Goal: Task Accomplishment & Management: Complete application form

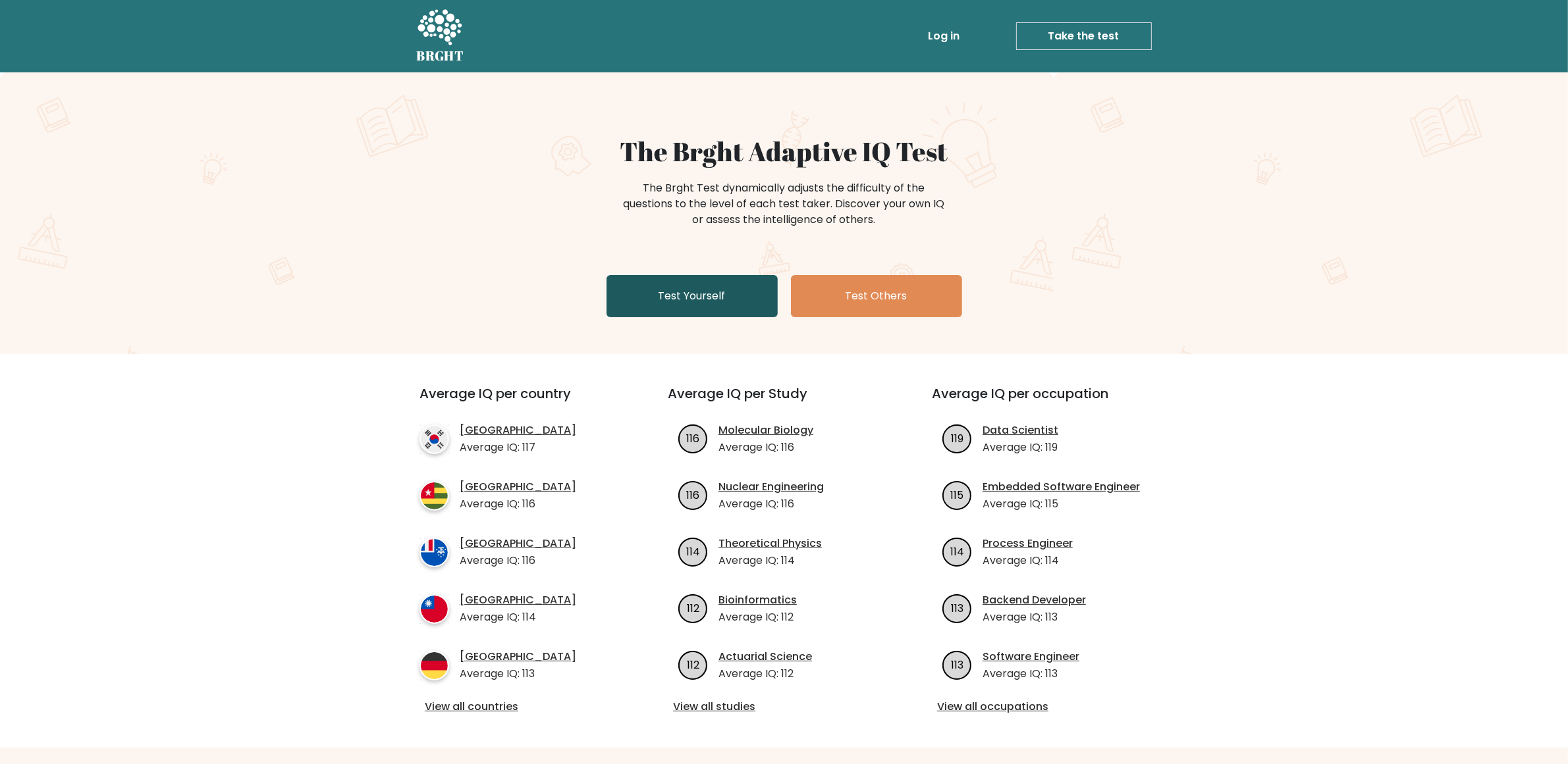
click at [689, 298] on link "Test Yourself" at bounding box center [692, 296] width 171 height 42
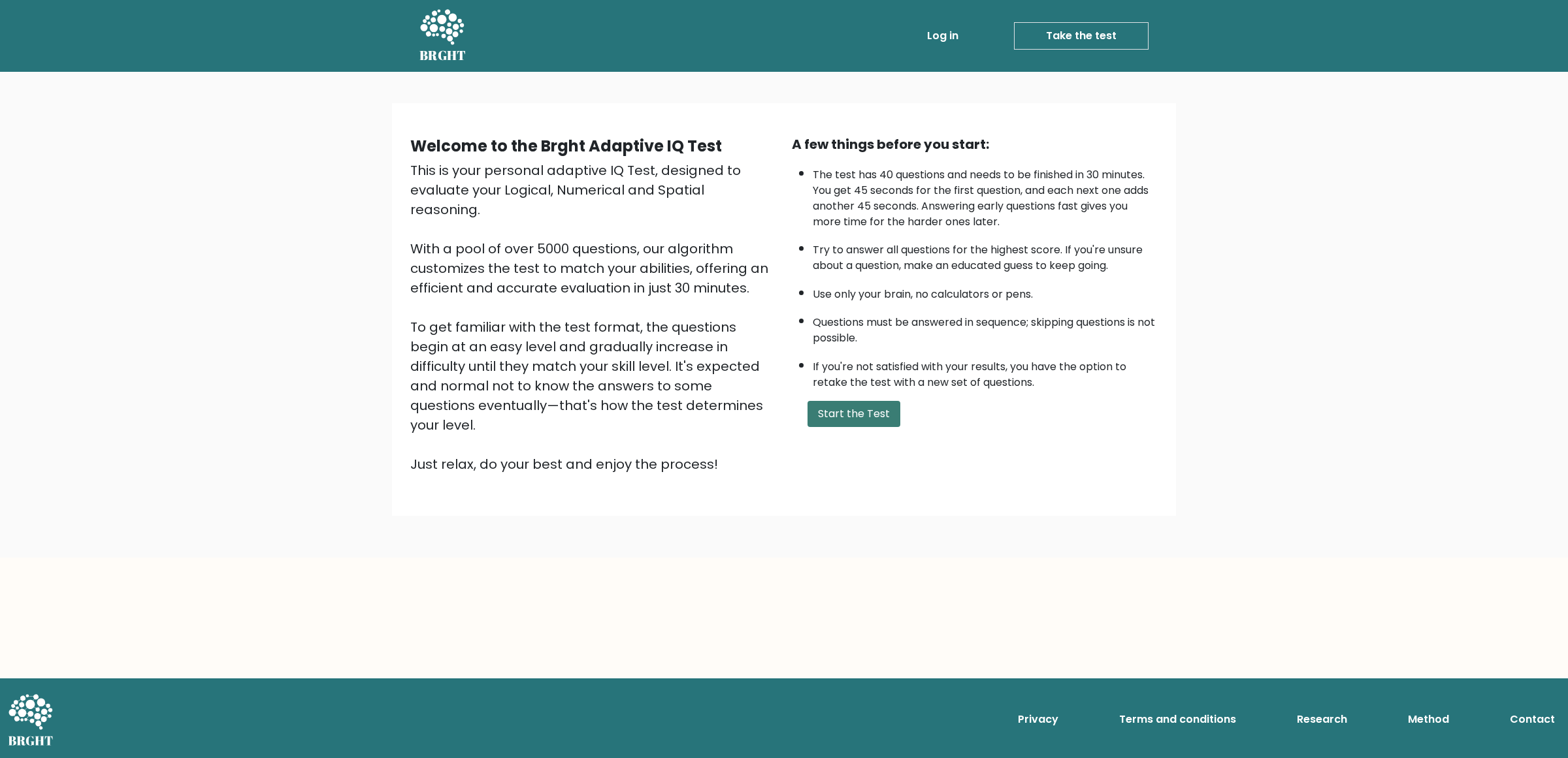
click at [846, 410] on button "Start the Test" at bounding box center [854, 414] width 93 height 26
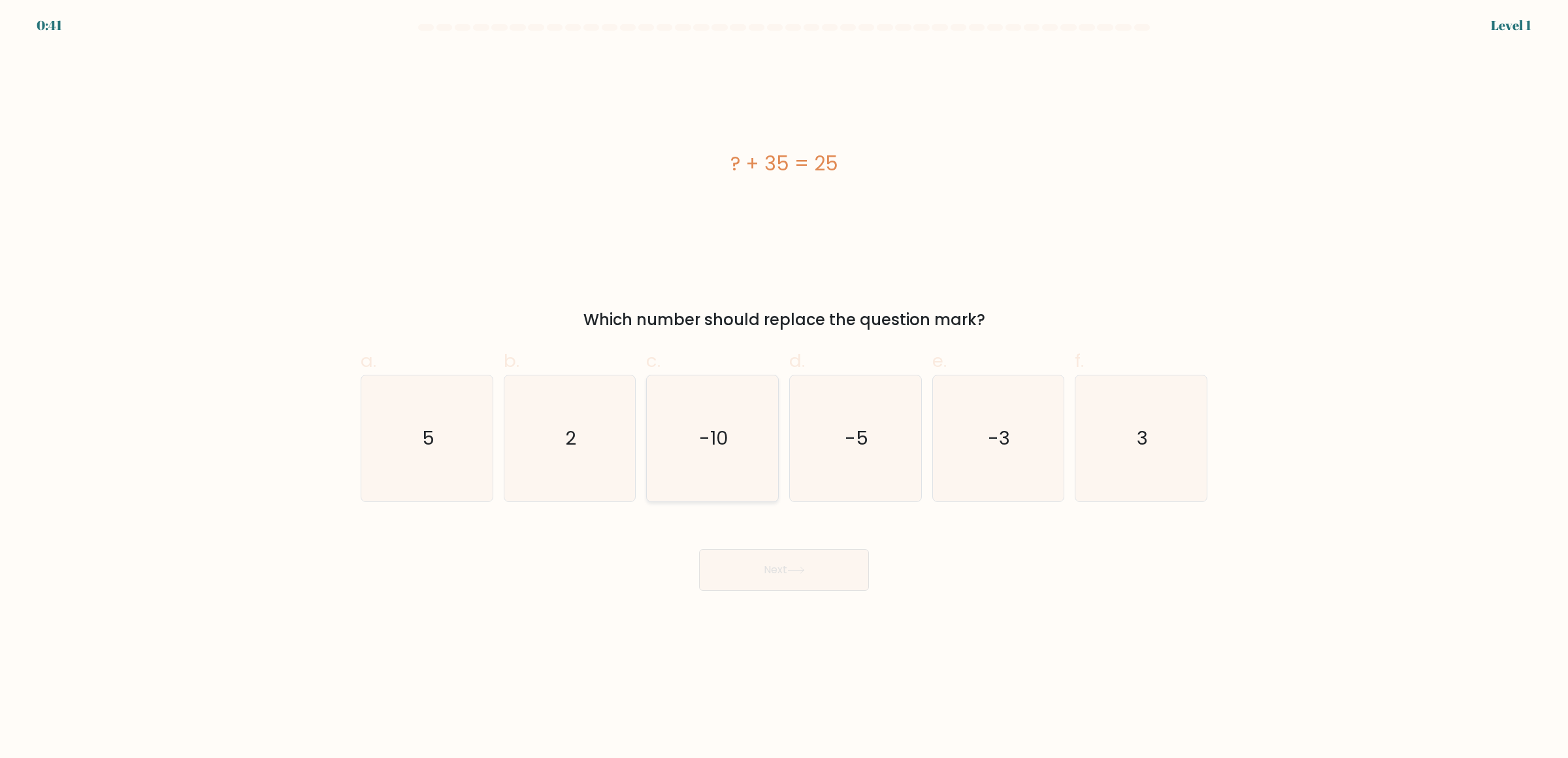
click at [725, 431] on text "-10" at bounding box center [714, 438] width 29 height 26
click at [784, 388] on input "c. -10" at bounding box center [784, 384] width 1 height 9
radio input "true"
click at [794, 576] on button "Next" at bounding box center [784, 570] width 170 height 42
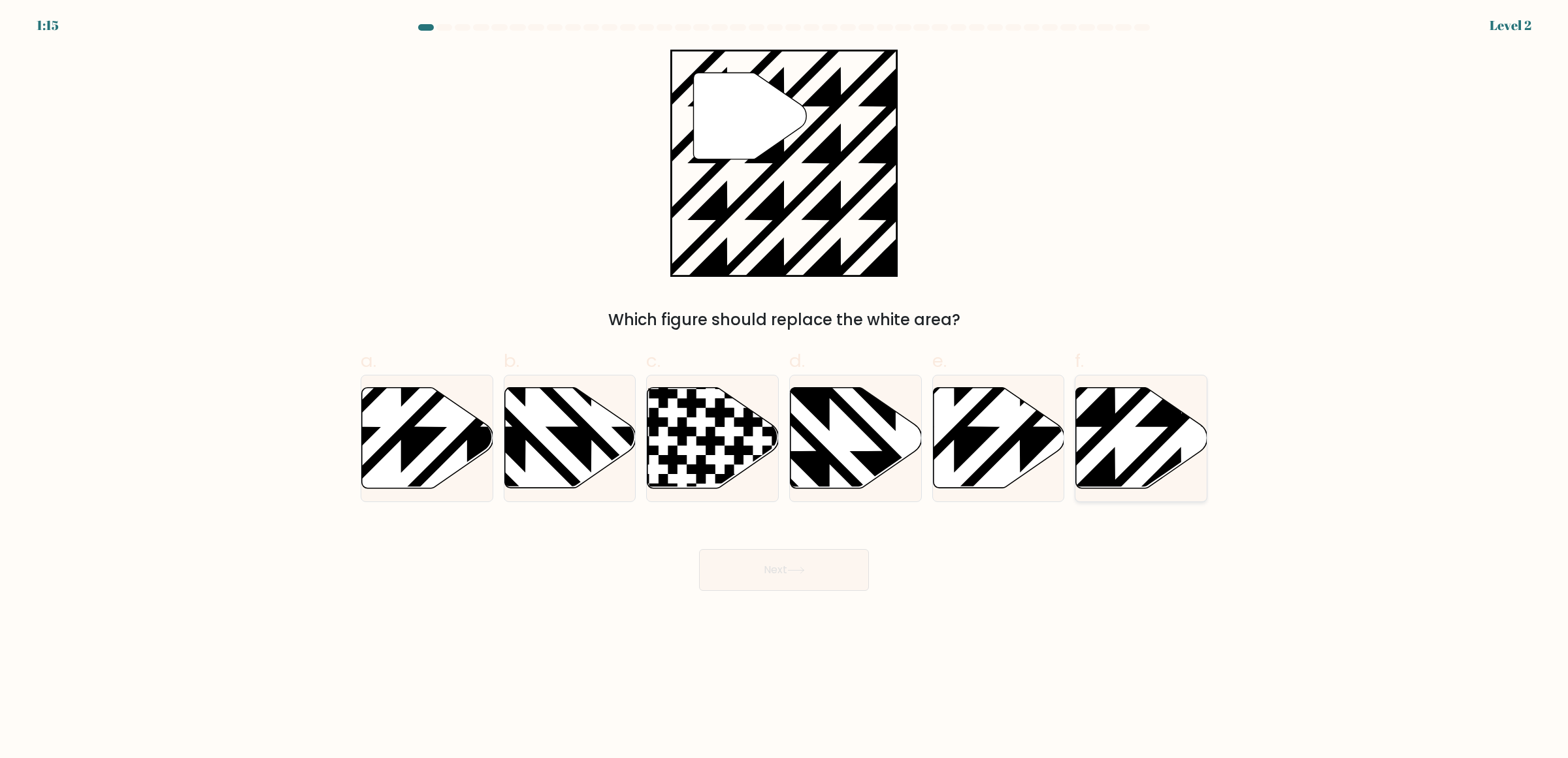
click at [1131, 438] on icon at bounding box center [1141, 437] width 132 height 101
click at [785, 388] on input "f." at bounding box center [784, 384] width 1 height 9
radio input "true"
click at [744, 571] on button "Next" at bounding box center [784, 570] width 170 height 42
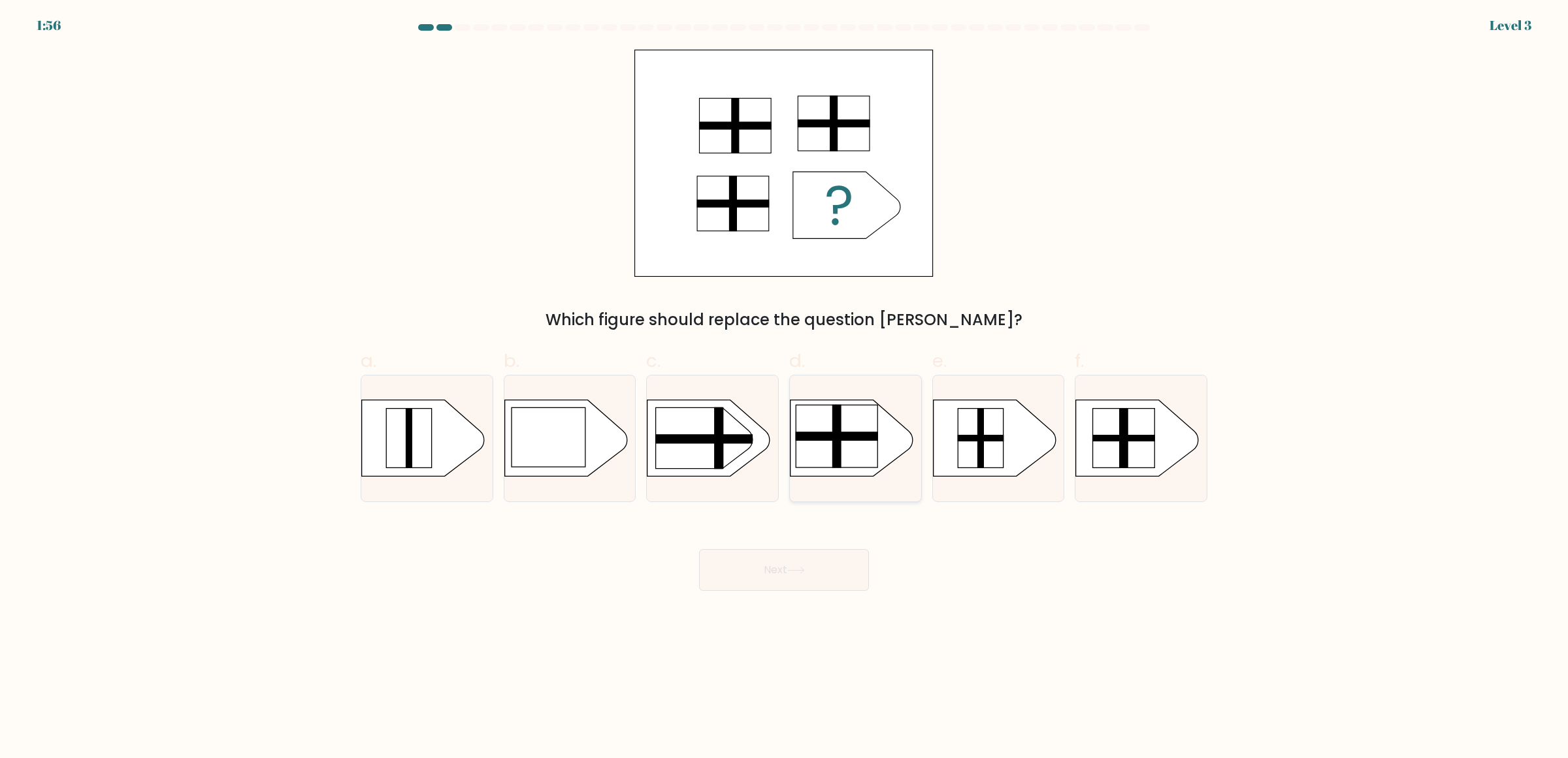
click at [840, 453] on rect at bounding box center [837, 437] width 9 height 63
click at [785, 388] on input "d." at bounding box center [784, 384] width 1 height 9
radio input "true"
click at [816, 566] on button "Next" at bounding box center [784, 570] width 170 height 42
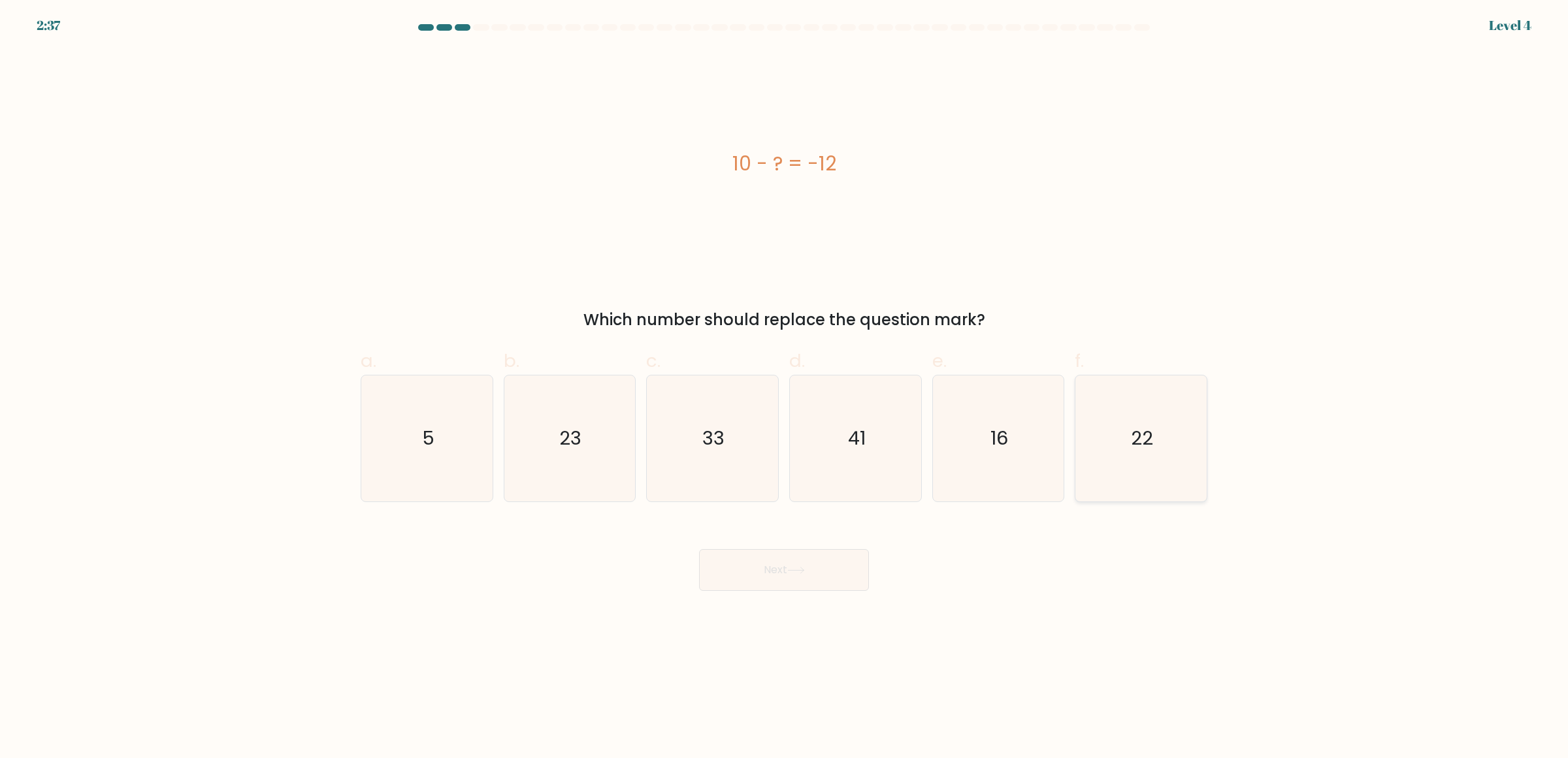
click at [1157, 429] on icon "22" at bounding box center [1141, 438] width 126 height 126
click at [785, 388] on input "f. 22" at bounding box center [784, 384] width 1 height 9
radio input "true"
click at [793, 571] on icon at bounding box center [795, 571] width 15 height 6
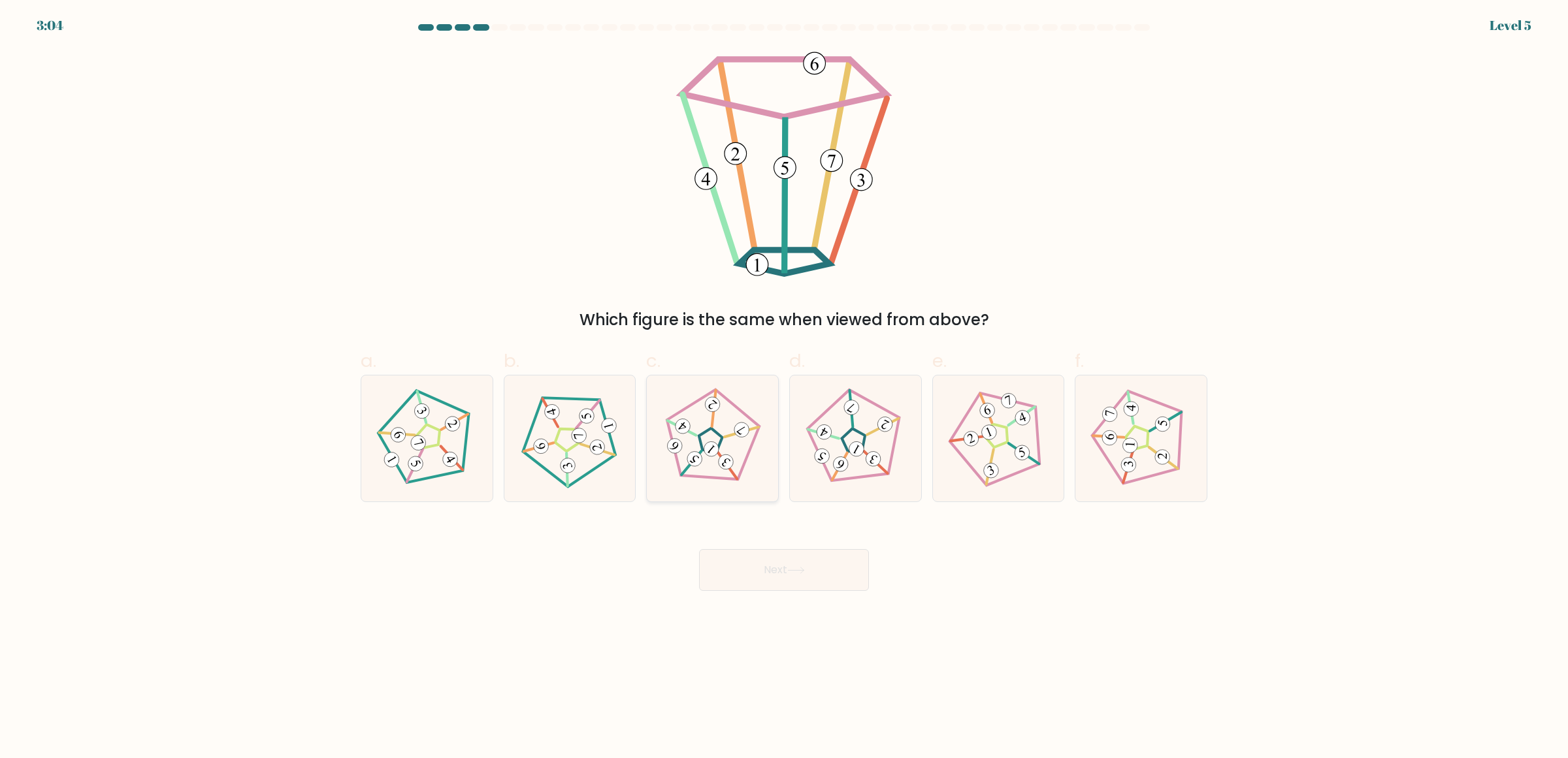
click at [743, 473] on icon at bounding box center [712, 438] width 101 height 101
click at [784, 388] on input "c." at bounding box center [784, 384] width 1 height 9
radio input "true"
click at [782, 582] on button "Next" at bounding box center [784, 570] width 170 height 42
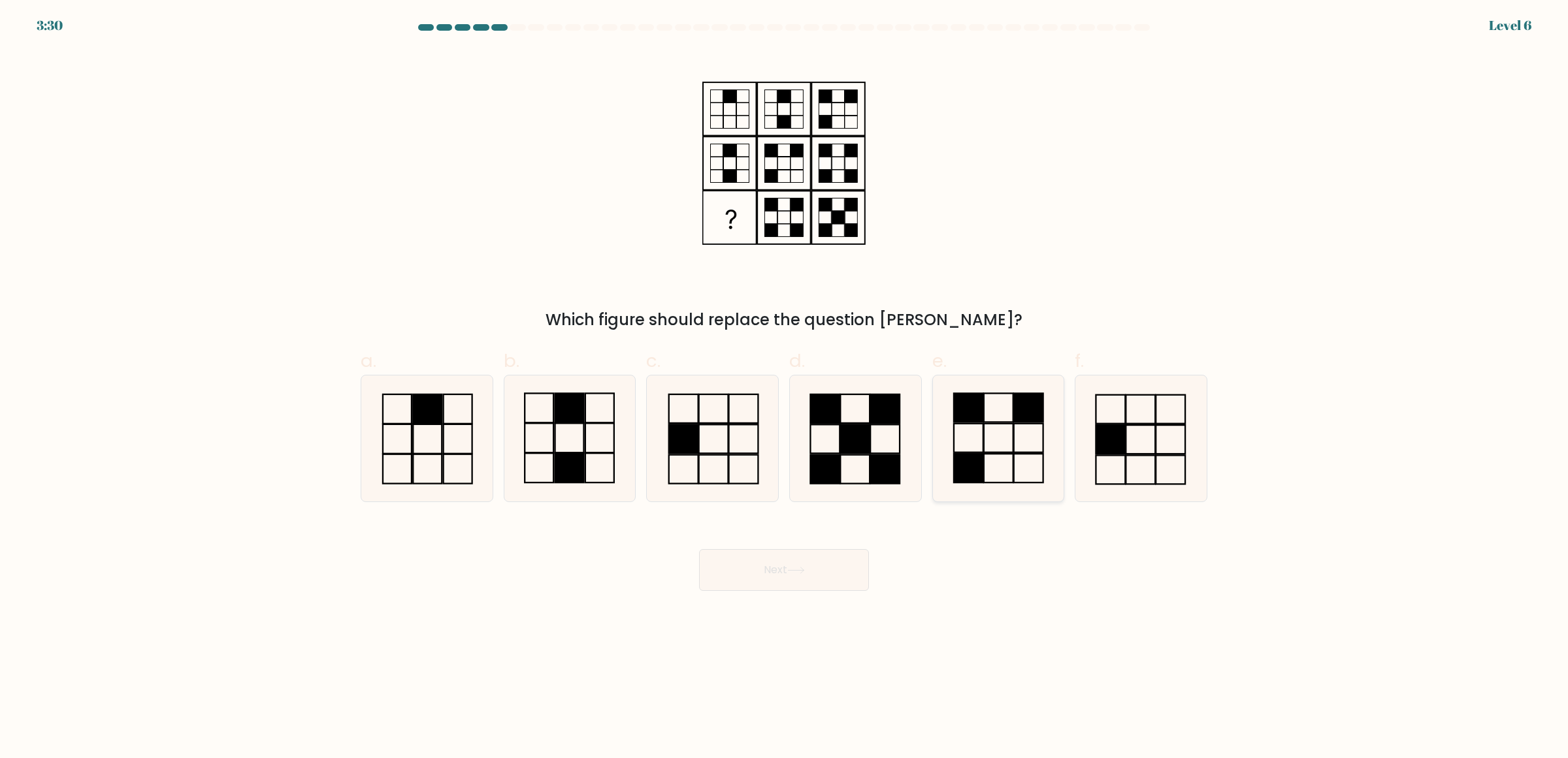
click at [977, 426] on icon at bounding box center [997, 438] width 126 height 126
click at [785, 388] on input "e." at bounding box center [784, 384] width 1 height 9
radio input "true"
click at [805, 582] on button "Next" at bounding box center [784, 570] width 170 height 42
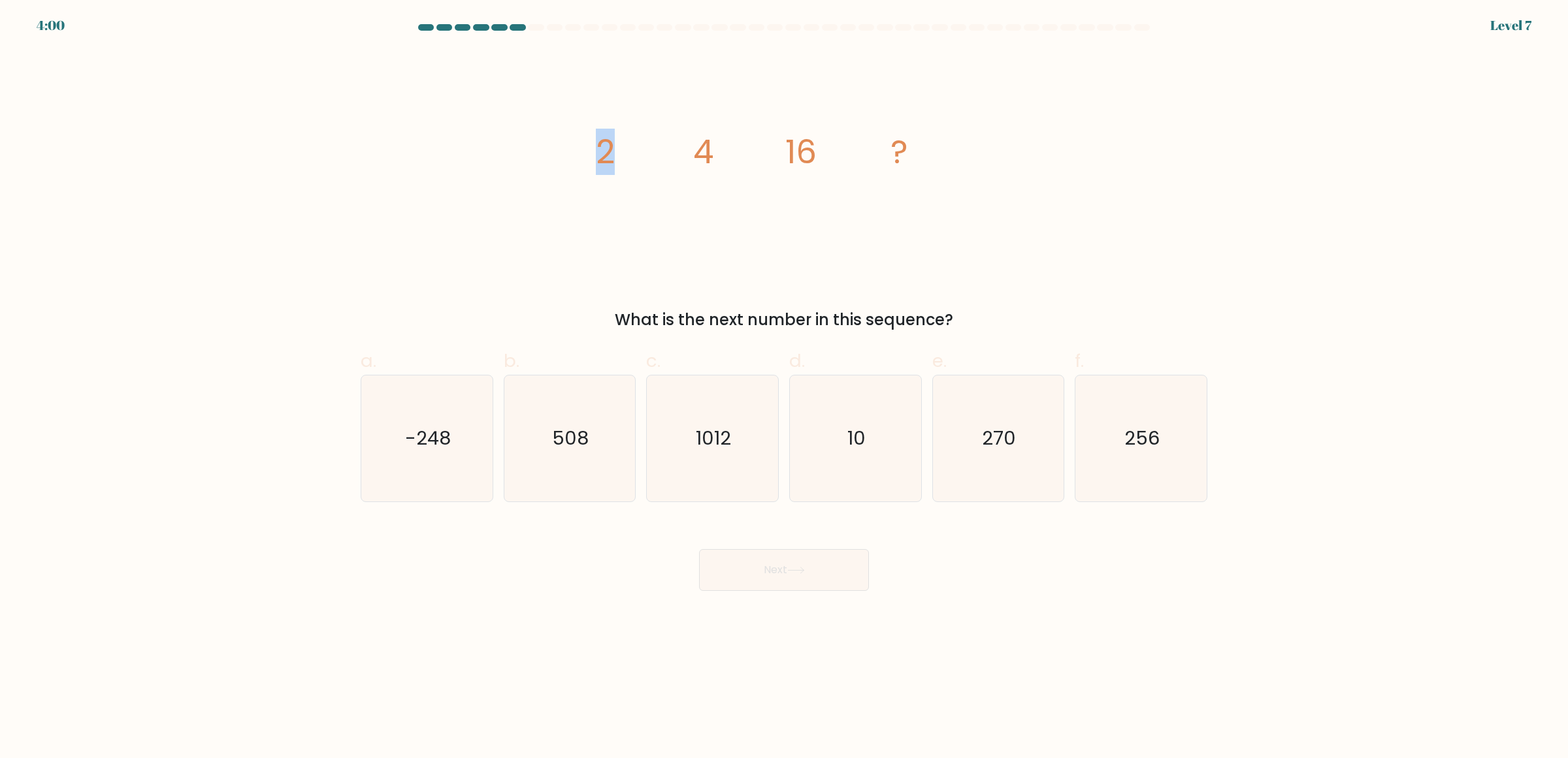
drag, startPoint x: 600, startPoint y: 154, endPoint x: 619, endPoint y: 154, distance: 19.0
click at [619, 154] on icon "image/svg+xml 2 4 16 ?" at bounding box center [784, 163] width 392 height 227
drag, startPoint x: 680, startPoint y: 154, endPoint x: 720, endPoint y: 154, distance: 40.0
click at [720, 154] on icon "image/svg+xml 2 4 16 ?" at bounding box center [784, 163] width 392 height 227
click at [827, 159] on icon "image/svg+xml 2 4 16 ?" at bounding box center [784, 163] width 392 height 227
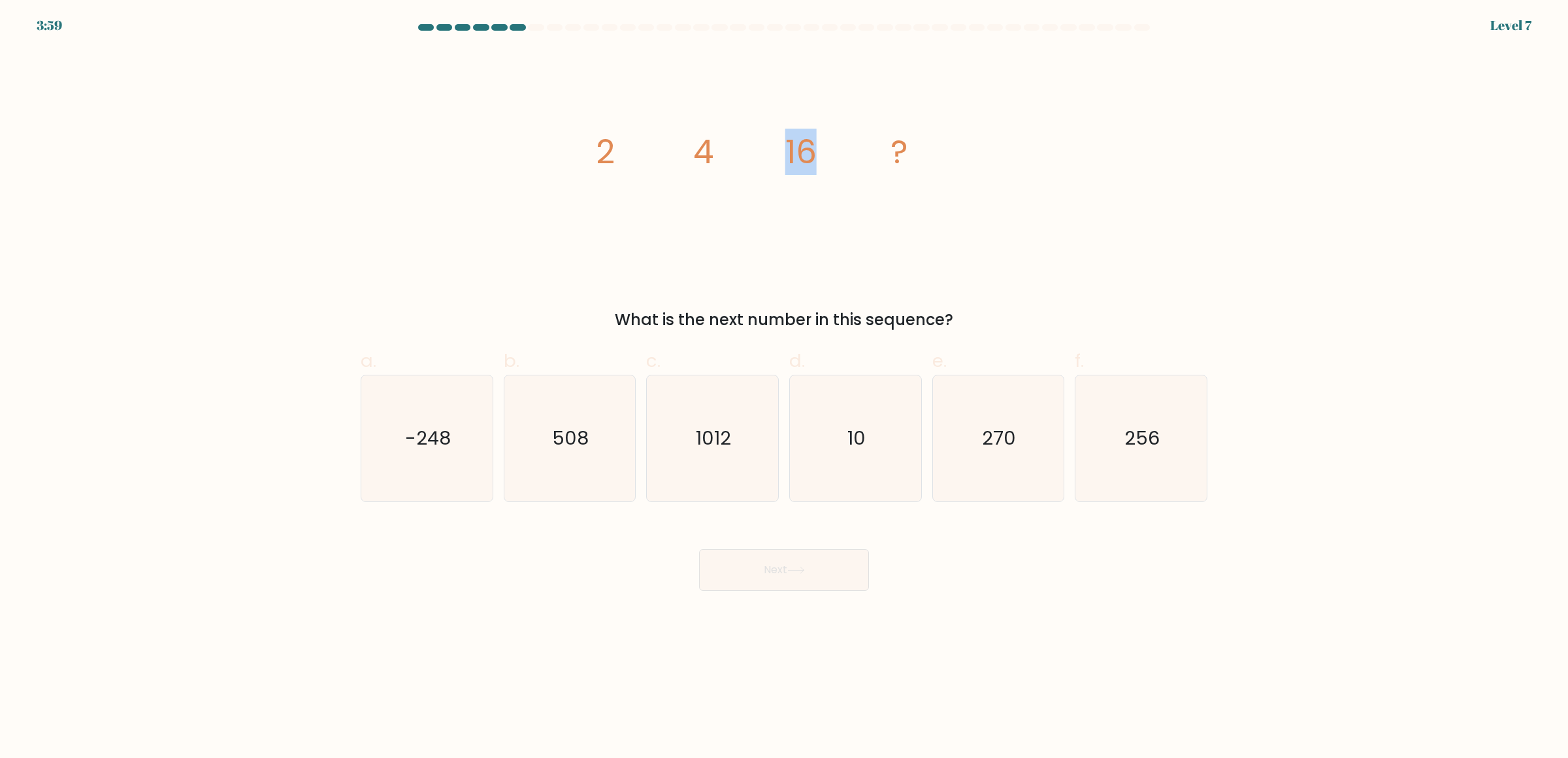
drag, startPoint x: 812, startPoint y: 159, endPoint x: 794, endPoint y: 158, distance: 18.0
click at [796, 158] on icon "image/svg+xml 2 4 16 ?" at bounding box center [784, 163] width 392 height 227
click at [848, 215] on icon "image/svg+xml 2 4 16 ?" at bounding box center [784, 163] width 392 height 227
click at [1125, 423] on icon "256" at bounding box center [1141, 438] width 126 height 126
click at [785, 388] on input "f. 256" at bounding box center [784, 384] width 1 height 9
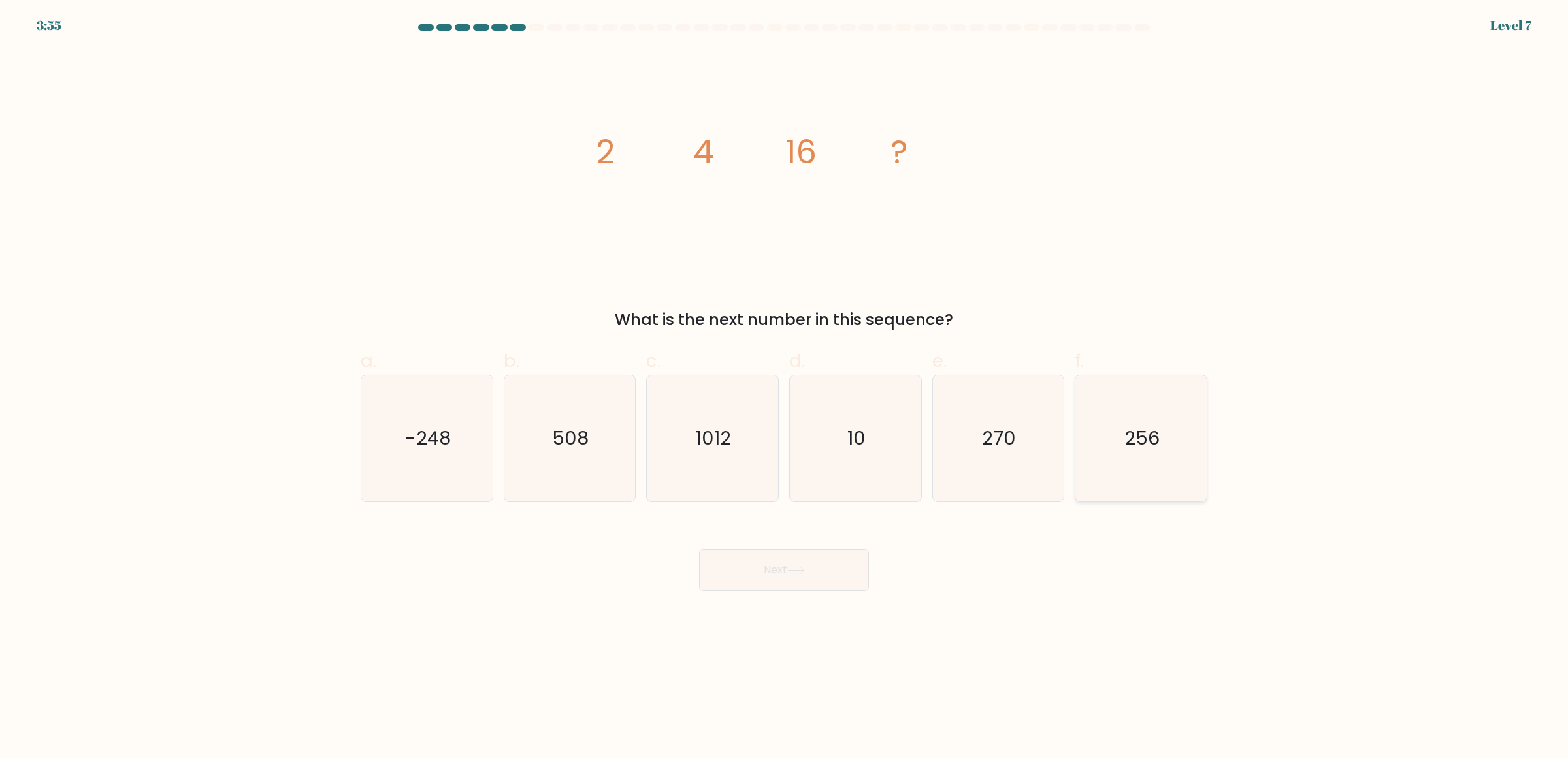
radio input "true"
click at [774, 571] on button "Next" at bounding box center [784, 570] width 170 height 42
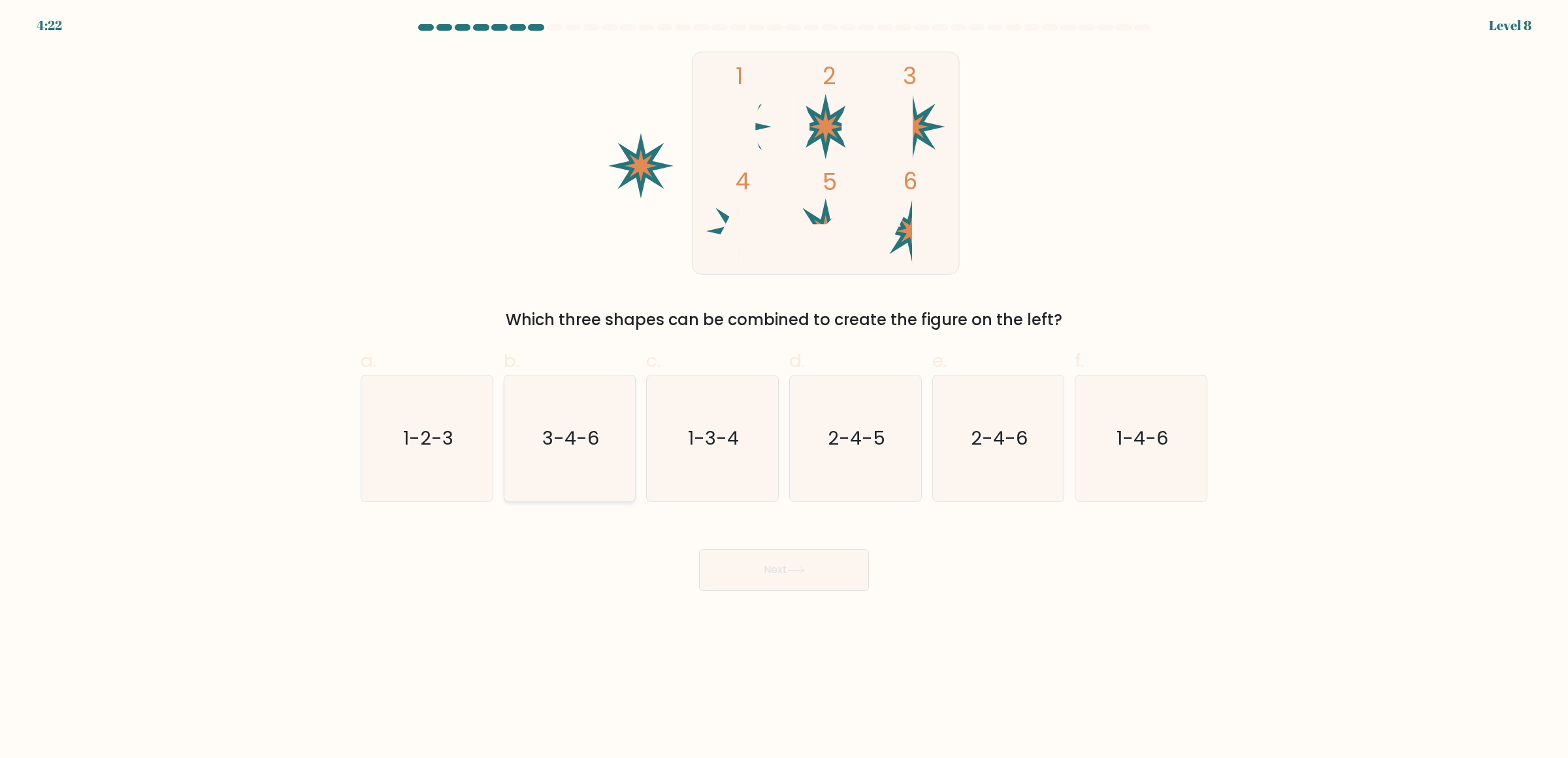
click at [594, 482] on icon "3-4-6" at bounding box center [569, 438] width 126 height 126
click at [784, 388] on input "b. 3-4-6" at bounding box center [784, 384] width 1 height 9
radio input "true"
click at [774, 582] on button "Next" at bounding box center [784, 570] width 170 height 42
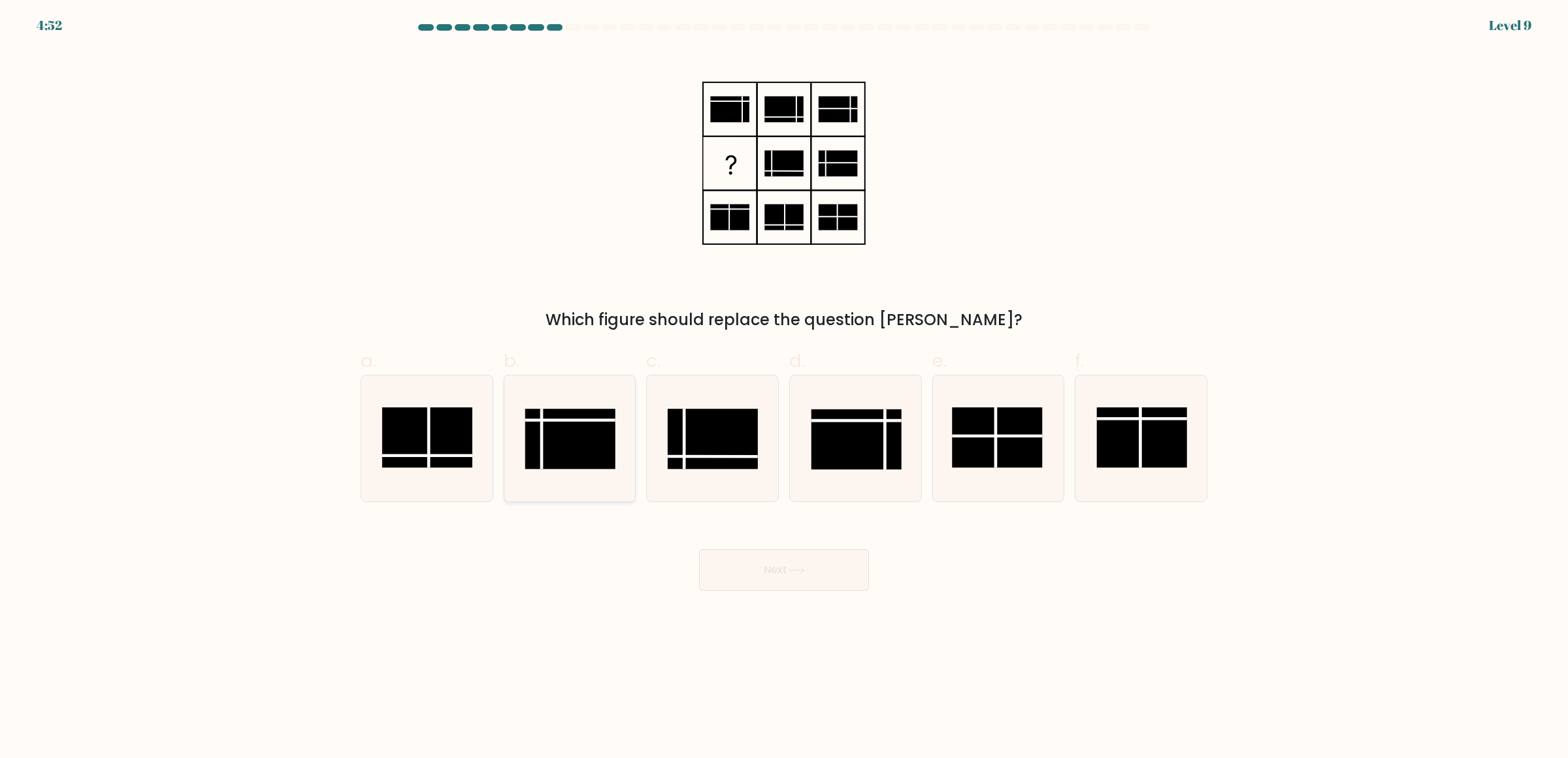
click at [563, 426] on rect at bounding box center [570, 439] width 90 height 60
click at [784, 388] on input "b." at bounding box center [784, 384] width 1 height 9
radio input "true"
click at [785, 572] on button "Next" at bounding box center [784, 570] width 170 height 42
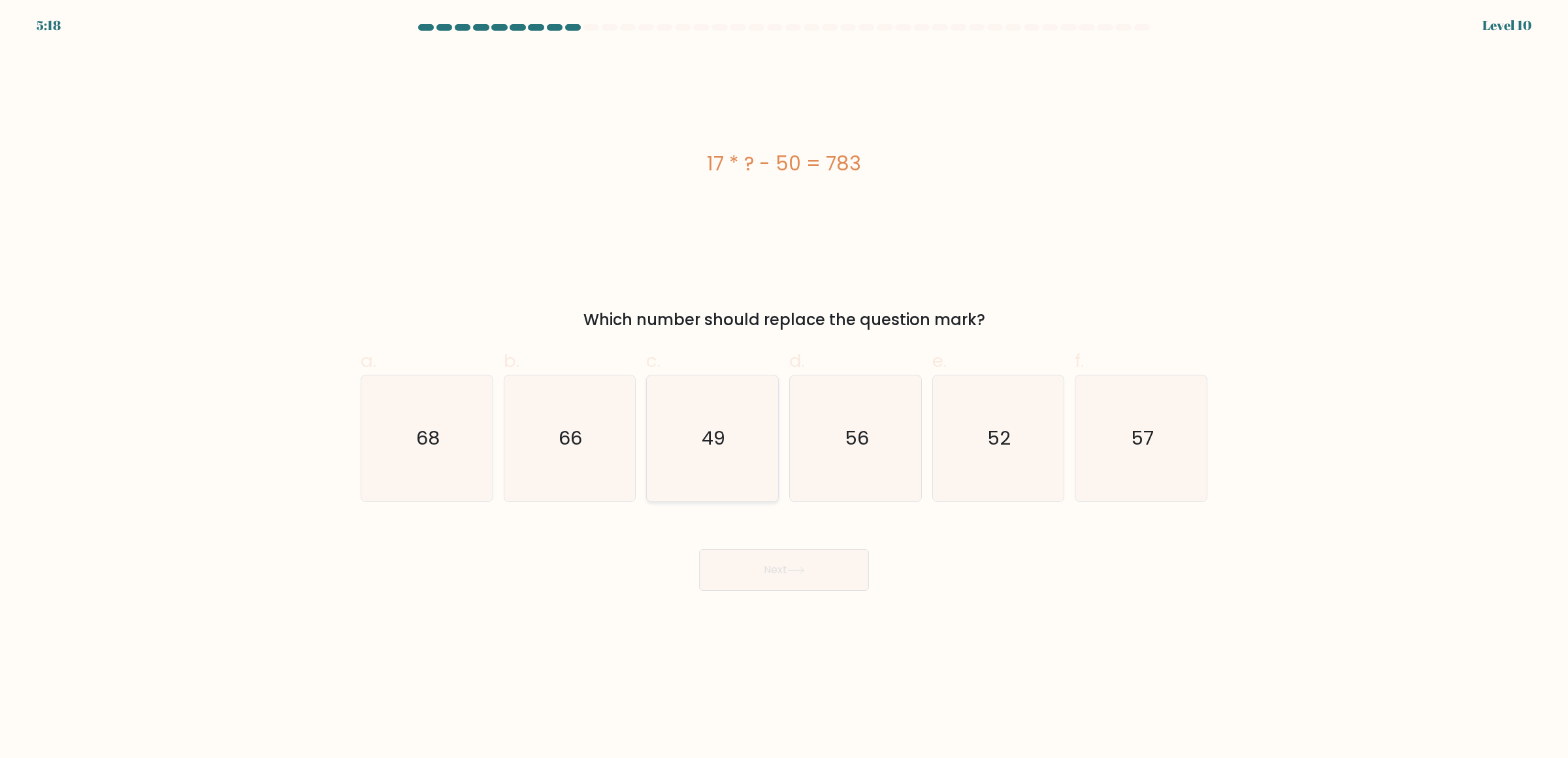
click at [741, 431] on icon "49" at bounding box center [712, 438] width 126 height 126
click at [784, 388] on input "c. 49" at bounding box center [784, 384] width 1 height 9
radio input "true"
click at [788, 576] on button "Next" at bounding box center [784, 570] width 170 height 42
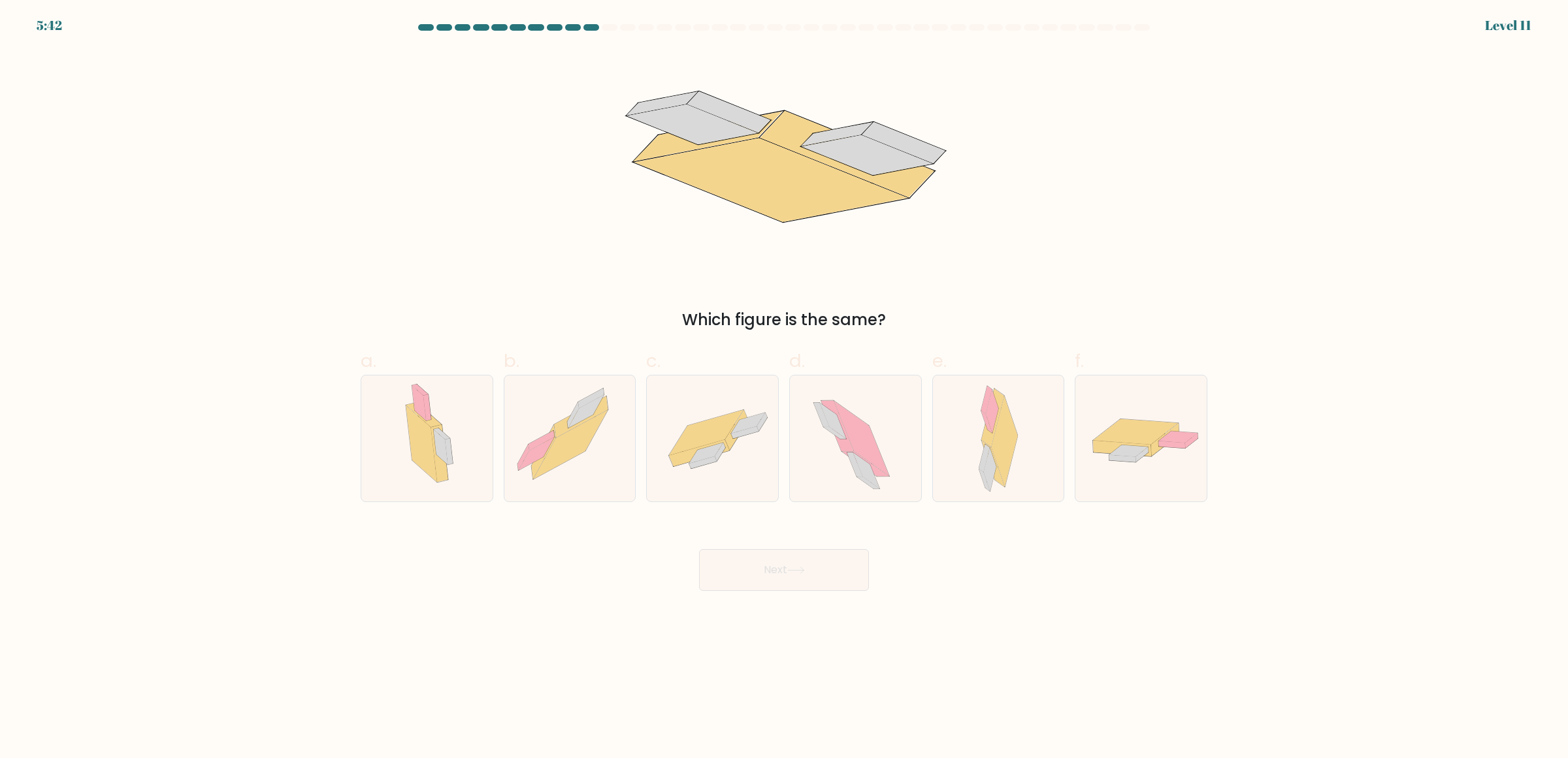
click at [886, 160] on icon at bounding box center [867, 155] width 132 height 40
click at [723, 127] on icon at bounding box center [692, 124] width 132 height 40
click at [739, 456] on icon at bounding box center [713, 438] width 132 height 90
click at [784, 388] on input "c." at bounding box center [784, 384] width 1 height 9
radio input "true"
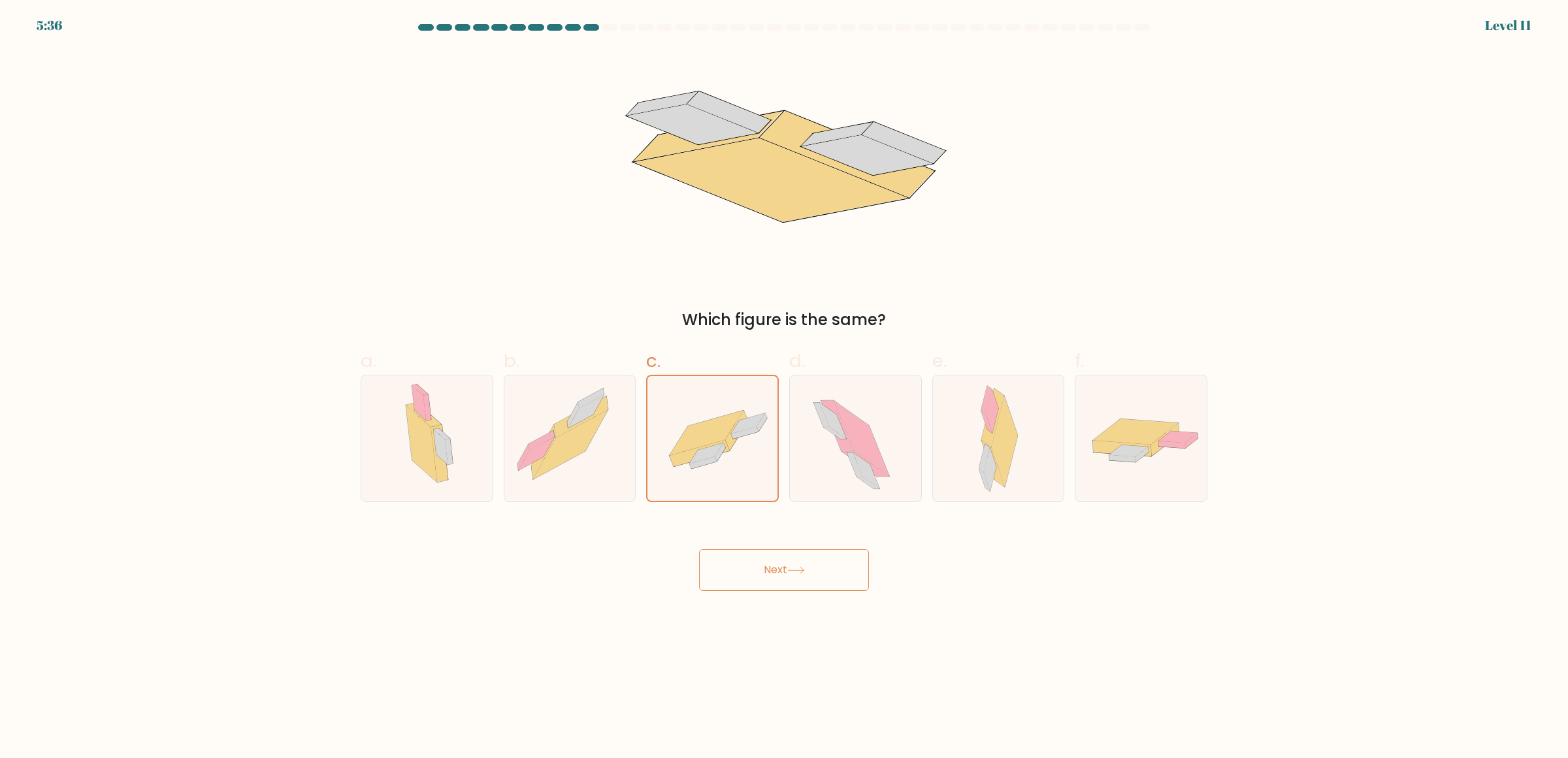
click at [804, 582] on button "Next" at bounding box center [784, 570] width 170 height 42
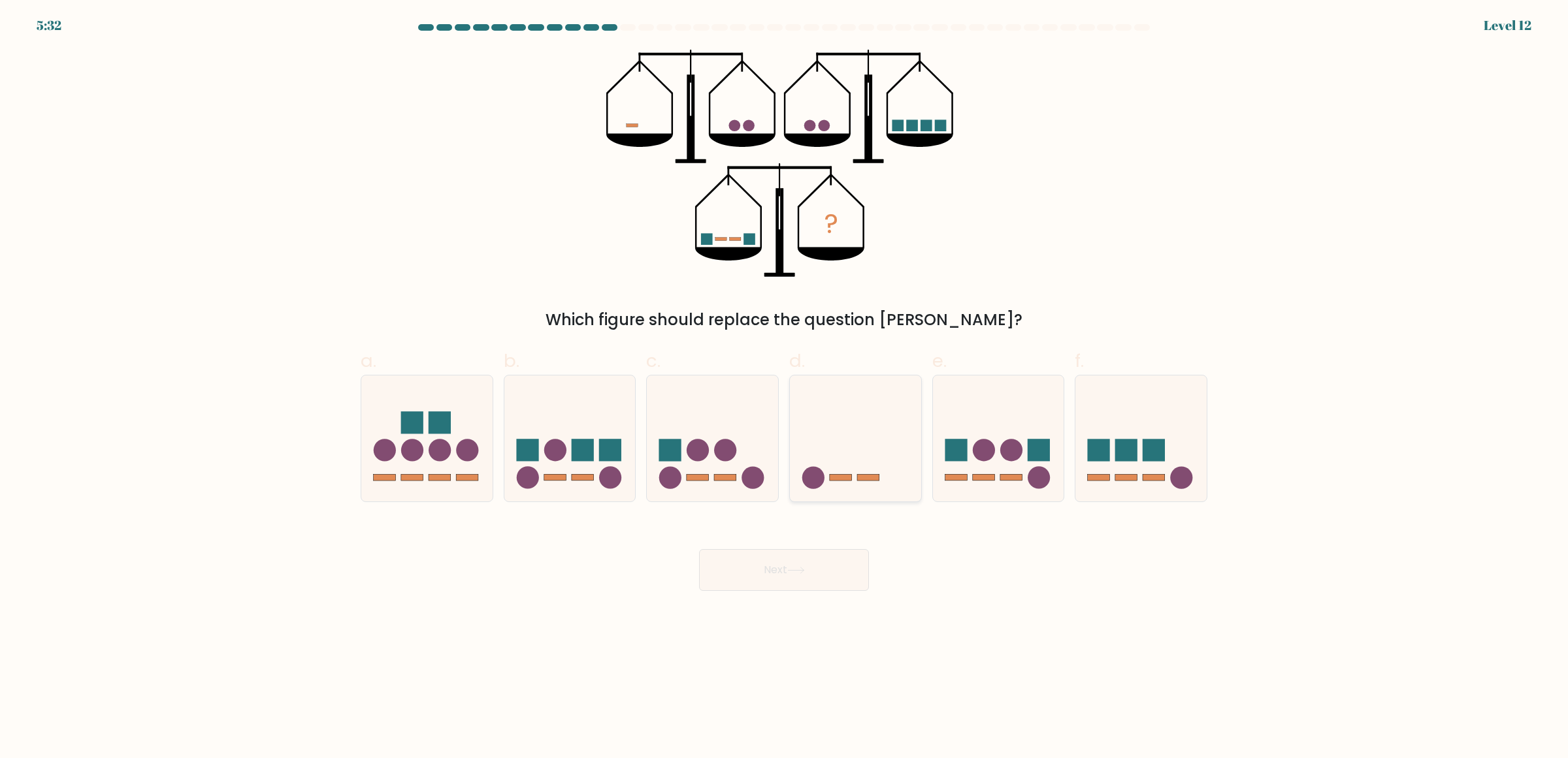
click at [881, 471] on icon at bounding box center [855, 437] width 132 height 108
click at [785, 388] on input "d." at bounding box center [784, 384] width 1 height 9
radio input "true"
click at [780, 573] on button "Next" at bounding box center [784, 570] width 170 height 42
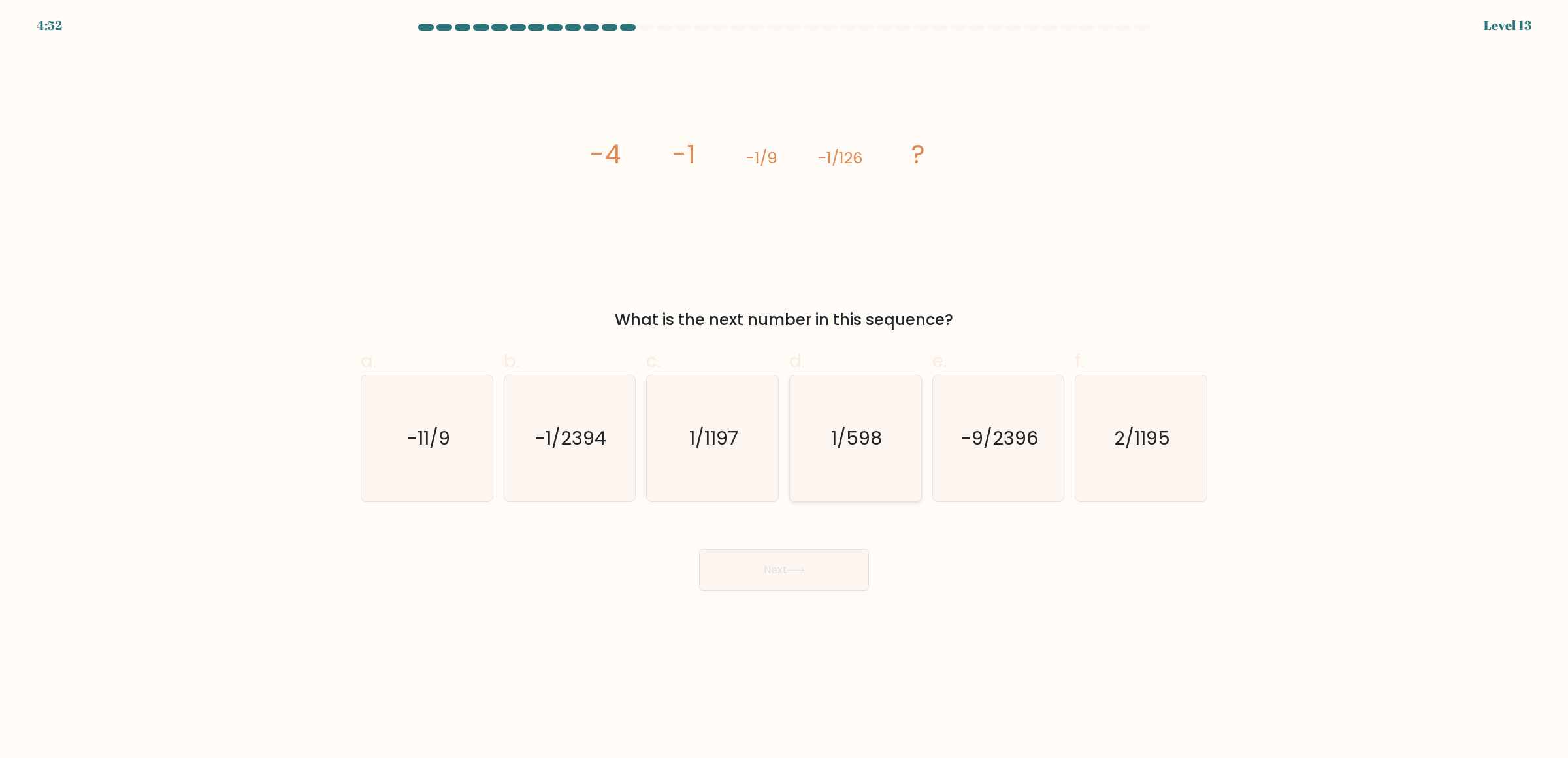
click at [840, 461] on icon "1/598" at bounding box center [855, 438] width 126 height 126
click at [785, 388] on input "d. 1/598" at bounding box center [784, 384] width 1 height 9
radio input "true"
click at [825, 575] on button "Next" at bounding box center [784, 570] width 170 height 42
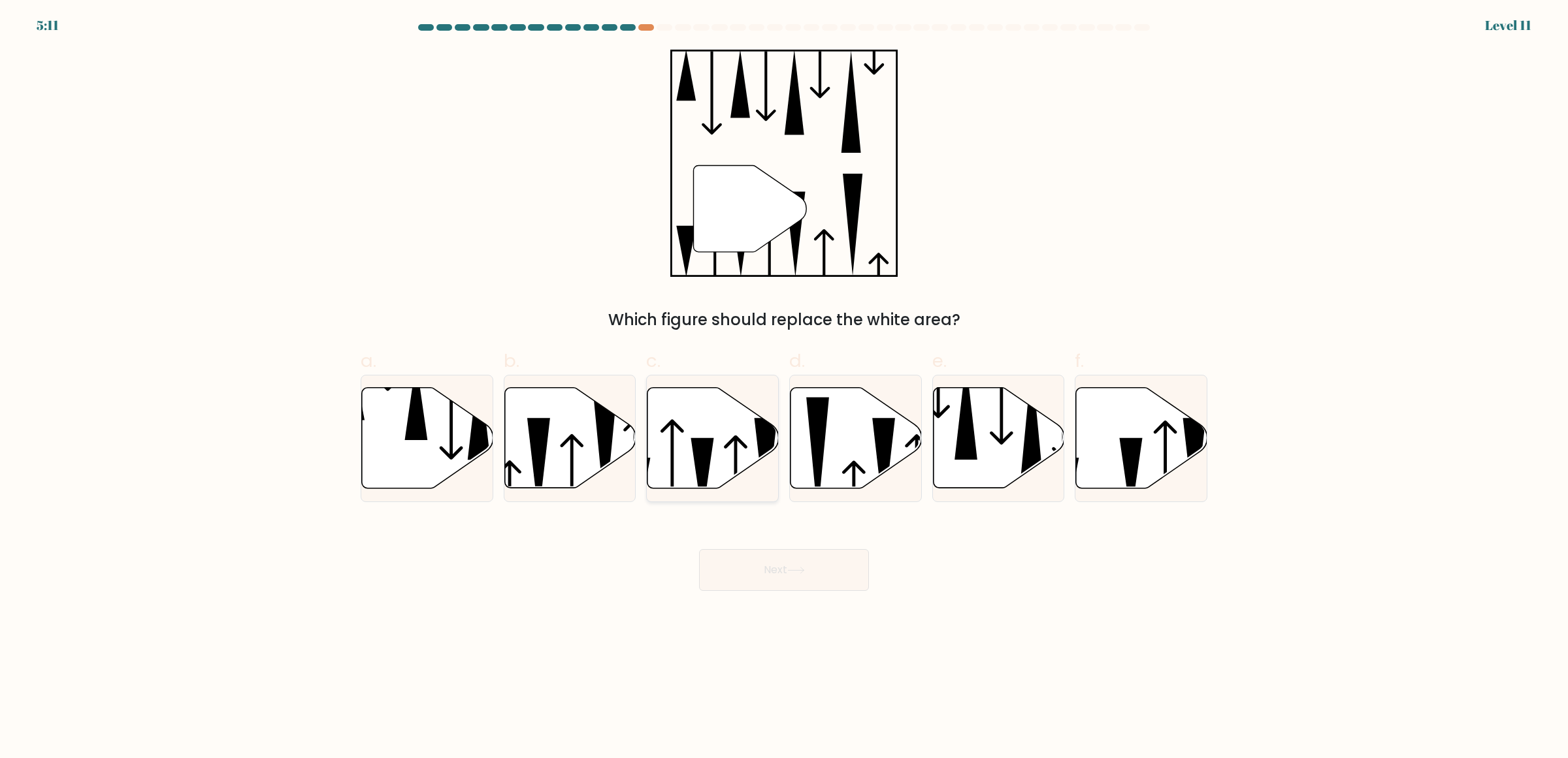
click at [714, 460] on icon at bounding box center [713, 437] width 132 height 101
click at [784, 388] on input "c." at bounding box center [784, 384] width 1 height 9
radio input "true"
click at [763, 563] on button "Next" at bounding box center [784, 570] width 170 height 42
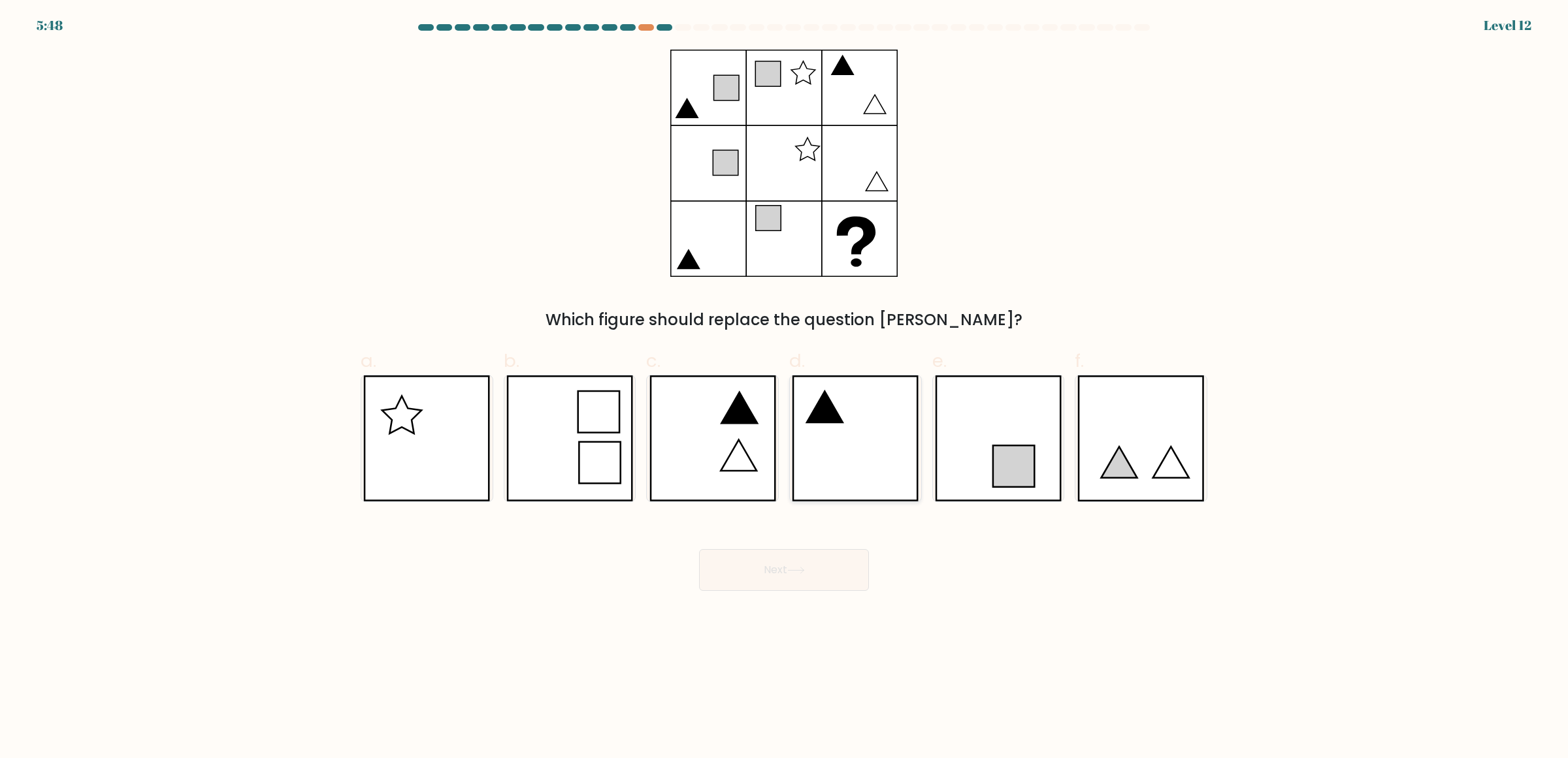
click at [832, 436] on icon at bounding box center [855, 438] width 126 height 126
click at [785, 388] on input "d." at bounding box center [784, 384] width 1 height 9
radio input "true"
click at [801, 596] on body "5:47 Level 12" at bounding box center [784, 379] width 1568 height 758
click at [800, 582] on button "Next" at bounding box center [784, 570] width 170 height 42
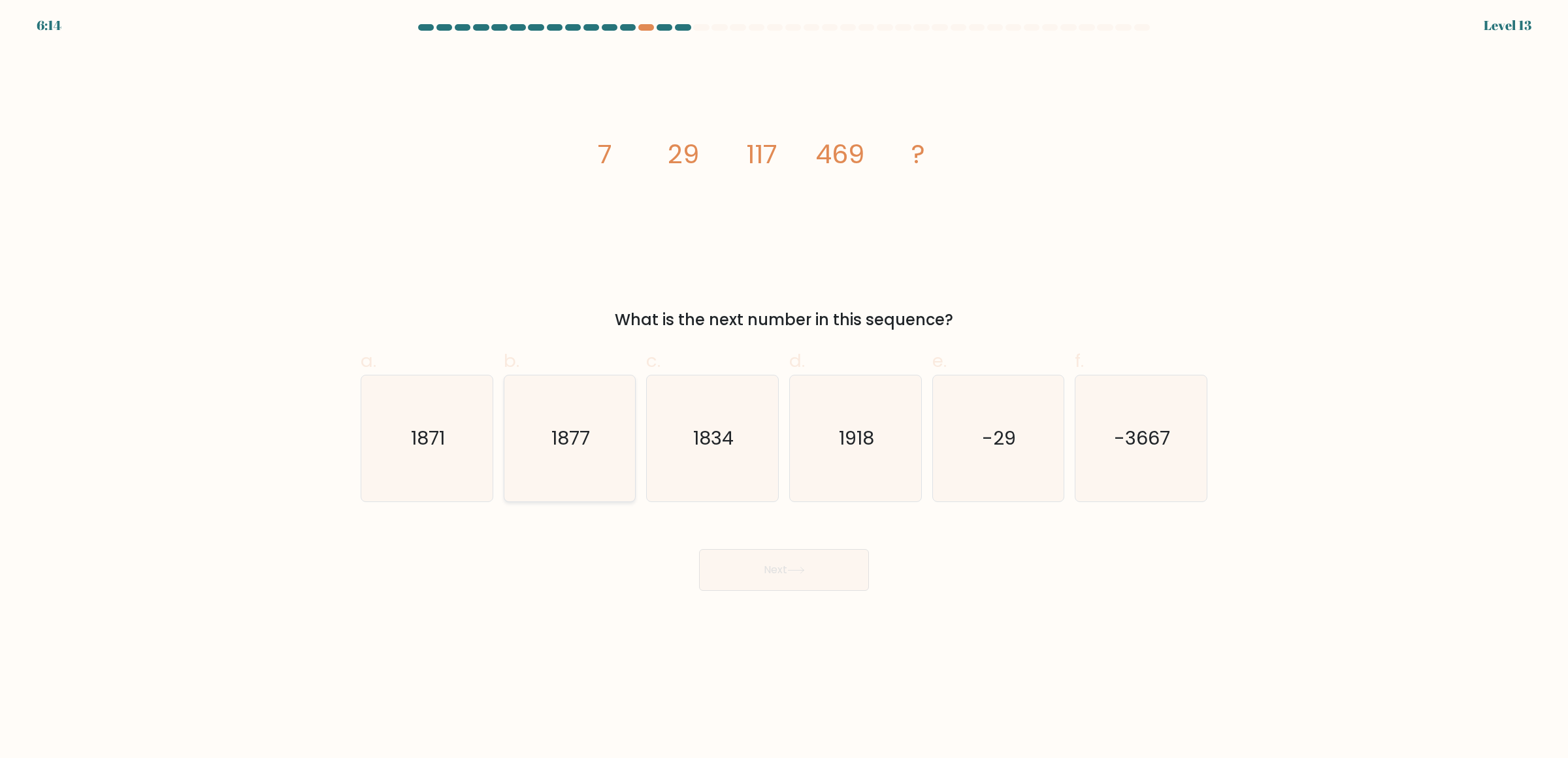
click at [549, 490] on icon "1877" at bounding box center [569, 438] width 126 height 126
click at [784, 388] on input "b. 1877" at bounding box center [784, 384] width 1 height 9
radio input "true"
click at [764, 568] on button "Next" at bounding box center [784, 570] width 170 height 42
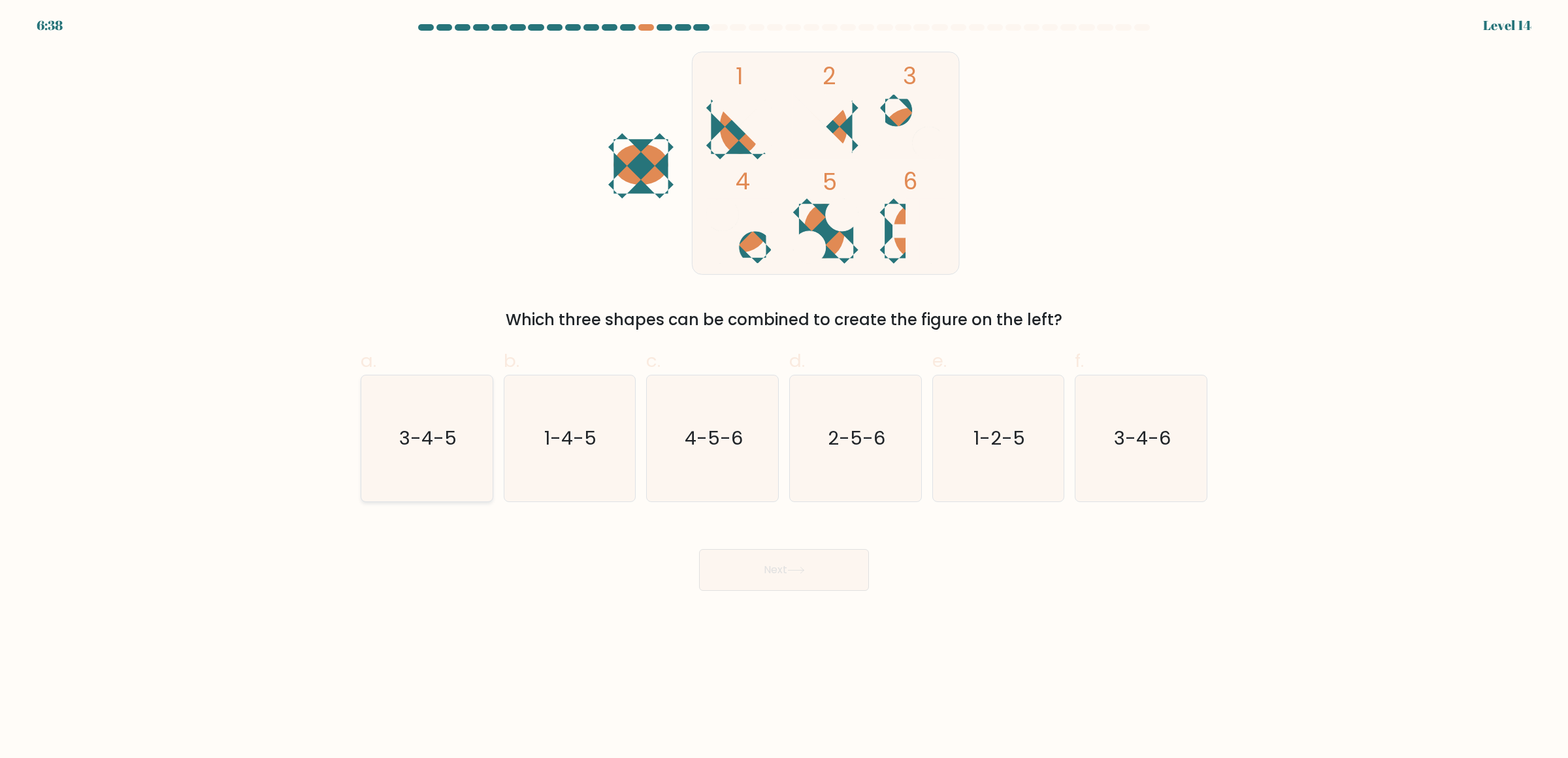
click at [449, 451] on text "3-4-5" at bounding box center [428, 438] width 57 height 26
click at [784, 388] on input "a. 3-4-5" at bounding box center [784, 384] width 1 height 9
radio input "true"
click at [758, 578] on button "Next" at bounding box center [784, 570] width 170 height 42
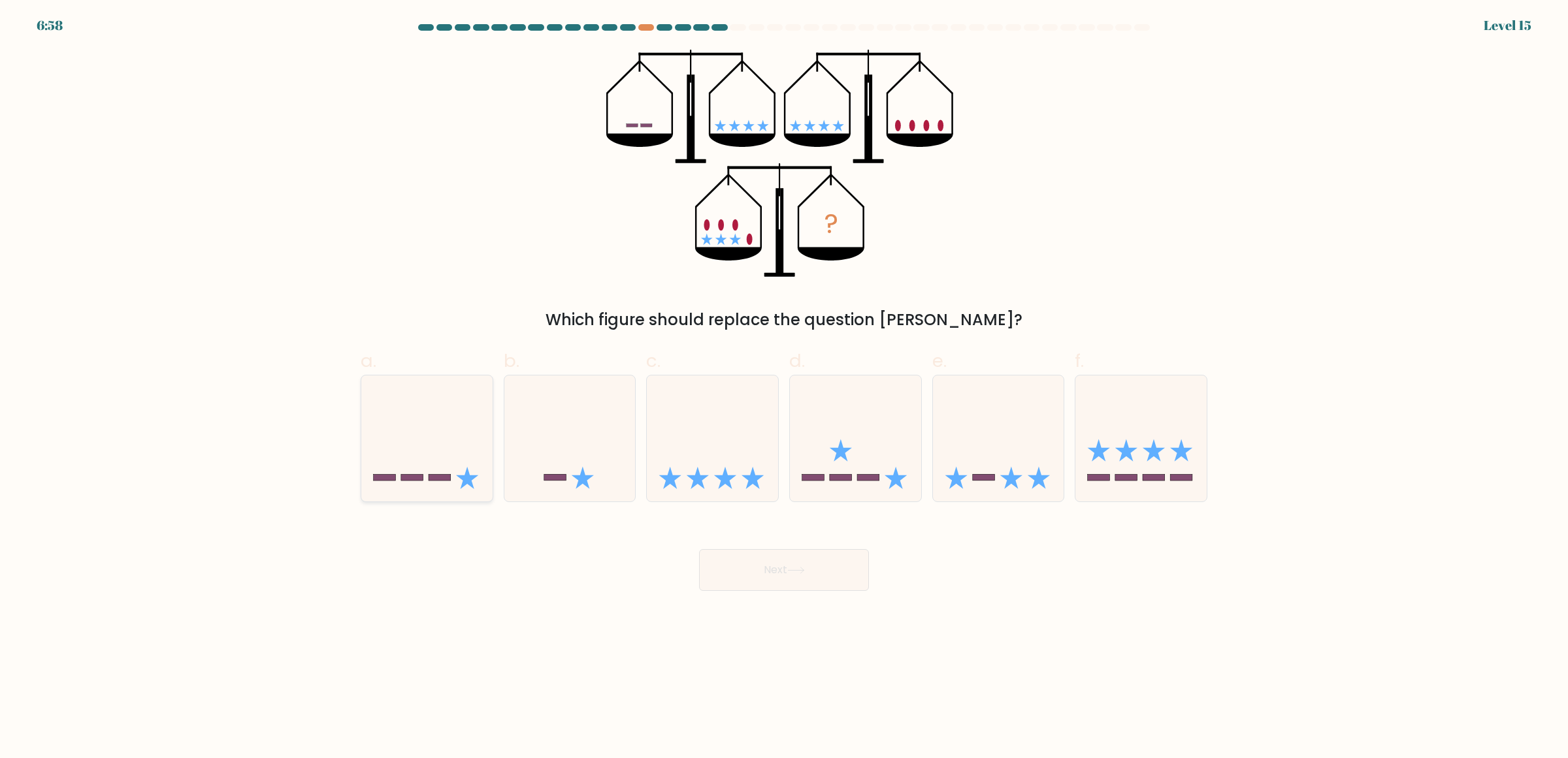
click at [446, 431] on icon at bounding box center [427, 437] width 132 height 108
click at [784, 388] on input "a." at bounding box center [784, 384] width 1 height 9
radio input "true"
click at [763, 580] on button "Next" at bounding box center [784, 570] width 170 height 42
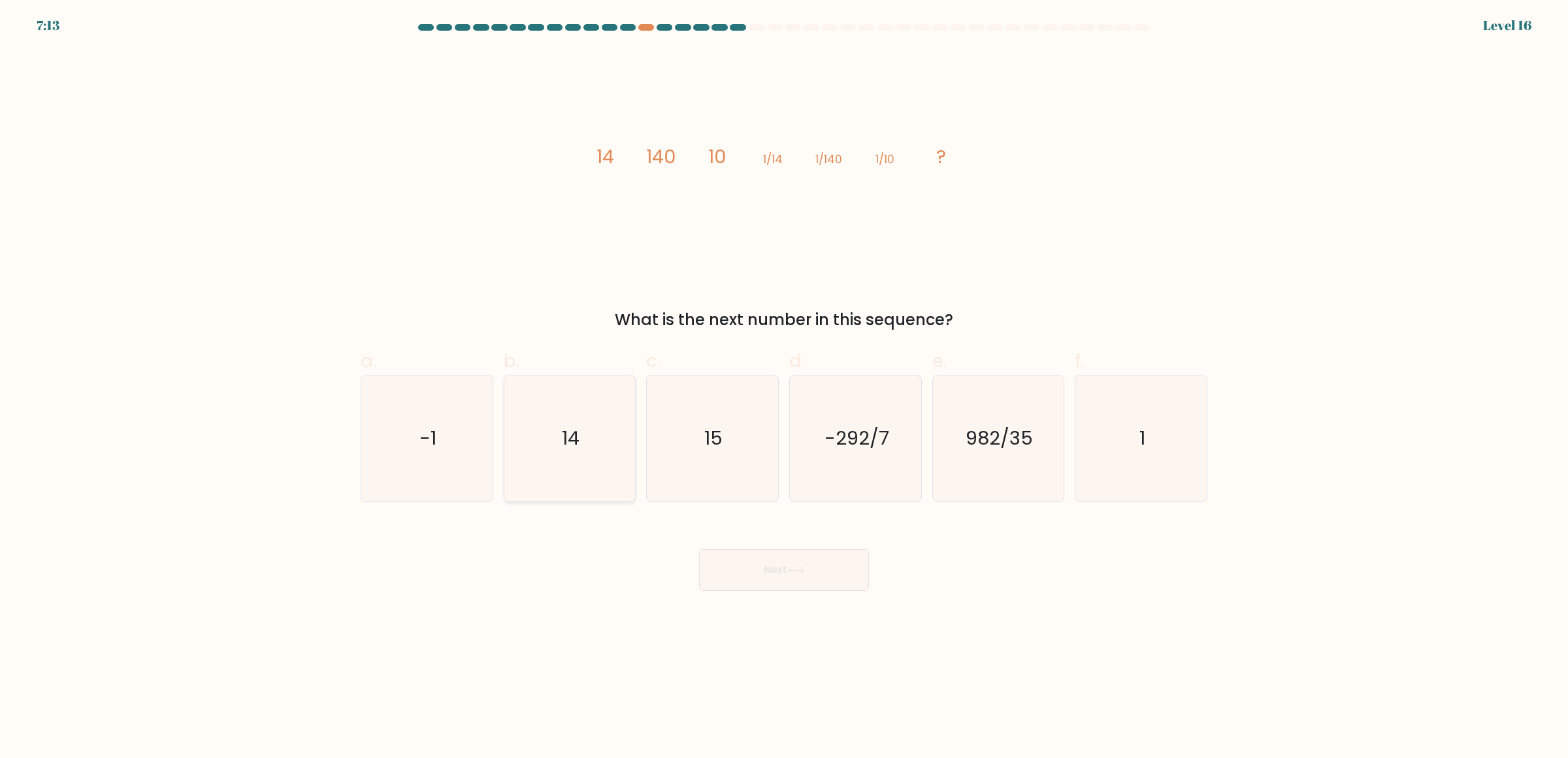
click at [590, 435] on icon "14" at bounding box center [569, 438] width 126 height 126
click at [784, 388] on input "b. 14" at bounding box center [784, 384] width 1 height 9
radio input "true"
click at [788, 576] on button "Next" at bounding box center [784, 570] width 170 height 42
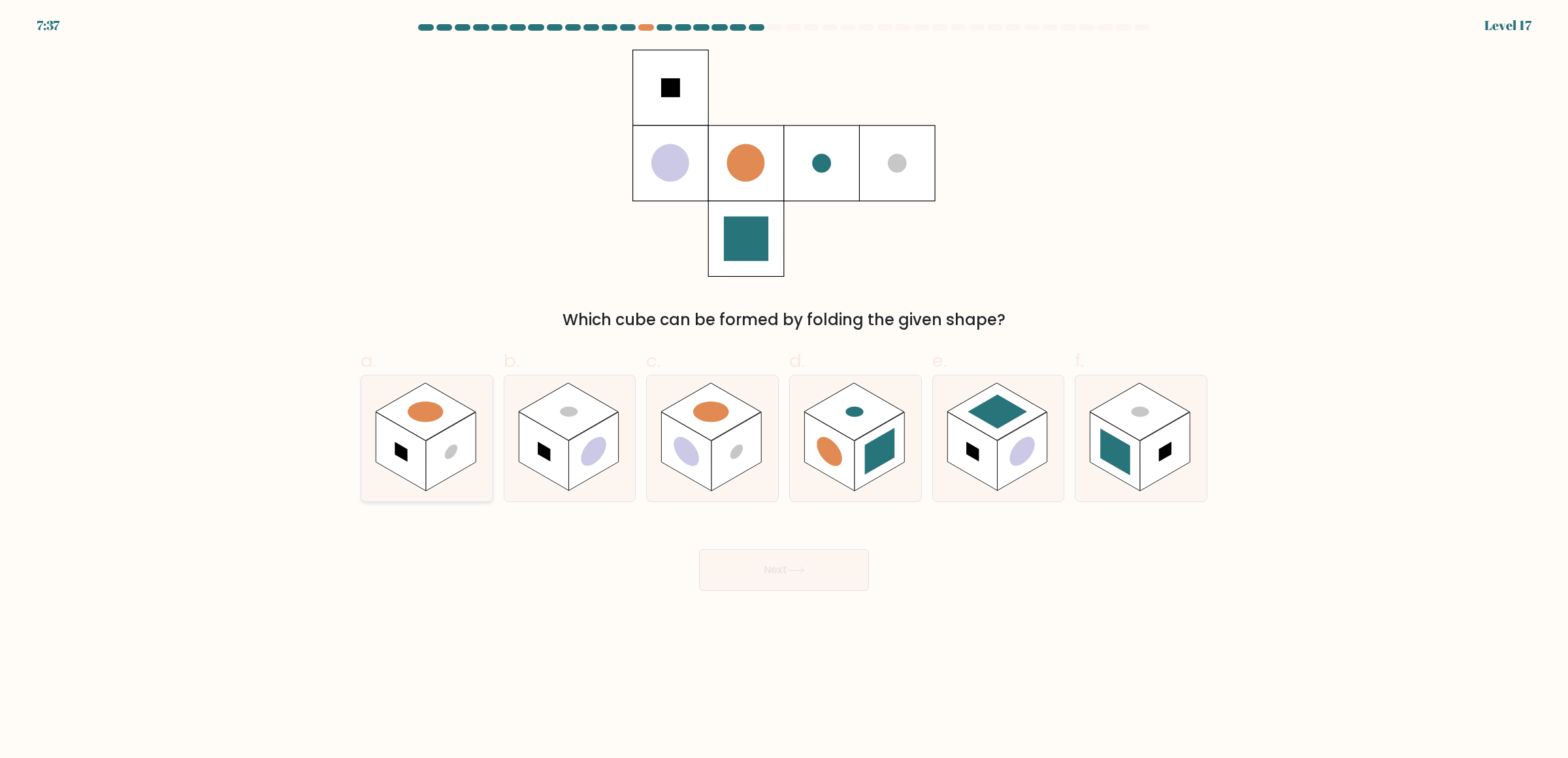
click at [471, 401] on icon at bounding box center [427, 438] width 132 height 126
click at [784, 388] on input "a." at bounding box center [784, 384] width 1 height 9
radio input "true"
click at [828, 573] on button "Next" at bounding box center [784, 570] width 170 height 42
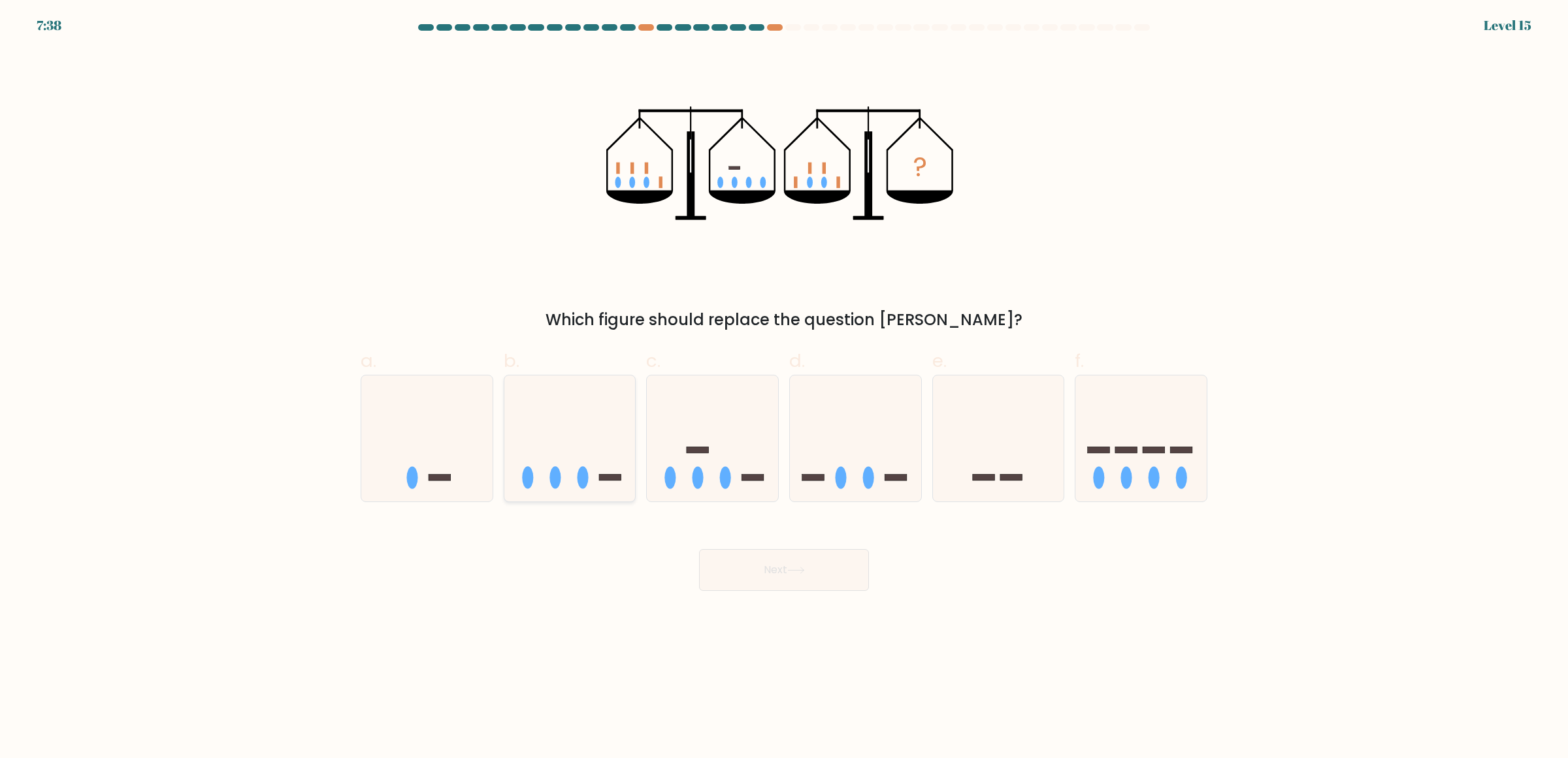
click at [586, 458] on icon at bounding box center [570, 437] width 132 height 108
click at [784, 388] on input "b." at bounding box center [784, 384] width 1 height 9
radio input "true"
click at [764, 566] on button "Next" at bounding box center [784, 570] width 170 height 42
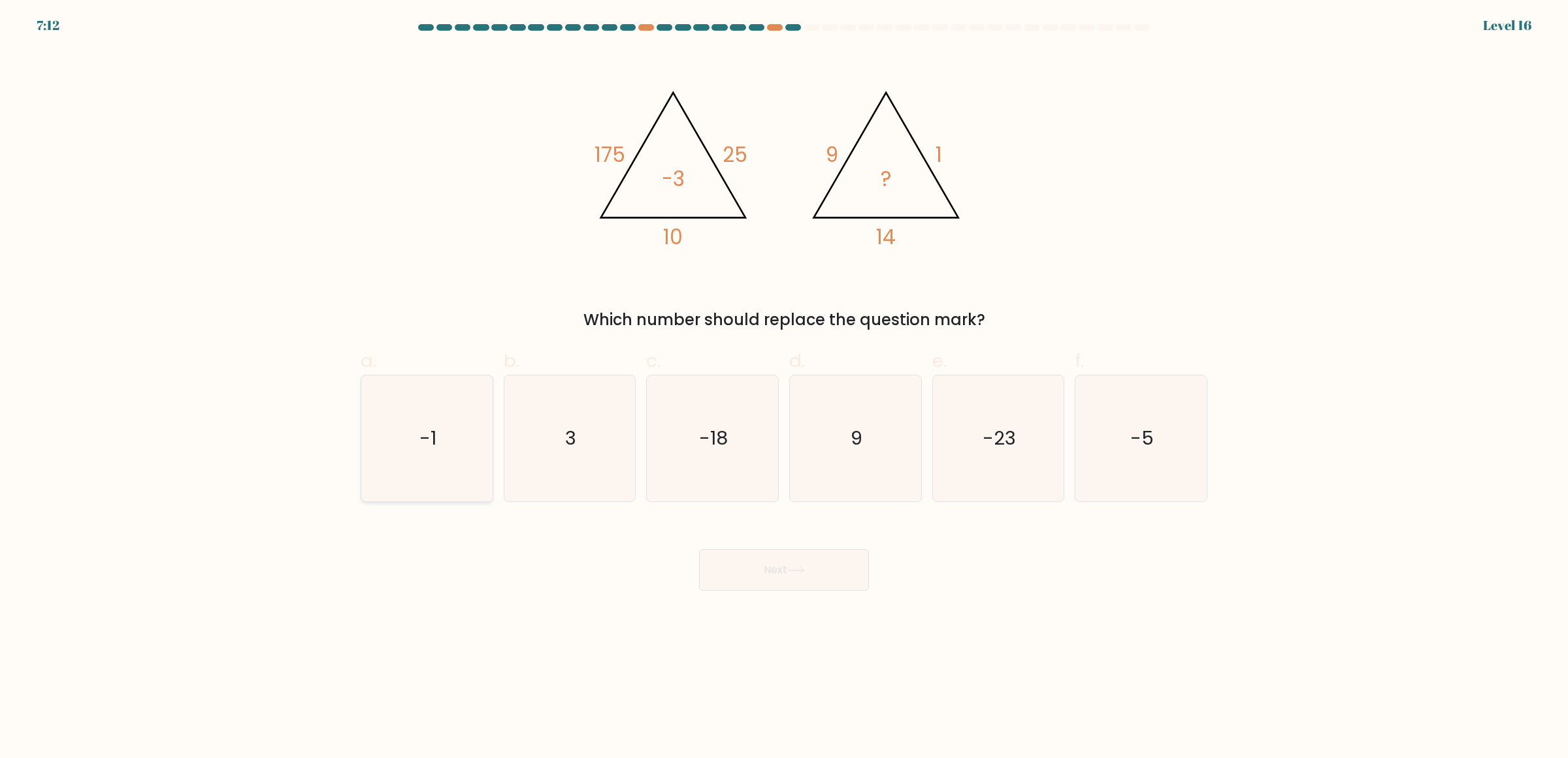
click at [471, 429] on icon "-1" at bounding box center [427, 438] width 126 height 126
click at [784, 388] on input "a. -1" at bounding box center [784, 384] width 1 height 9
radio input "true"
click at [785, 580] on button "Next" at bounding box center [784, 570] width 170 height 42
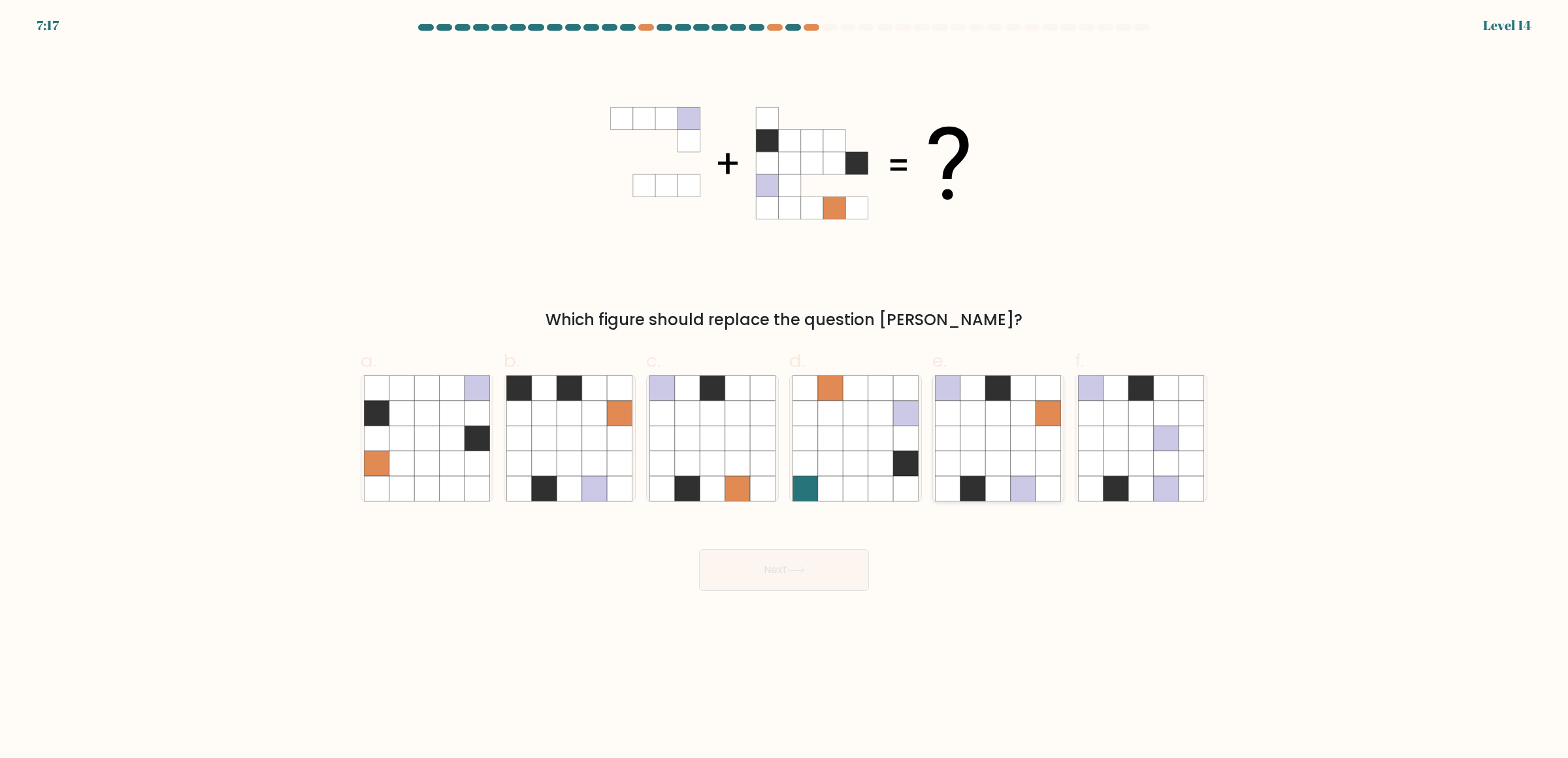
click at [1036, 415] on icon at bounding box center [1023, 413] width 25 height 25
click at [785, 388] on input "e." at bounding box center [784, 384] width 1 height 9
radio input "true"
click at [805, 596] on body "7:16 Level 14" at bounding box center [784, 379] width 1568 height 758
click at [809, 582] on button "Next" at bounding box center [784, 570] width 170 height 42
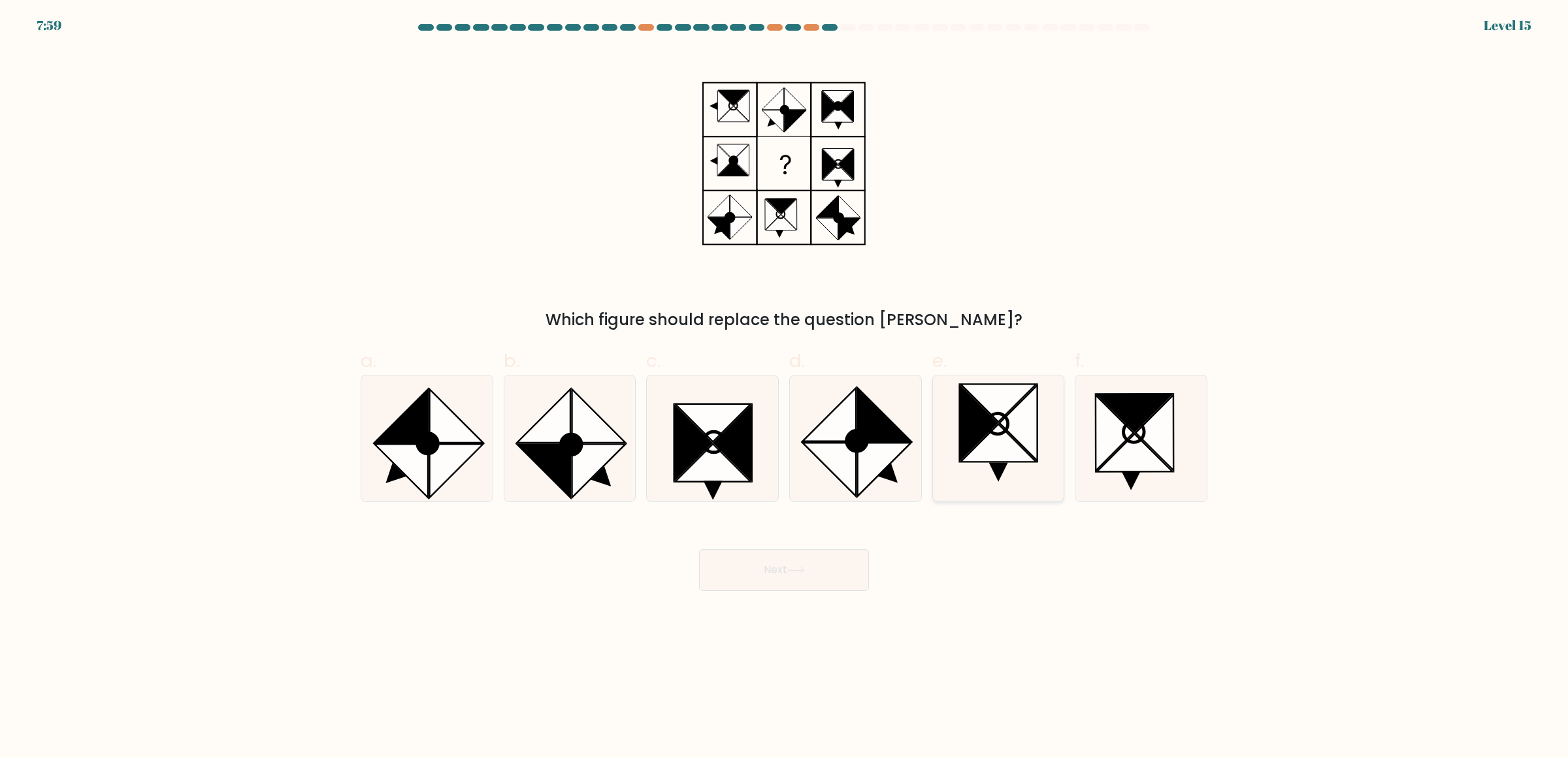
drag, startPoint x: 805, startPoint y: 580, endPoint x: 946, endPoint y: 454, distance: 189.1
click at [423, 444] on icon at bounding box center [428, 443] width 21 height 21
click at [784, 388] on input "a." at bounding box center [784, 384] width 1 height 9
radio input "true"
click at [796, 571] on icon at bounding box center [797, 571] width 18 height 7
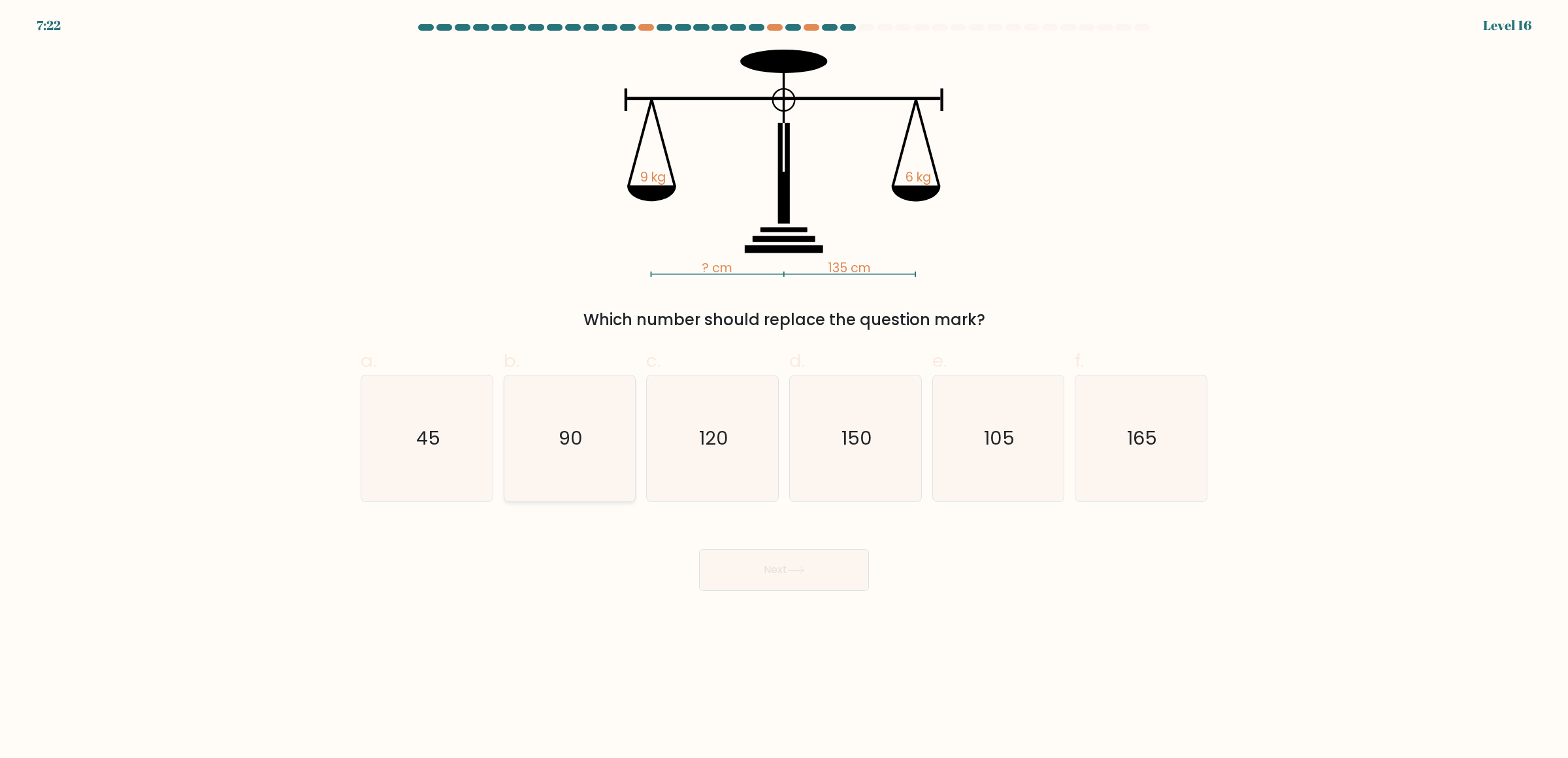
click at [544, 437] on icon "90" at bounding box center [569, 438] width 126 height 126
click at [784, 388] on input "b. 90" at bounding box center [784, 384] width 1 height 9
radio input "true"
click at [772, 562] on button "Next" at bounding box center [784, 570] width 170 height 42
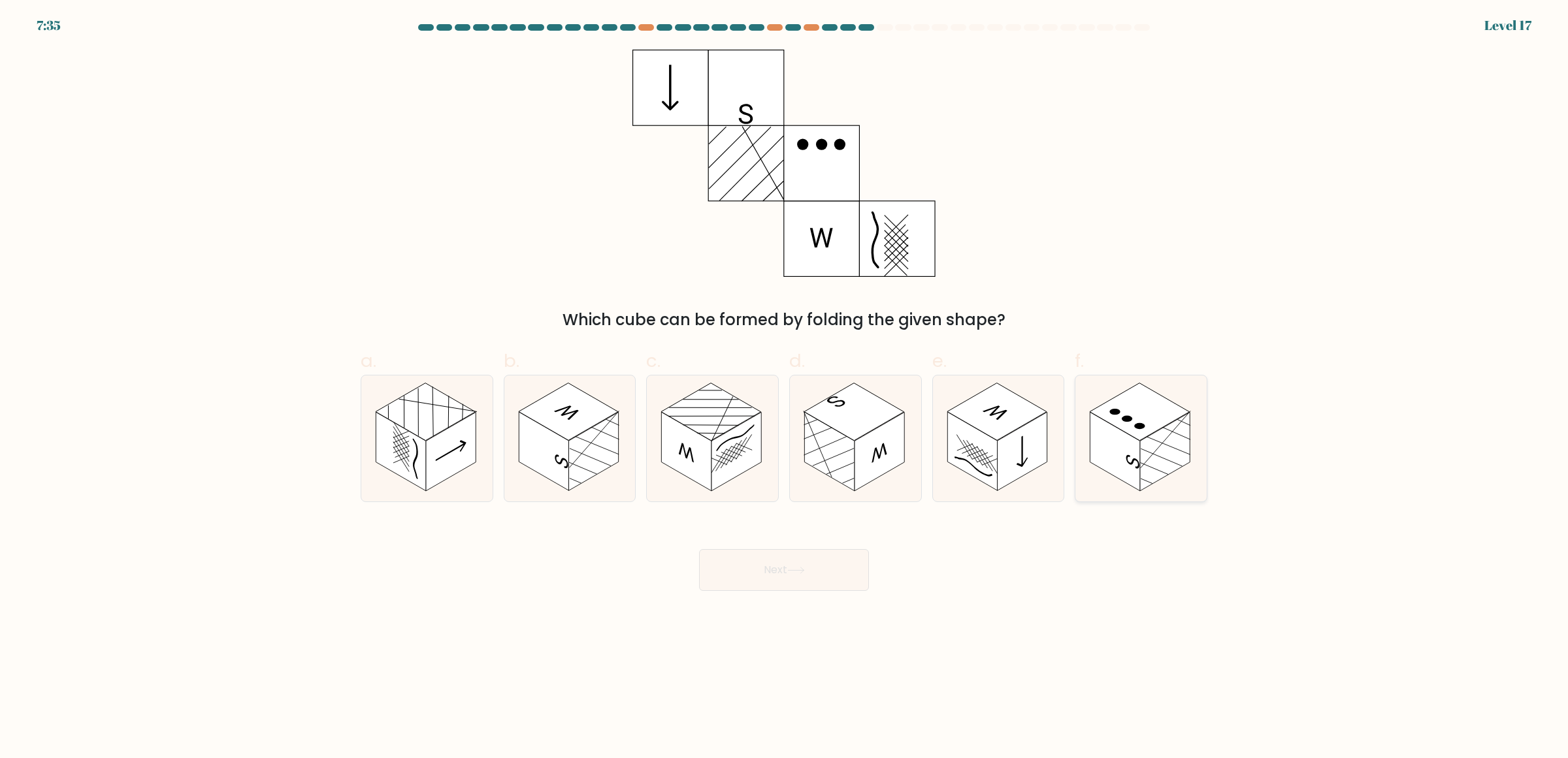
click at [1145, 471] on rect at bounding box center [1165, 451] width 50 height 79
click at [785, 388] on input "f." at bounding box center [784, 384] width 1 height 9
radio input "true"
click at [785, 572] on button "Next" at bounding box center [784, 570] width 170 height 42
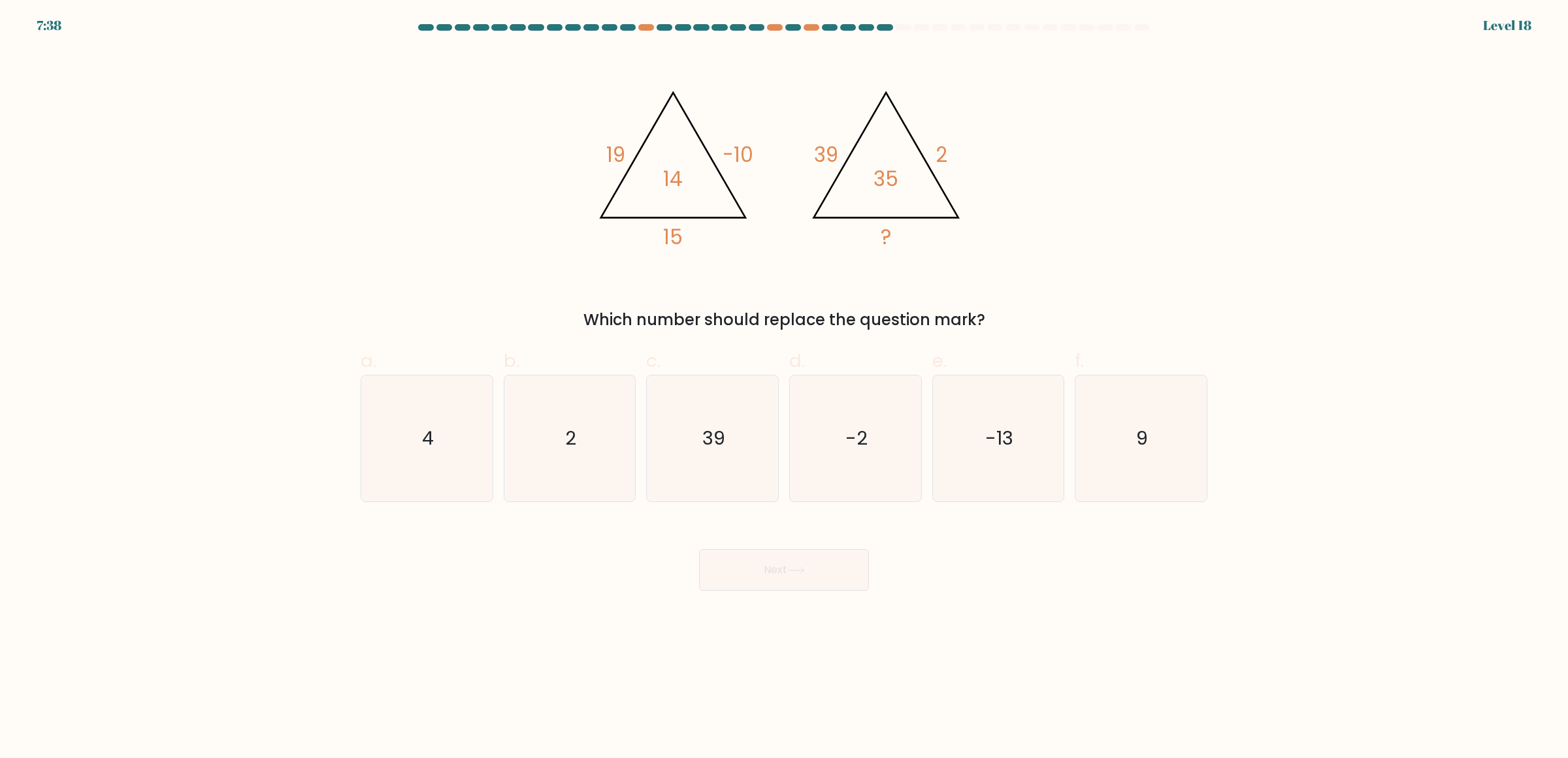
click at [639, 398] on div "b. 2" at bounding box center [570, 425] width 143 height 154
click at [567, 435] on text "2" at bounding box center [570, 438] width 11 height 26
click at [784, 388] on input "b. 2" at bounding box center [784, 384] width 1 height 9
radio input "true"
click at [755, 576] on button "Next" at bounding box center [784, 570] width 170 height 42
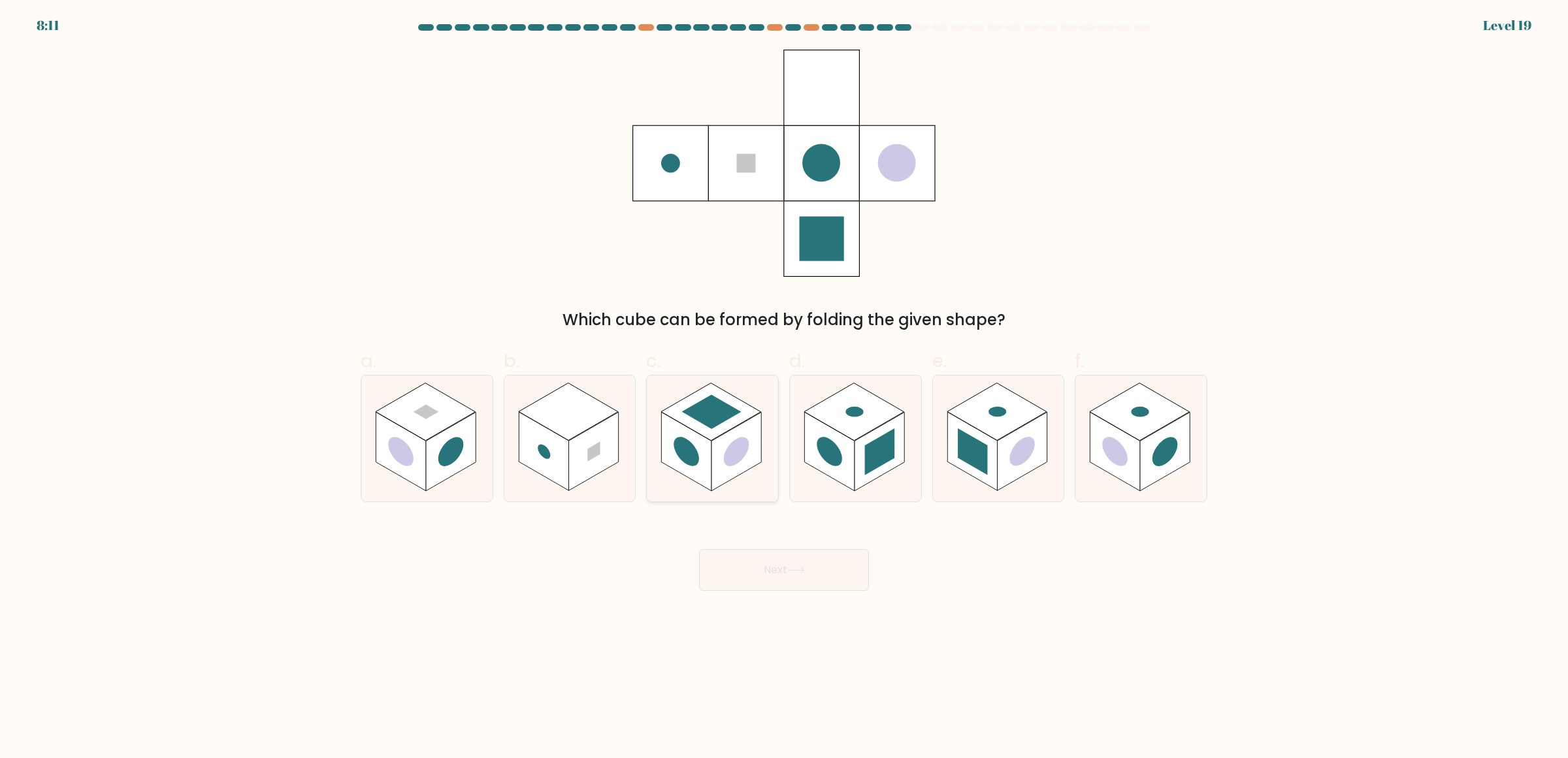
click at [736, 446] on circle at bounding box center [736, 451] width 26 height 40
click at [784, 388] on input "c." at bounding box center [784, 384] width 1 height 9
radio input "true"
click at [1155, 465] on rect at bounding box center [1165, 451] width 50 height 79
click at [785, 388] on input "f." at bounding box center [784, 384] width 1 height 9
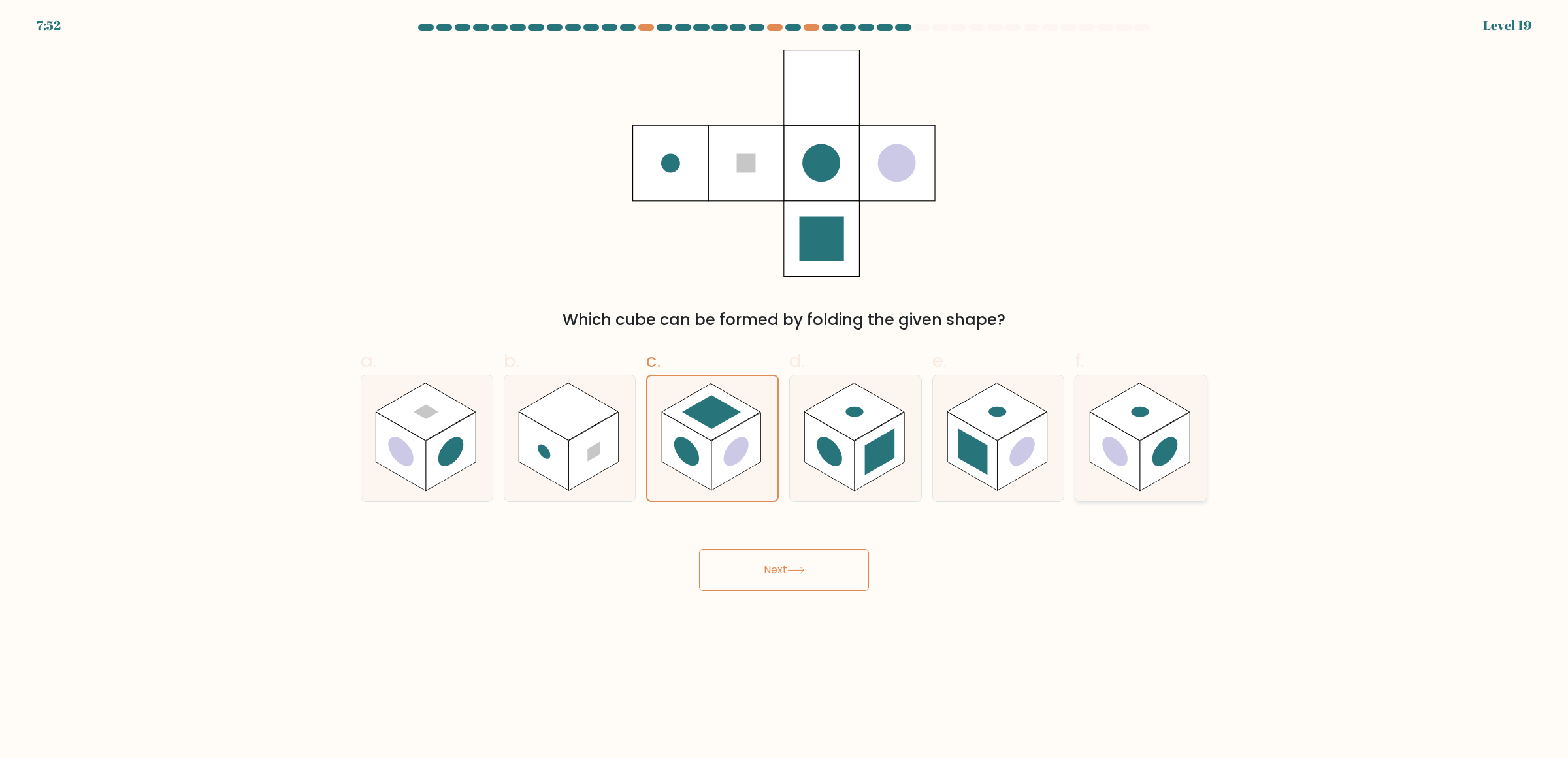
radio input "true"
click at [805, 570] on icon at bounding box center [797, 571] width 18 height 7
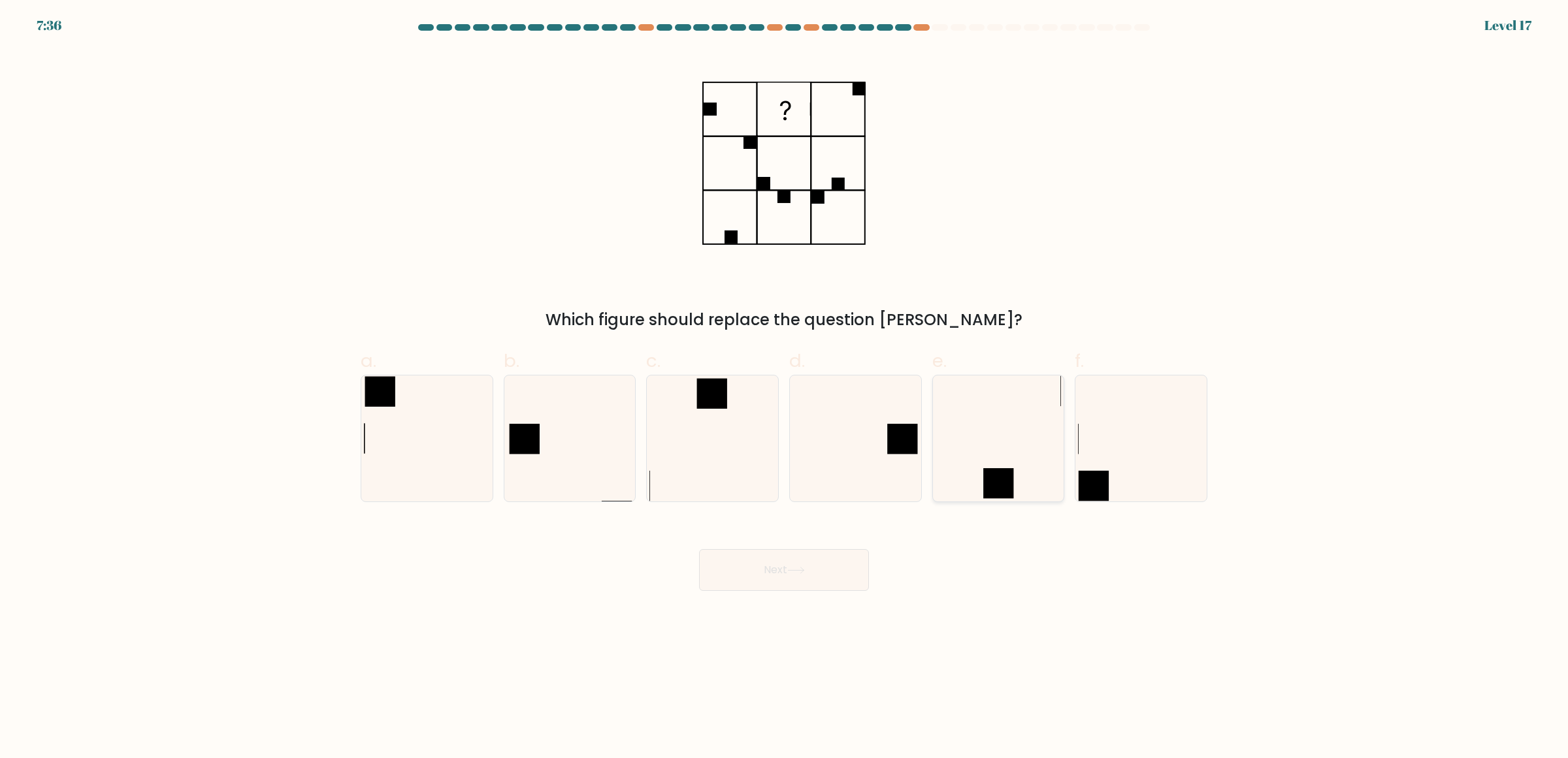
click at [997, 402] on icon at bounding box center [997, 438] width 126 height 126
click at [785, 388] on input "e." at bounding box center [784, 384] width 1 height 9
radio input "true"
click at [805, 573] on icon at bounding box center [797, 571] width 18 height 7
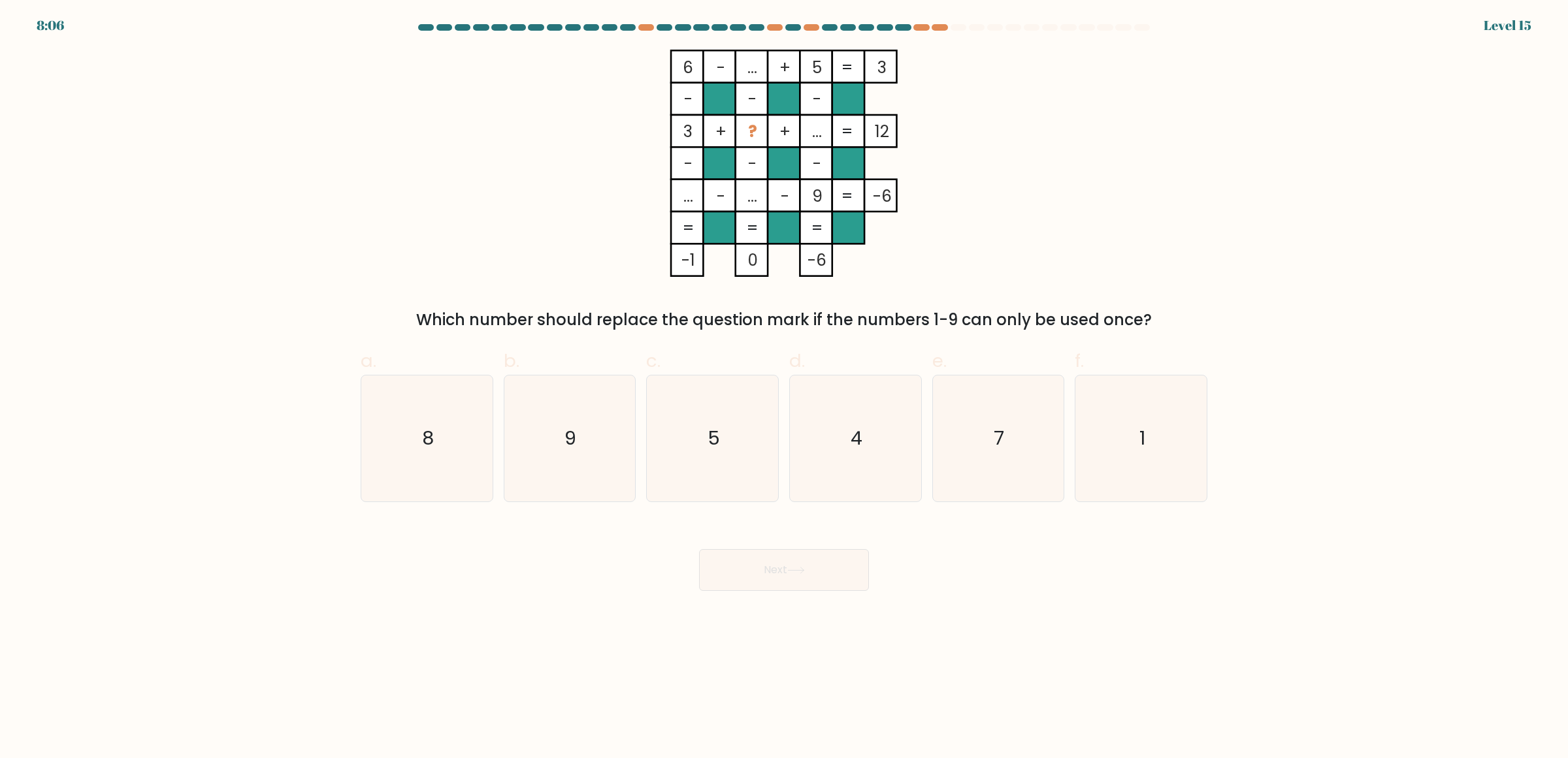
drag, startPoint x: 823, startPoint y: 132, endPoint x: 805, endPoint y: 135, distance: 18.2
click at [805, 135] on icon "6 - ... + 5 3 - - - 3 + ? + ... 12 - - - ... - ... - 9 = -6 = = = = -1 0 -6 =" at bounding box center [784, 163] width 392 height 227
click at [821, 135] on tspan "..." at bounding box center [816, 131] width 10 height 23
drag, startPoint x: 809, startPoint y: 132, endPoint x: 821, endPoint y: 132, distance: 12.0
click at [821, 132] on icon "6 - ... + 5 3 - - - 3 + ? + ... 12 - - - ... - ... - 9 = -6 = = = = -1 0 -6 =" at bounding box center [784, 163] width 392 height 227
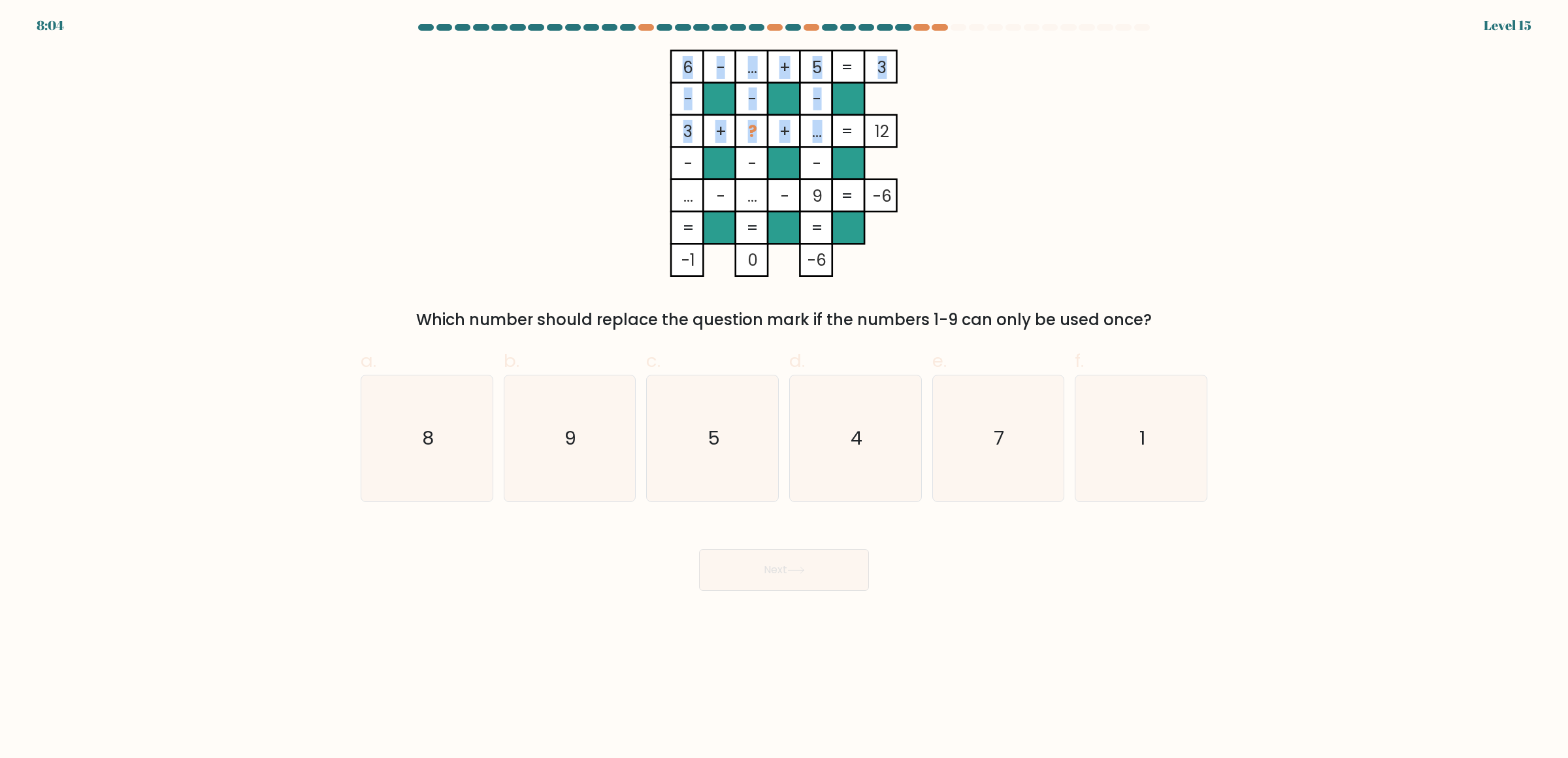
click at [821, 132] on tspan "..." at bounding box center [816, 131] width 10 height 23
click at [984, 395] on icon "7" at bounding box center [997, 438] width 126 height 126
click at [785, 388] on input "e. 7" at bounding box center [784, 384] width 1 height 9
radio input "true"
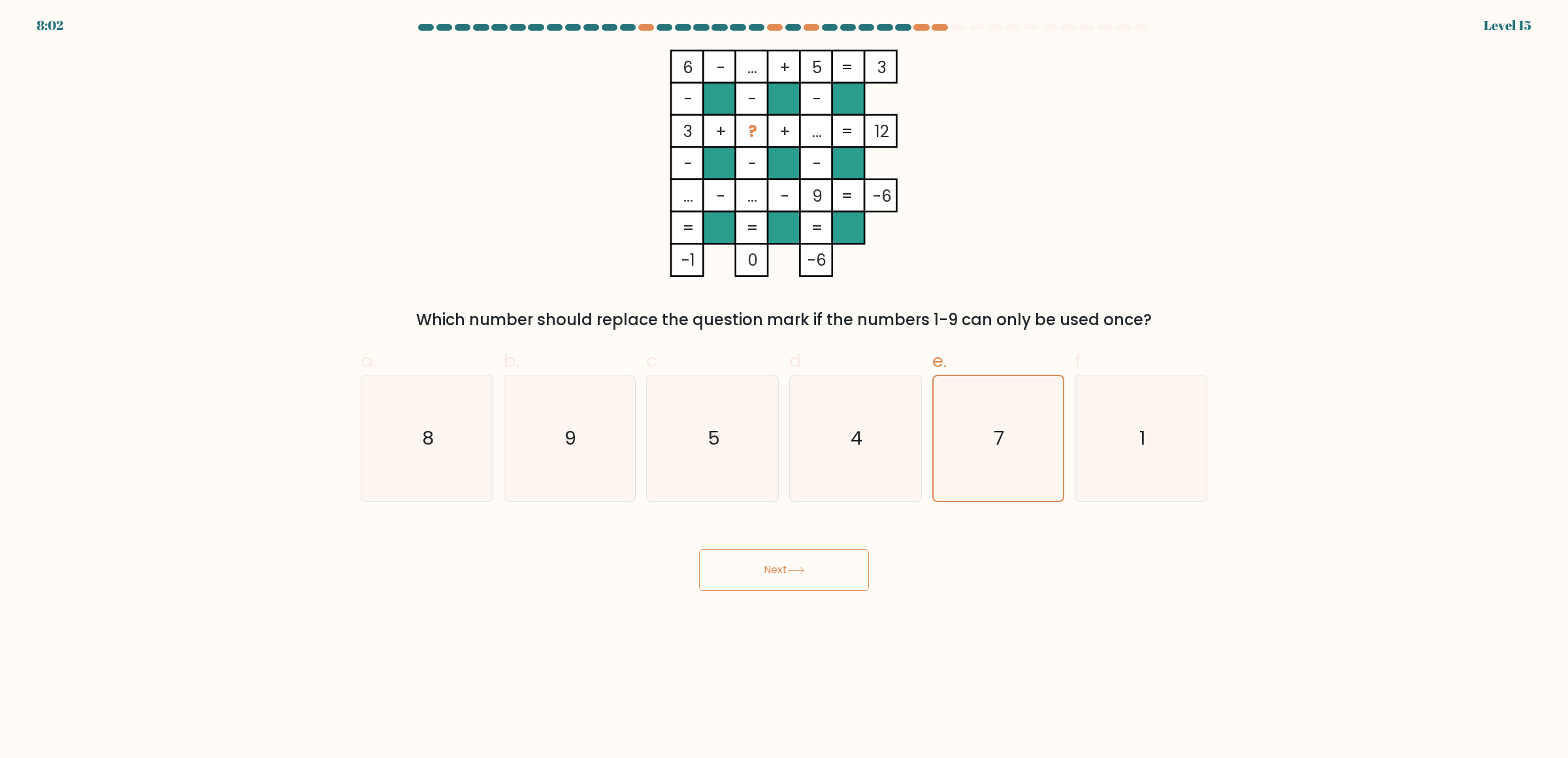
click at [822, 567] on button "Next" at bounding box center [784, 570] width 170 height 42
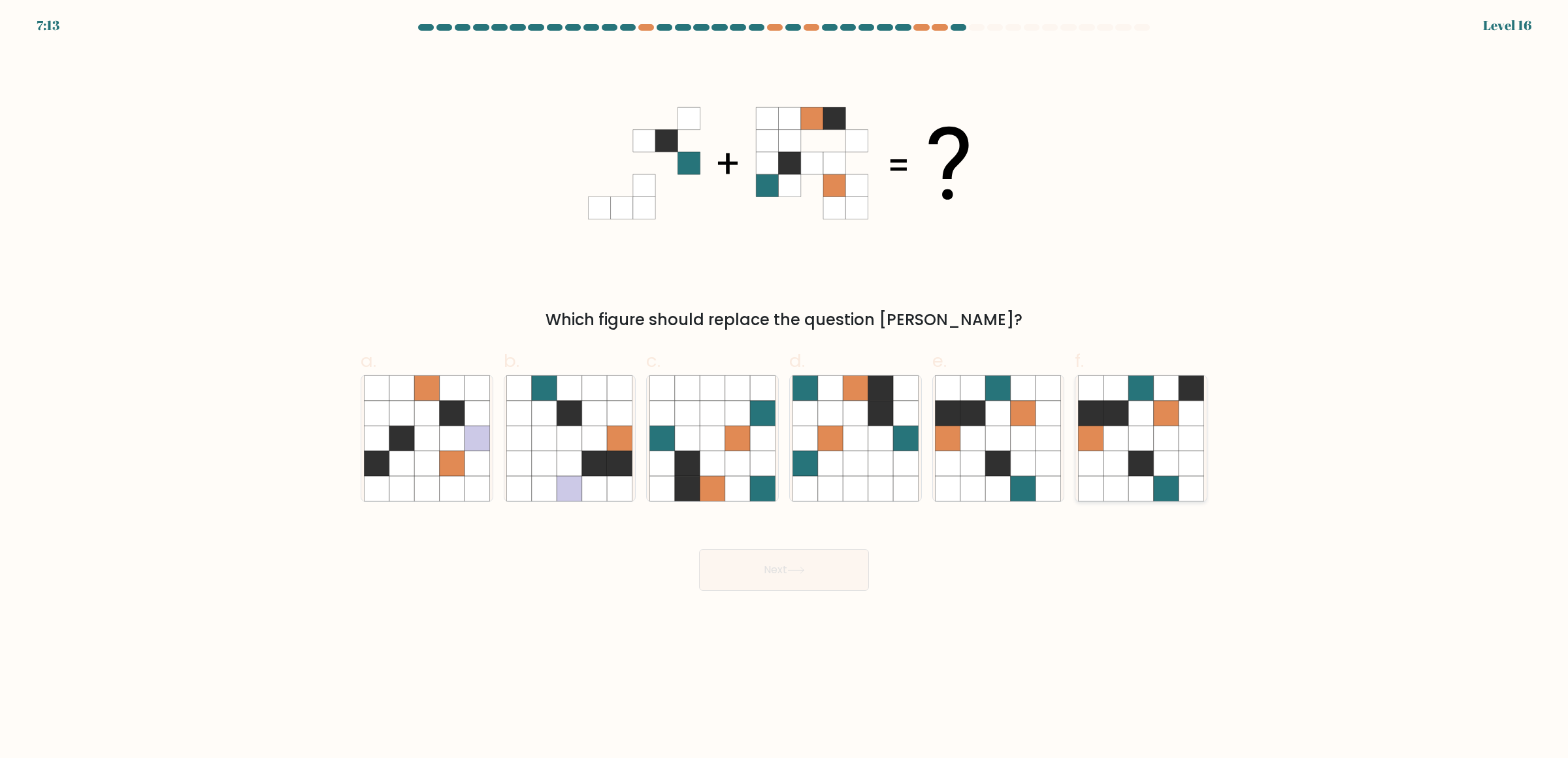
click at [1180, 444] on icon at bounding box center [1191, 438] width 25 height 25
click at [785, 388] on input "f." at bounding box center [784, 384] width 1 height 9
radio input "true"
click at [805, 579] on button "Next" at bounding box center [784, 570] width 170 height 42
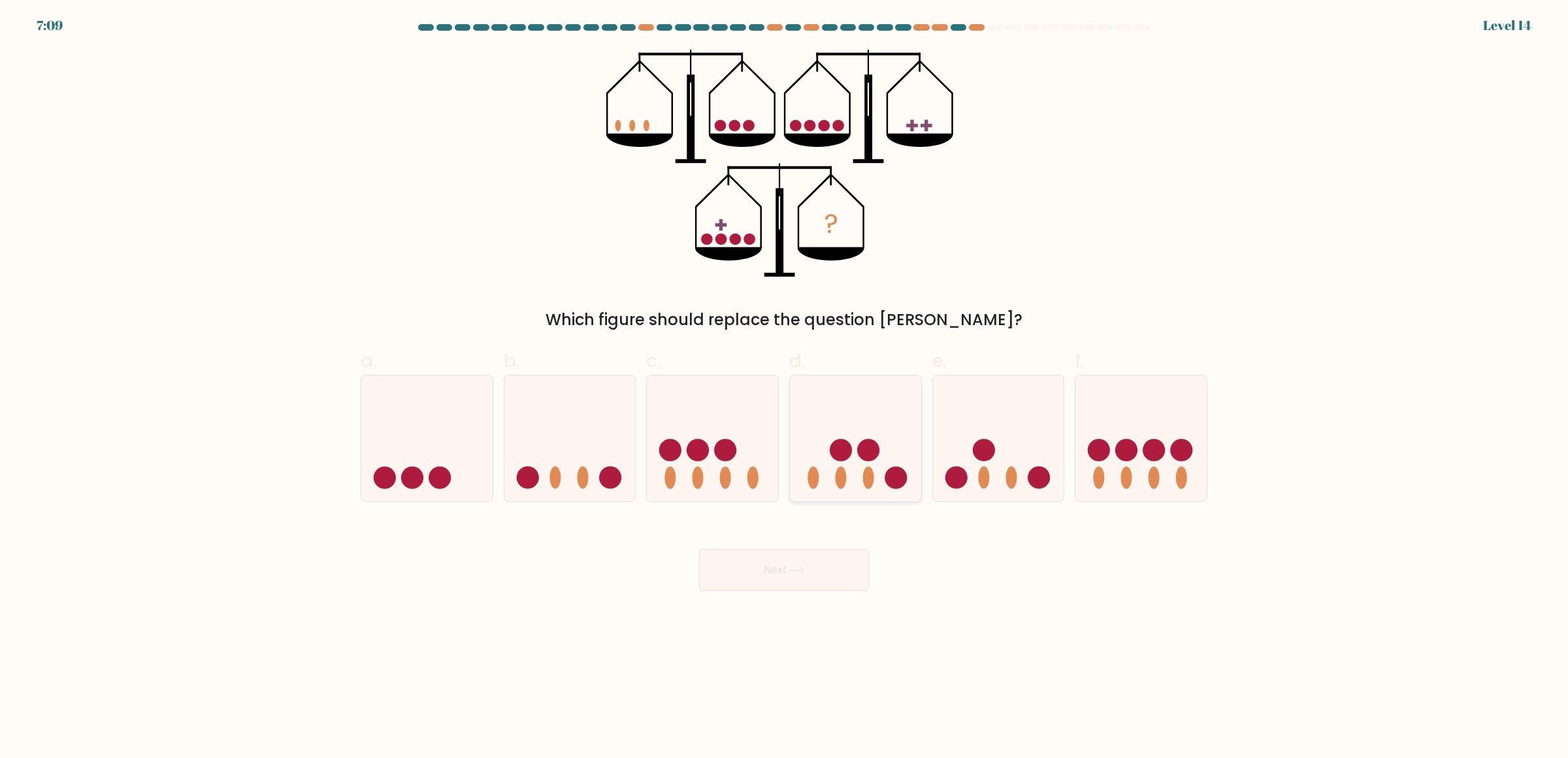
click at [874, 448] on circle at bounding box center [869, 450] width 22 height 22
click at [785, 388] on input "d." at bounding box center [784, 384] width 1 height 9
radio input "true"
click at [788, 562] on button "Next" at bounding box center [784, 570] width 170 height 42
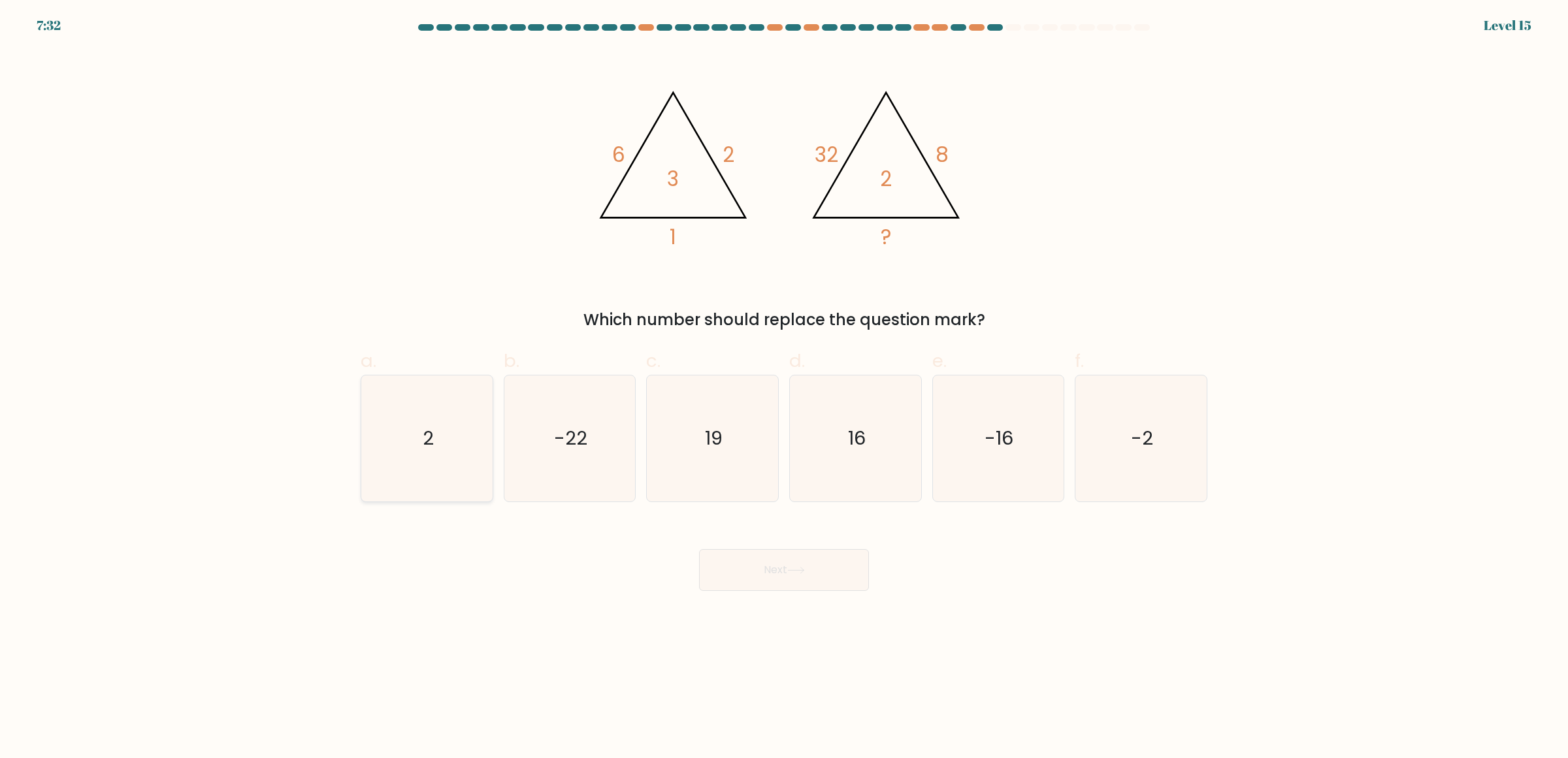
click at [449, 418] on icon "2" at bounding box center [427, 438] width 126 height 126
click at [784, 388] on input "a. 2" at bounding box center [784, 384] width 1 height 9
radio input "true"
click at [811, 567] on button "Next" at bounding box center [784, 570] width 170 height 42
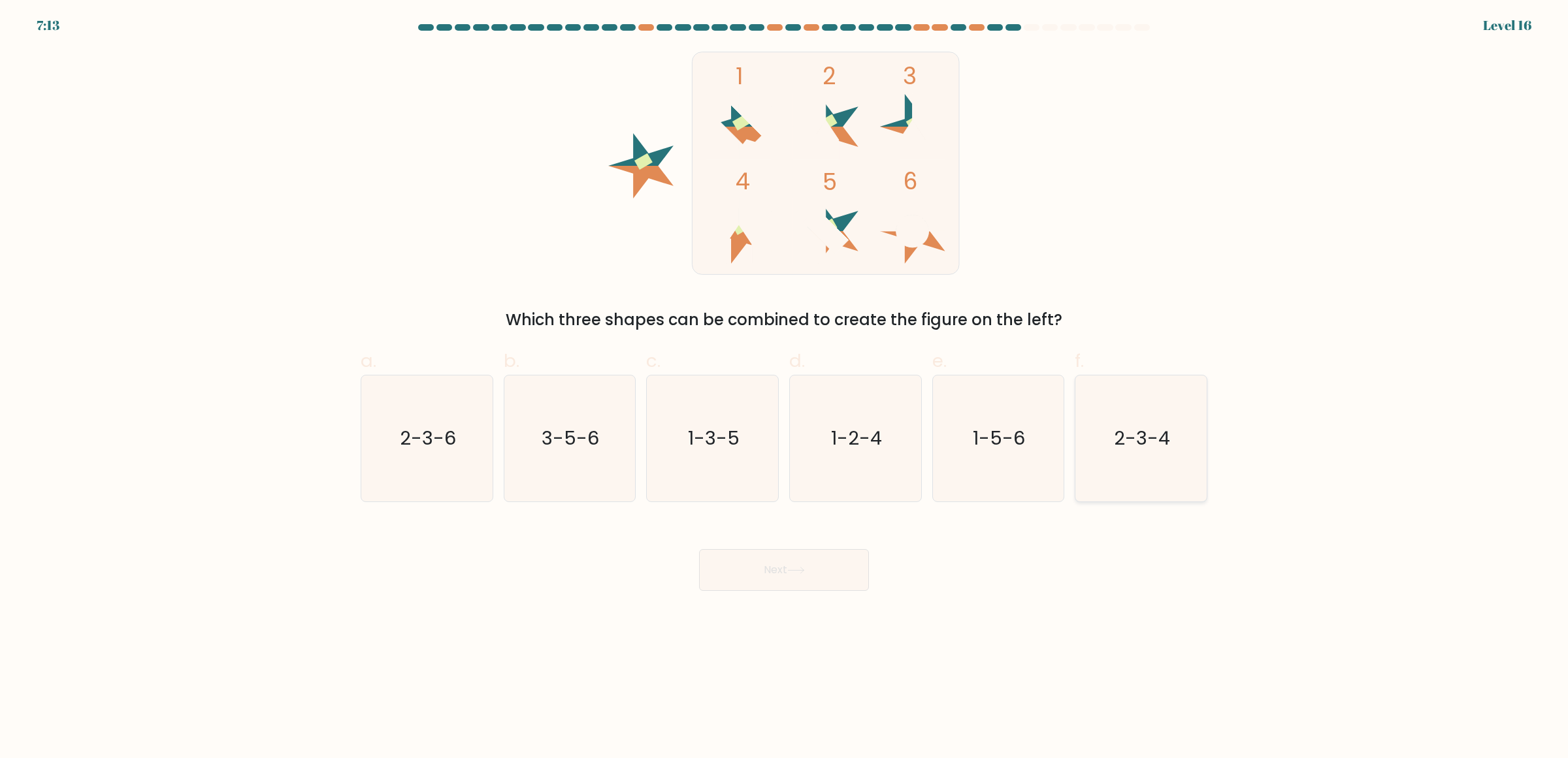
click at [1115, 419] on icon "2-3-4" at bounding box center [1141, 438] width 126 height 126
click at [785, 388] on input "f. 2-3-4" at bounding box center [784, 384] width 1 height 9
radio input "true"
click at [788, 565] on button "Next" at bounding box center [784, 570] width 170 height 42
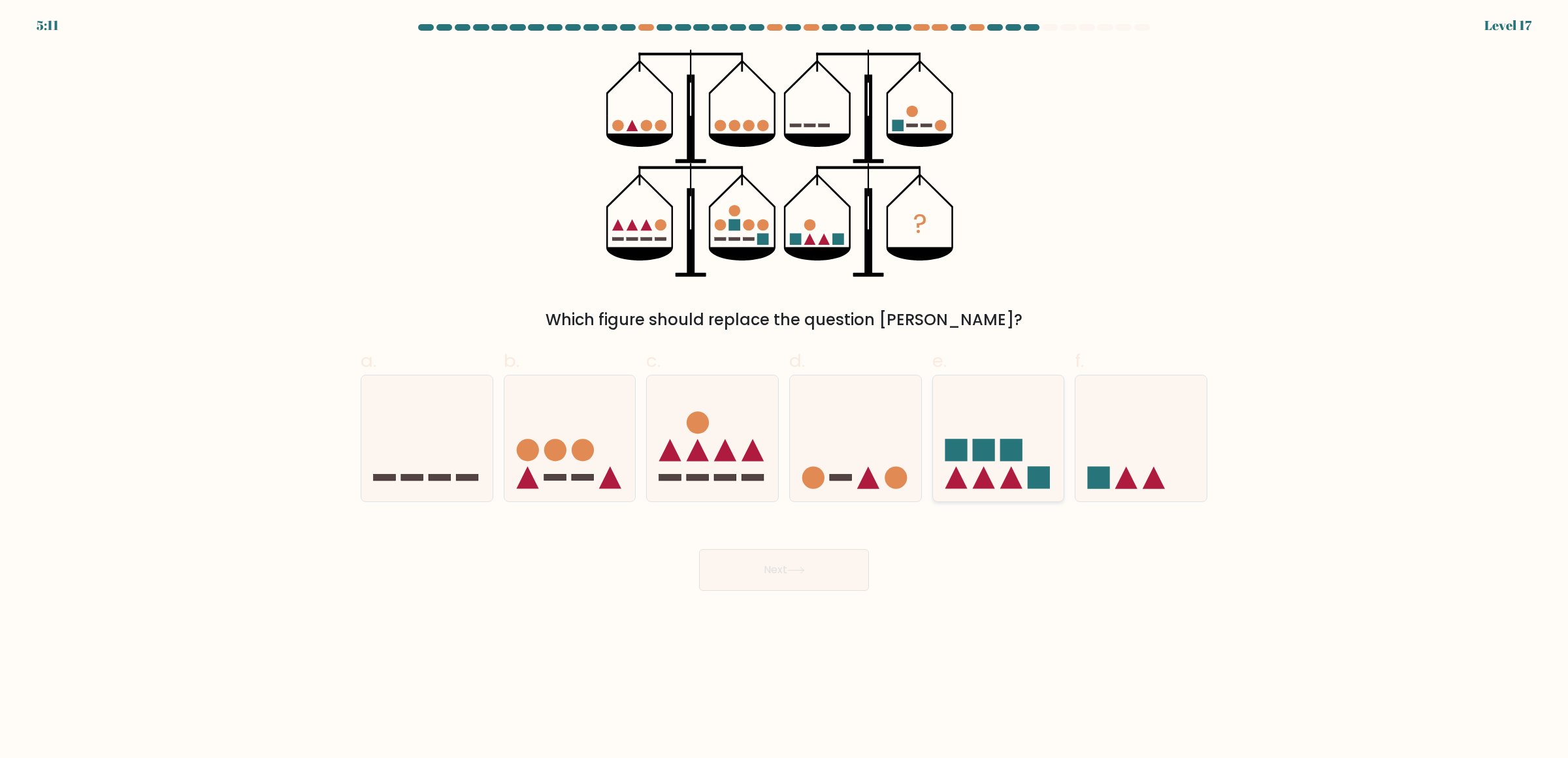
click at [972, 494] on div at bounding box center [999, 438] width 132 height 127
click at [785, 388] on input "e." at bounding box center [784, 384] width 1 height 9
radio input "true"
click at [1135, 445] on icon at bounding box center [1141, 437] width 132 height 108
click at [785, 388] on input "f." at bounding box center [784, 384] width 1 height 9
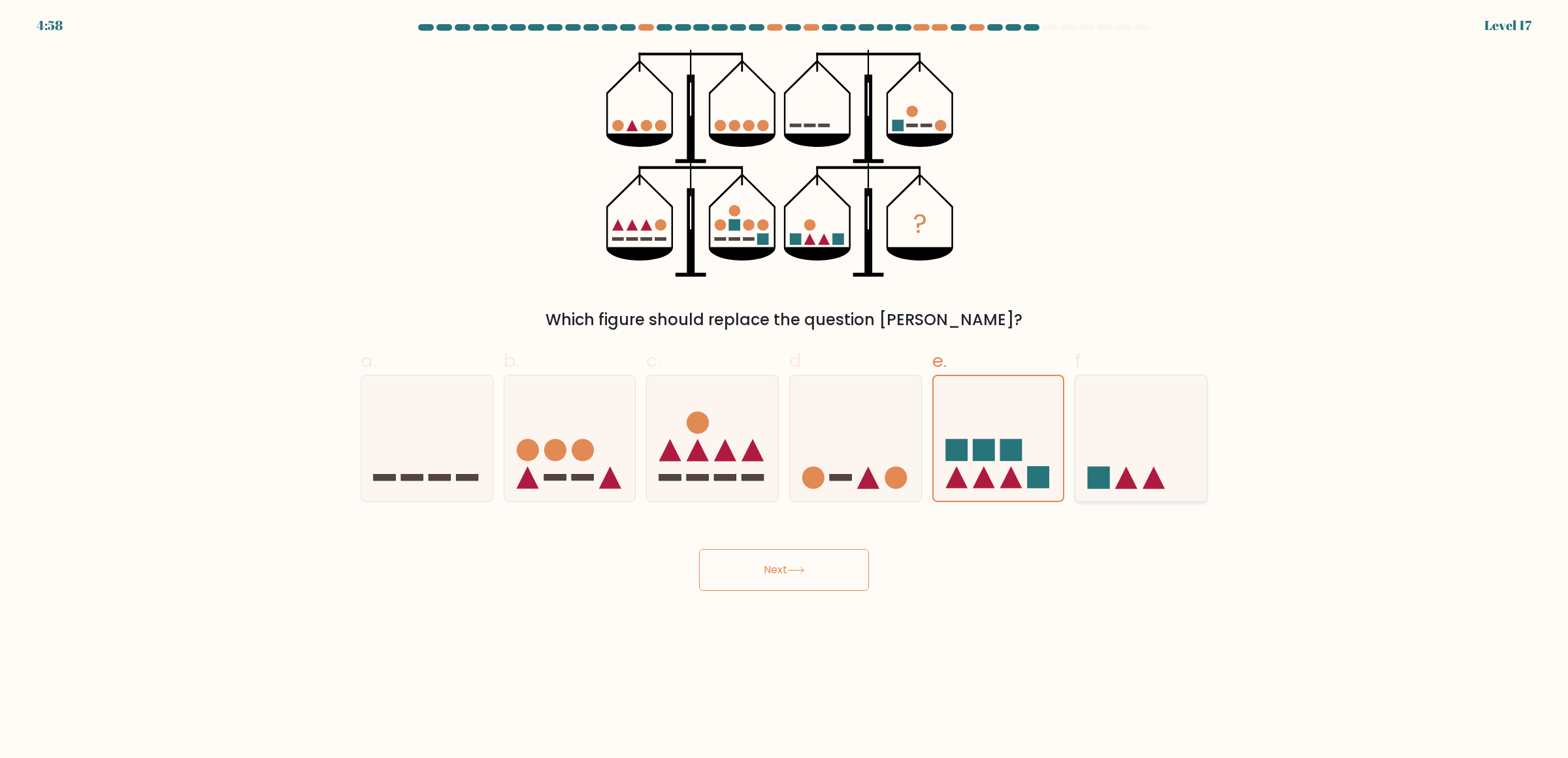
radio input "true"
click at [777, 589] on button "Next" at bounding box center [784, 570] width 170 height 42
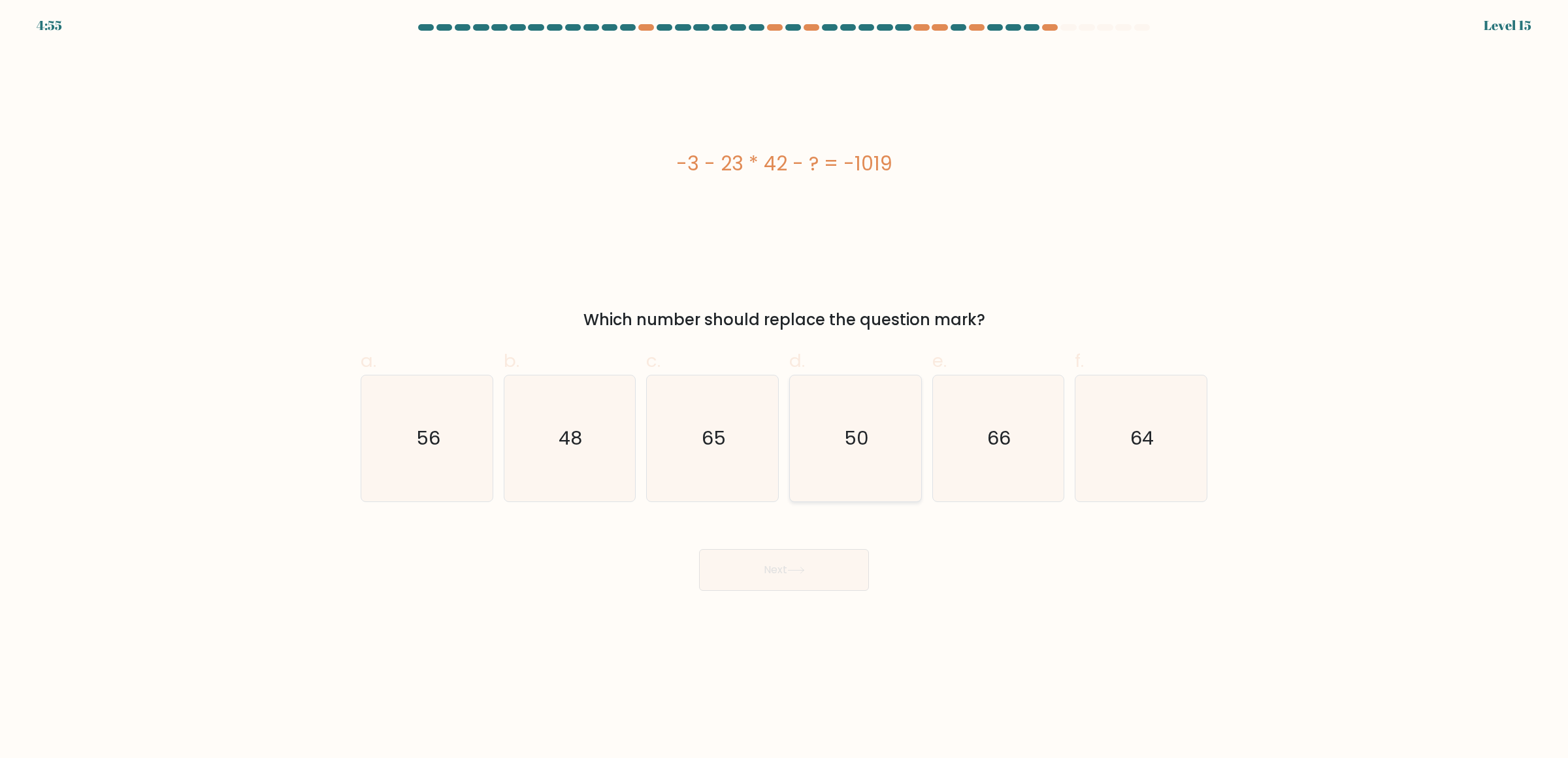
click at [852, 409] on icon "50" at bounding box center [855, 438] width 126 height 126
click at [785, 388] on input "d. 50" at bounding box center [784, 384] width 1 height 9
radio input "true"
click at [812, 570] on button "Next" at bounding box center [784, 570] width 170 height 42
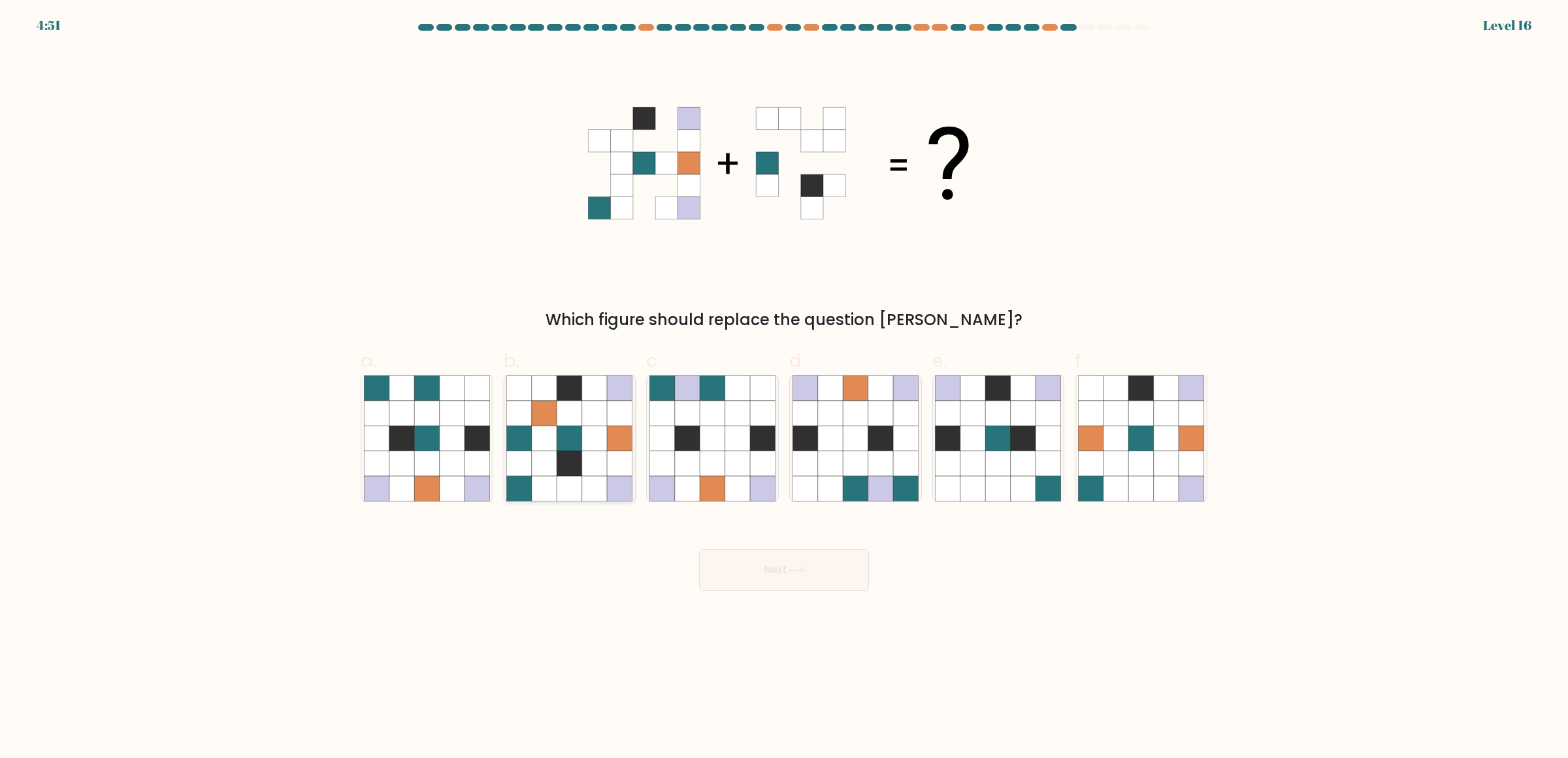
click at [609, 457] on icon at bounding box center [620, 463] width 25 height 25
click at [784, 388] on input "b." at bounding box center [784, 384] width 1 height 9
radio input "true"
click at [775, 576] on button "Next" at bounding box center [784, 570] width 170 height 42
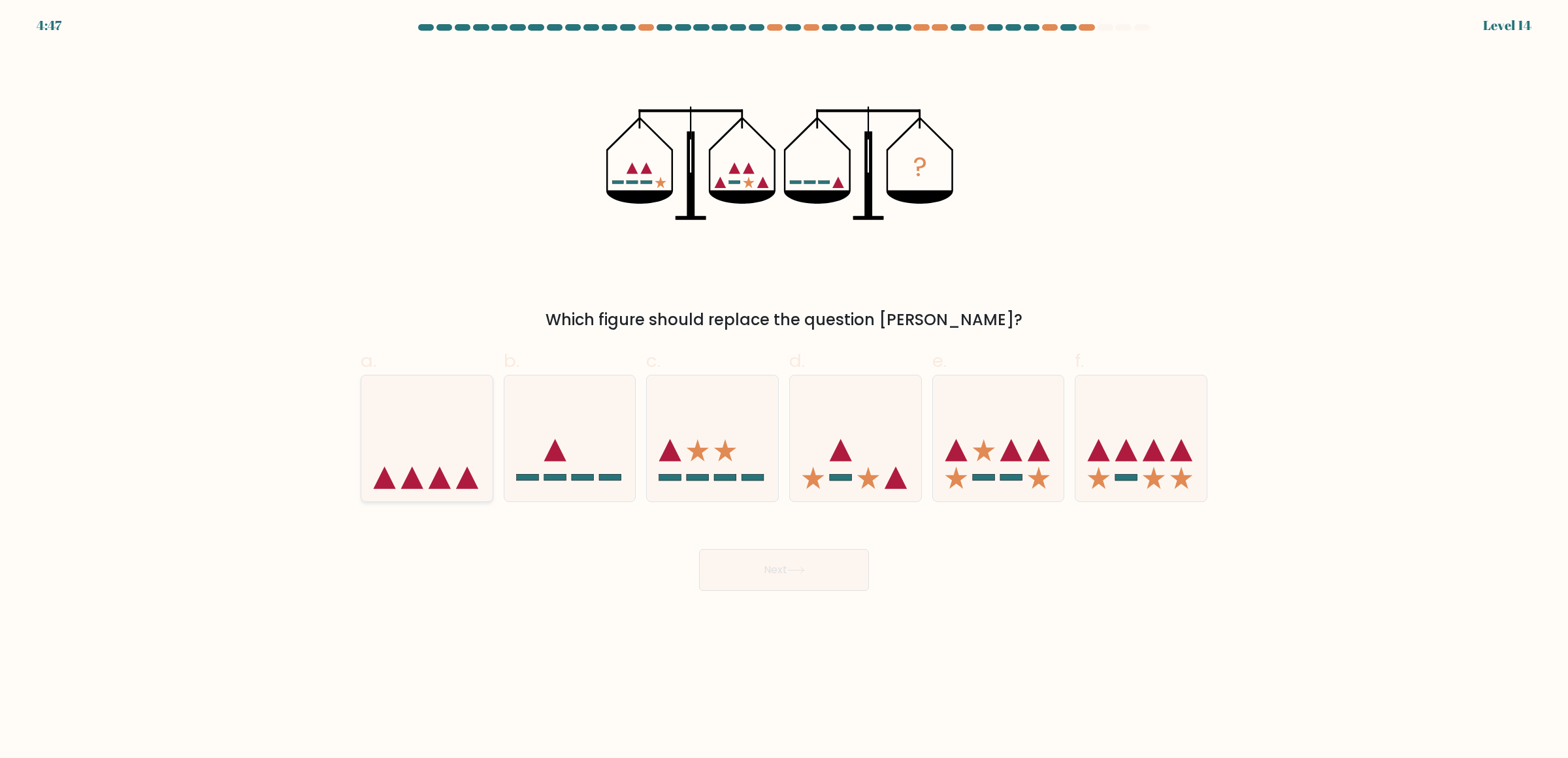
click at [446, 467] on icon at bounding box center [427, 437] width 132 height 108
click at [784, 388] on input "a." at bounding box center [784, 384] width 1 height 9
radio input "true"
click at [805, 576] on button "Next" at bounding box center [784, 570] width 170 height 42
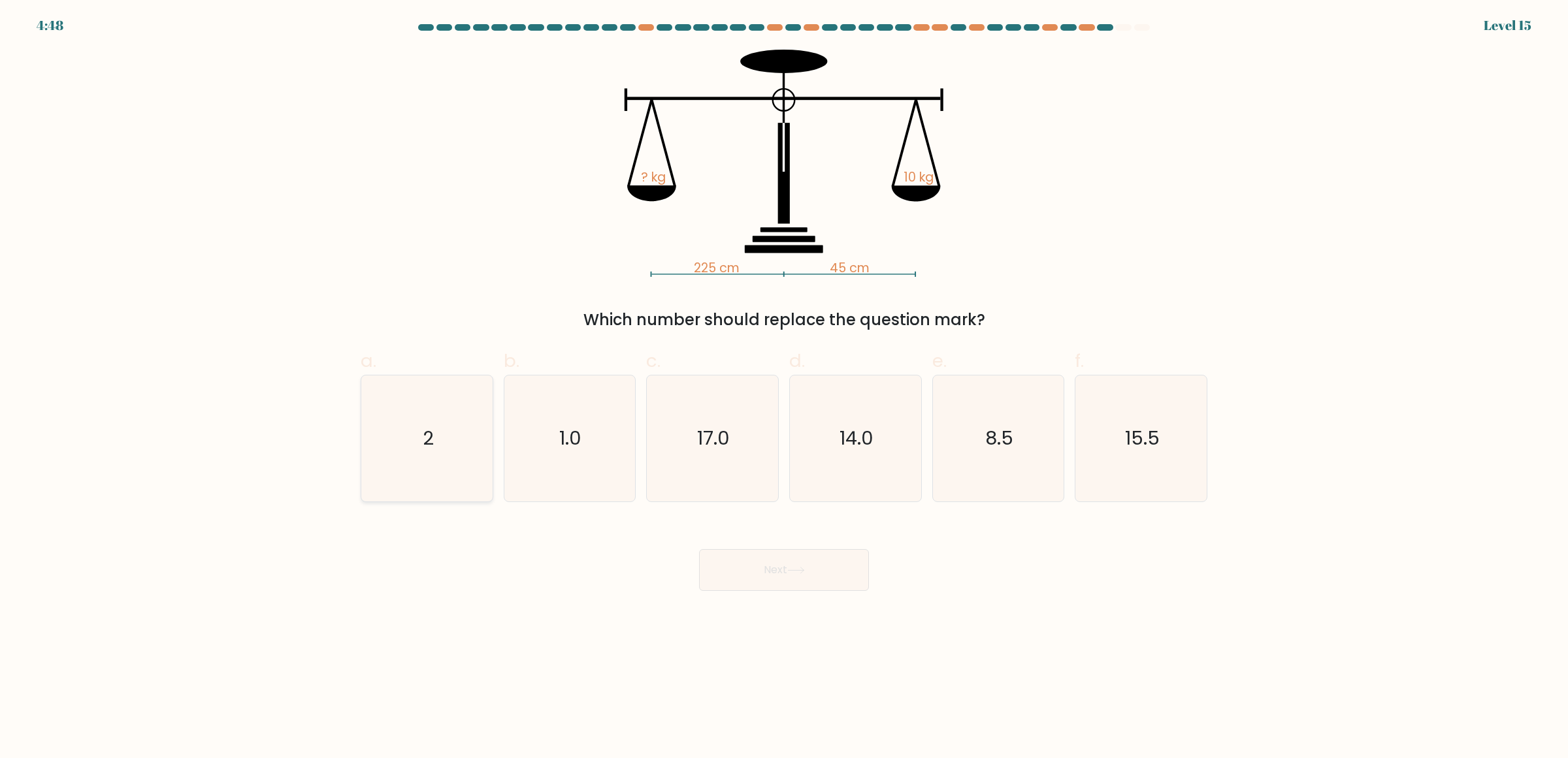
drag, startPoint x: 430, startPoint y: 424, endPoint x: 440, endPoint y: 423, distance: 10.0
click at [432, 423] on icon "2" at bounding box center [427, 438] width 126 height 126
click at [749, 551] on button "Next" at bounding box center [784, 570] width 170 height 42
click at [769, 567] on button "Next" at bounding box center [784, 570] width 170 height 42
drag, startPoint x: 991, startPoint y: 619, endPoint x: 958, endPoint y: 612, distance: 33.7
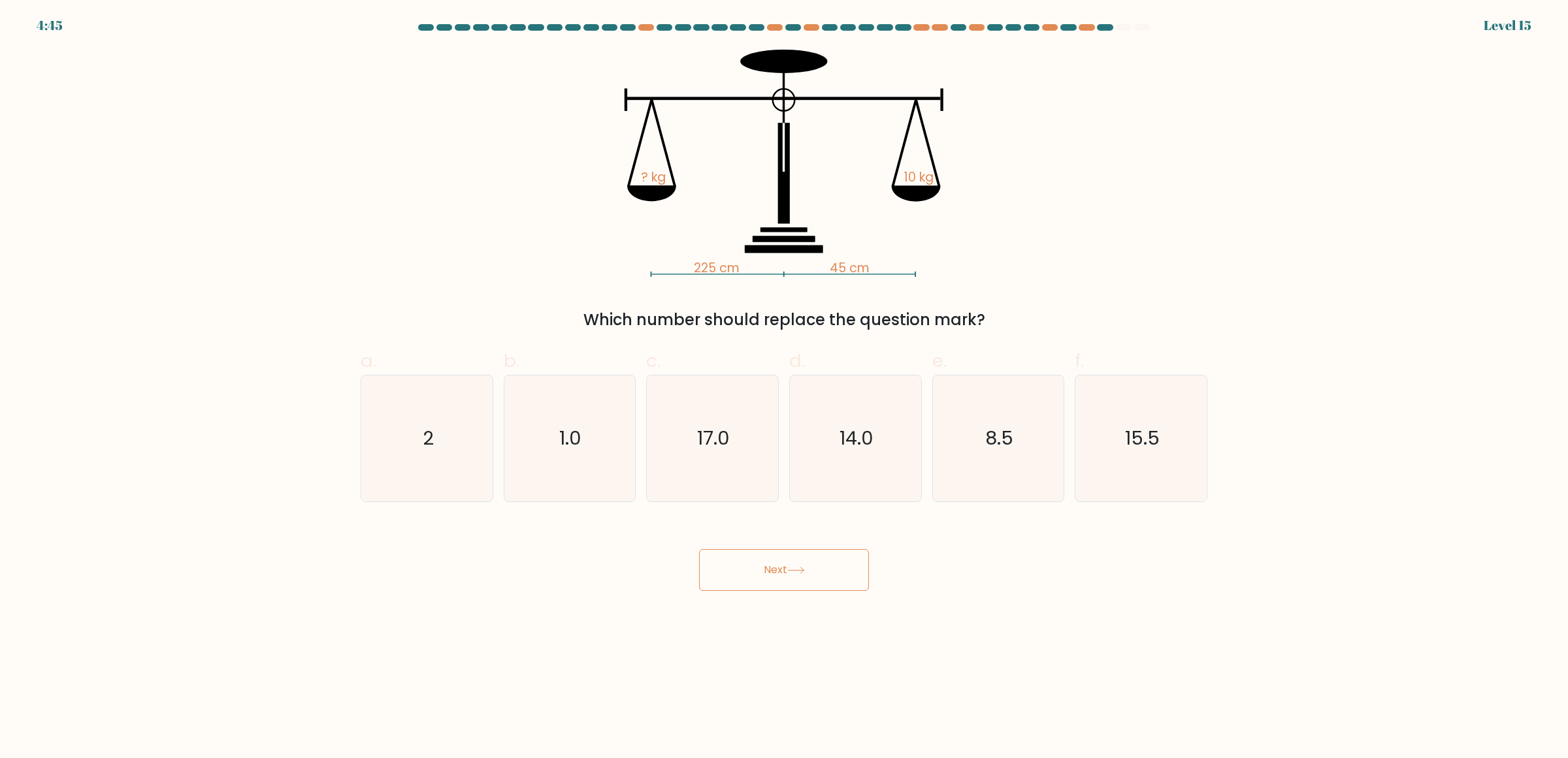
click at [986, 619] on body "4:45 Level 15" at bounding box center [784, 379] width 1568 height 758
click at [482, 458] on icon "2" at bounding box center [427, 438] width 126 height 126
click at [784, 388] on input "a. 2" at bounding box center [784, 384] width 1 height 9
radio input "true"
click at [778, 579] on button "Next" at bounding box center [784, 570] width 170 height 42
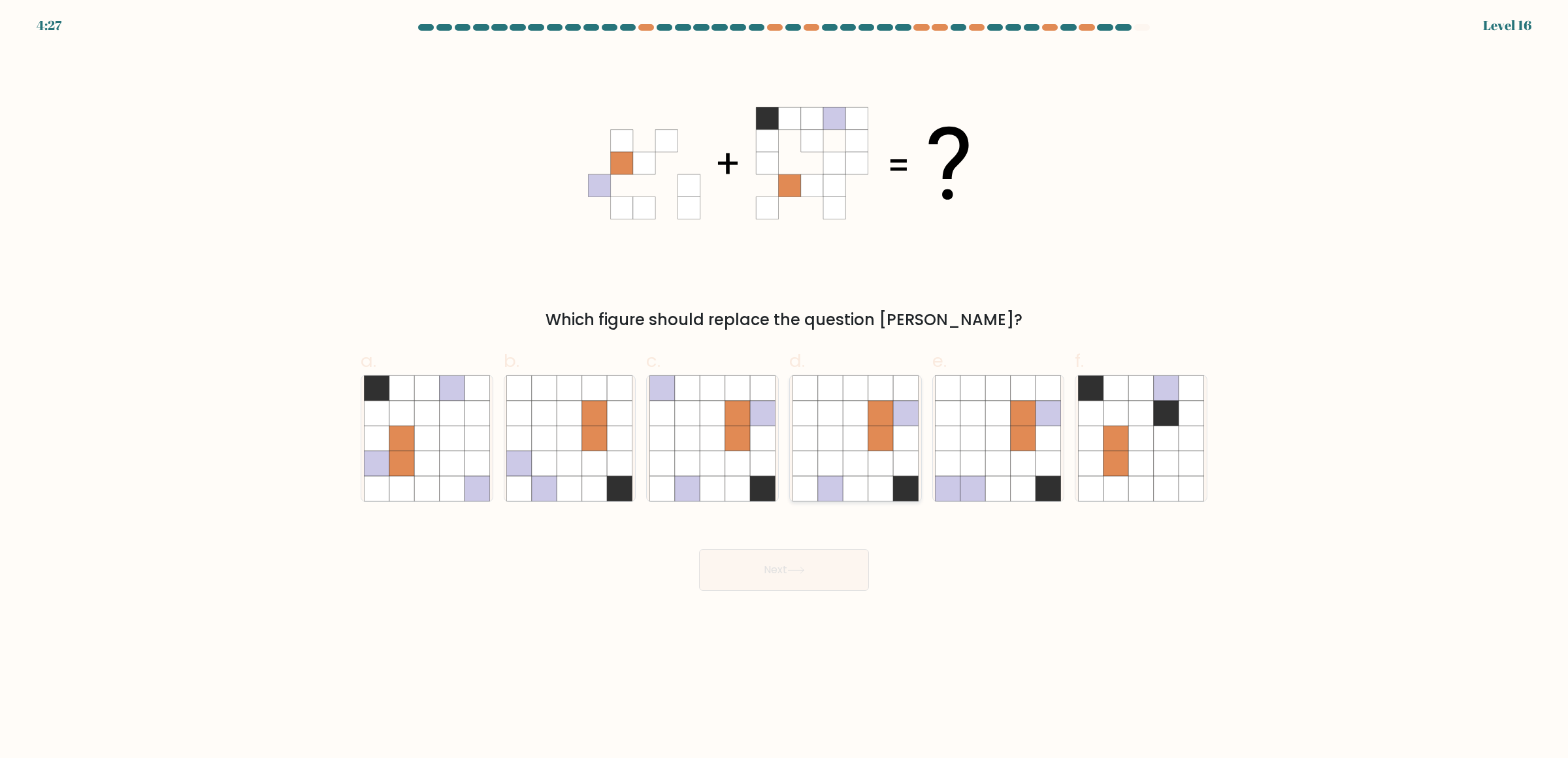
click at [885, 424] on icon at bounding box center [881, 413] width 25 height 25
click at [785, 388] on input "d." at bounding box center [784, 384] width 1 height 9
radio input "true"
click at [805, 569] on icon at bounding box center [797, 571] width 18 height 7
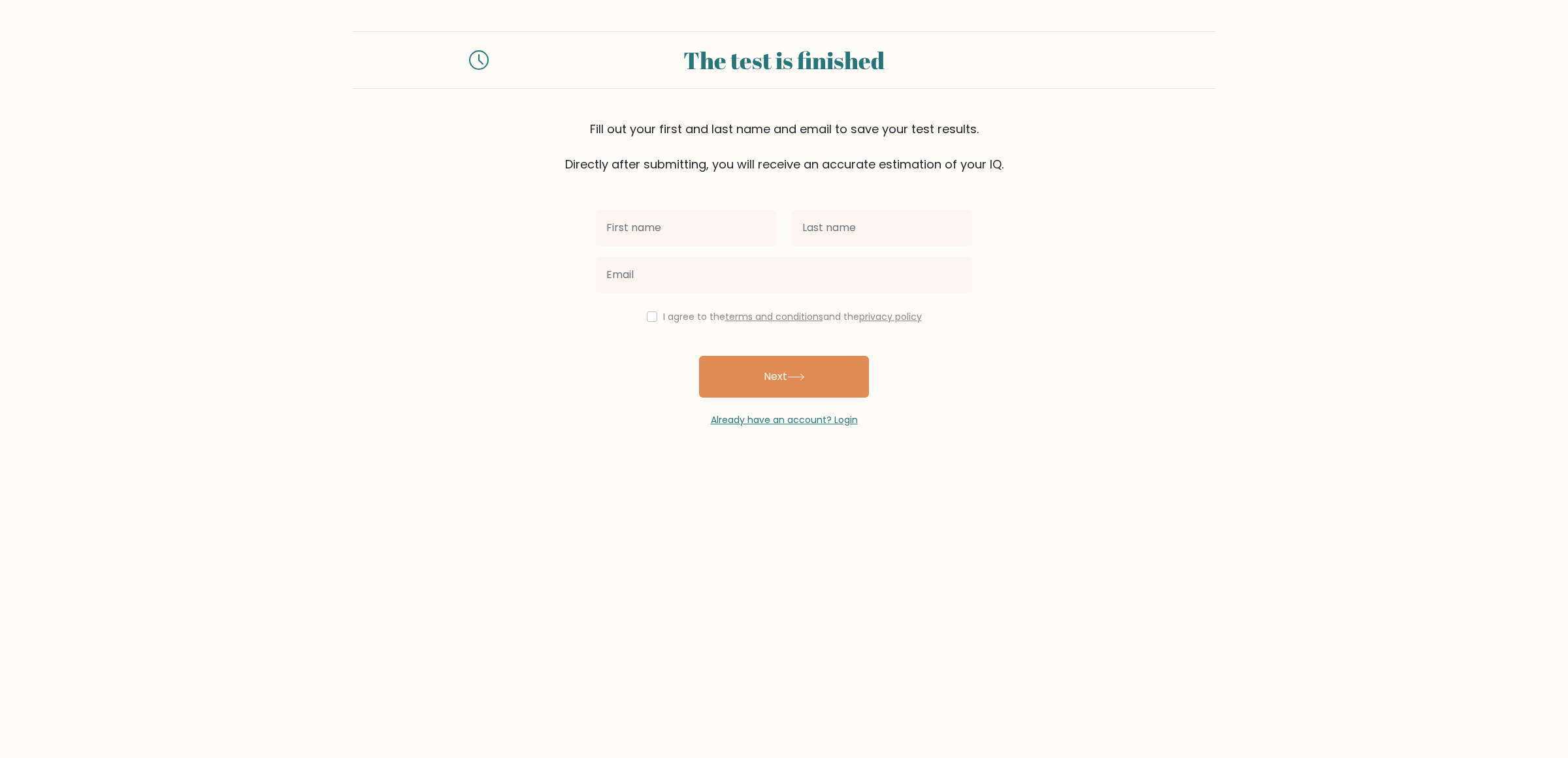
click at [721, 233] on input "text" at bounding box center [685, 228] width 180 height 37
click at [628, 141] on div "Fill out your first and last name and email to save your test results. Directly…" at bounding box center [784, 146] width 863 height 53
click at [688, 222] on input "text" at bounding box center [685, 228] width 180 height 37
type input "Cionsx"
type input "m"
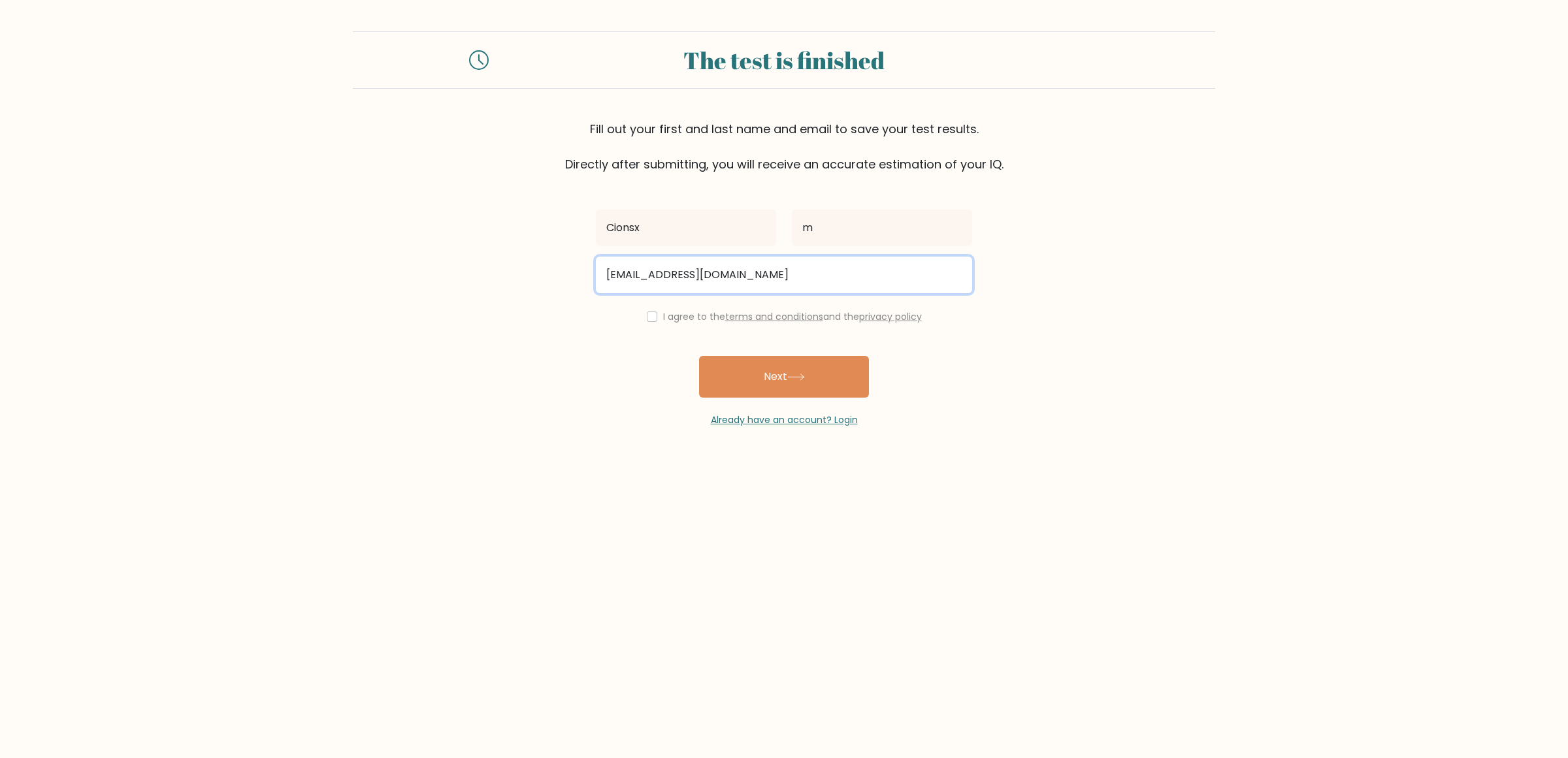
type input "amaghiar15@gmail.com"
click at [635, 309] on div "I agree to the terms and conditions and the privacy policy" at bounding box center [784, 316] width 392 height 15
click at [649, 315] on input "checkbox" at bounding box center [652, 317] width 10 height 10
checkbox input "true"
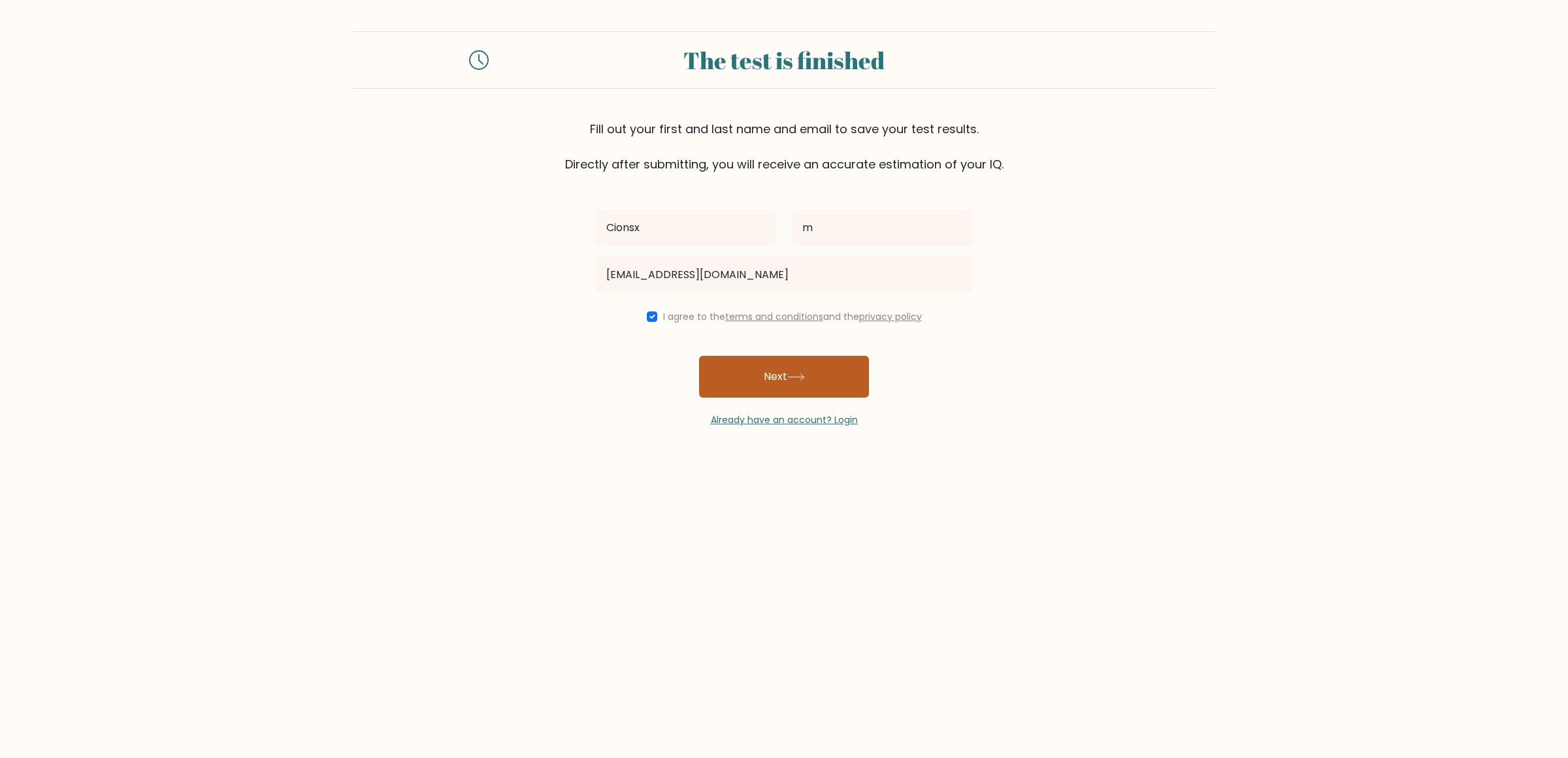
click at [780, 383] on button "Next" at bounding box center [784, 376] width 170 height 42
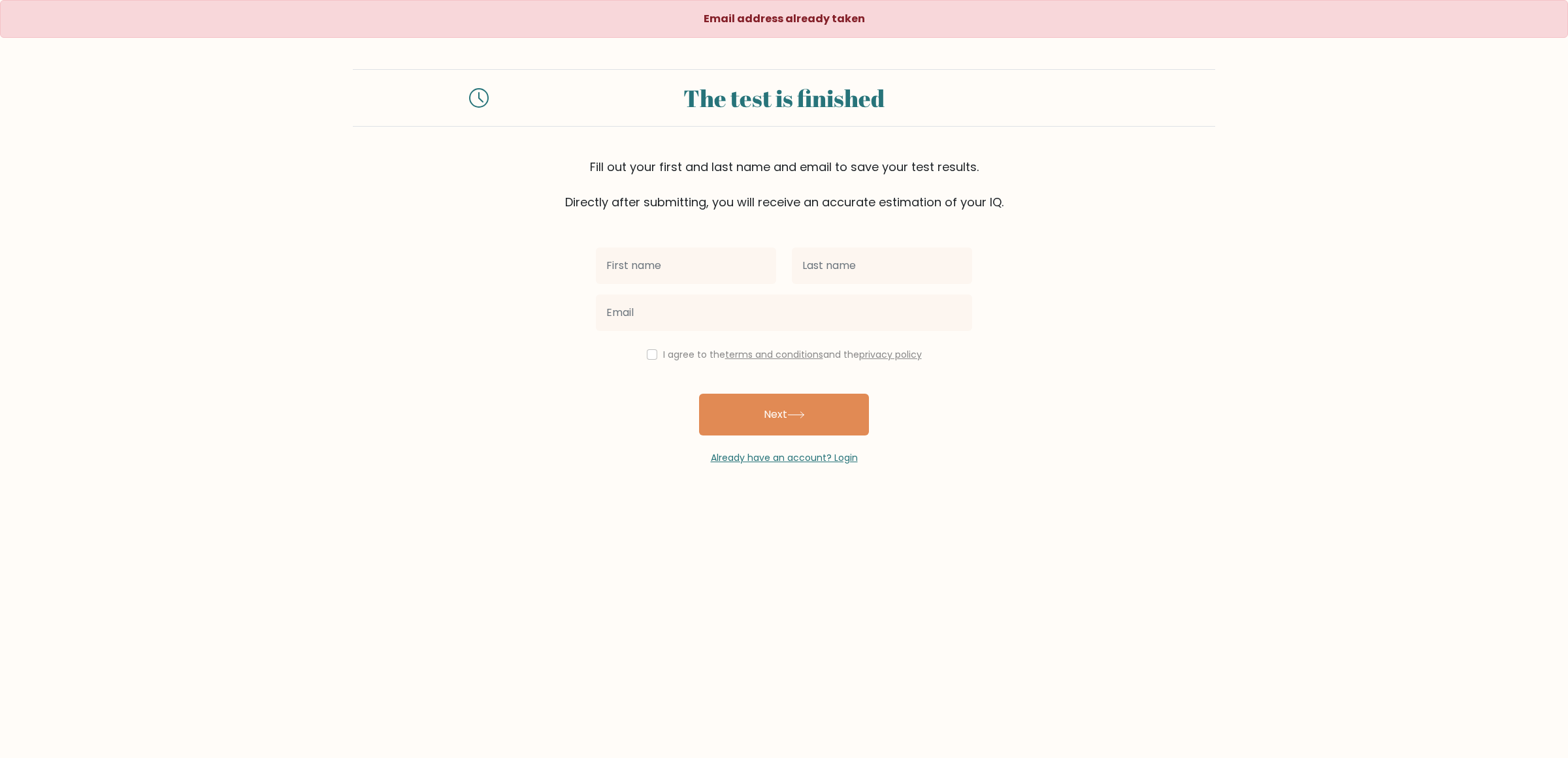
click at [682, 255] on input "text" at bounding box center [685, 266] width 180 height 37
type input "cionx"
type input "m"
type input "A"
type input "[EMAIL_ADDRESS][DOMAIN_NAME]"
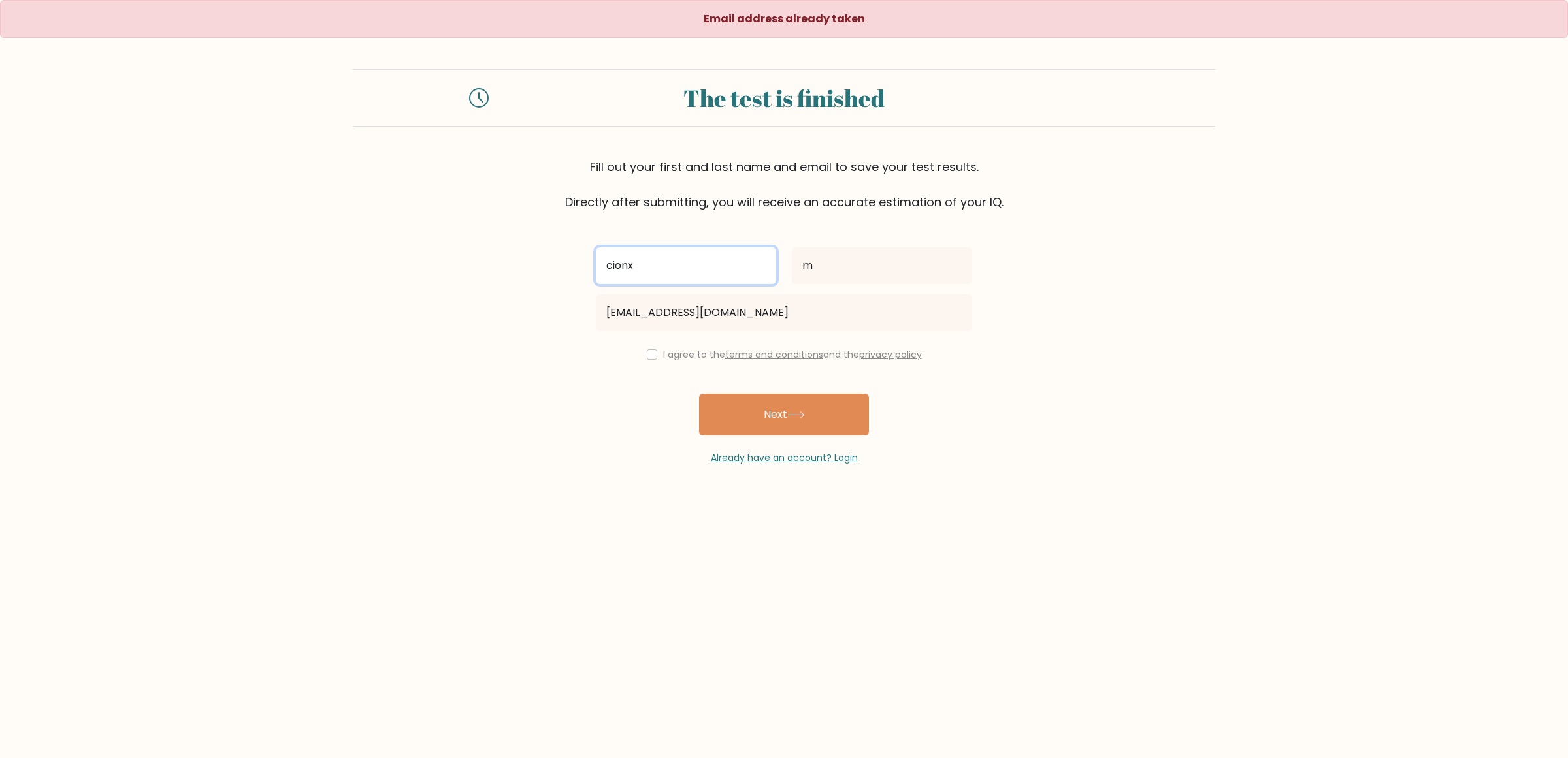
click at [682, 255] on input "cionx" at bounding box center [685, 266] width 180 height 37
type input "Antoniu"
type input "Maghiar"
click at [648, 354] on input "checkbox" at bounding box center [652, 354] width 10 height 10
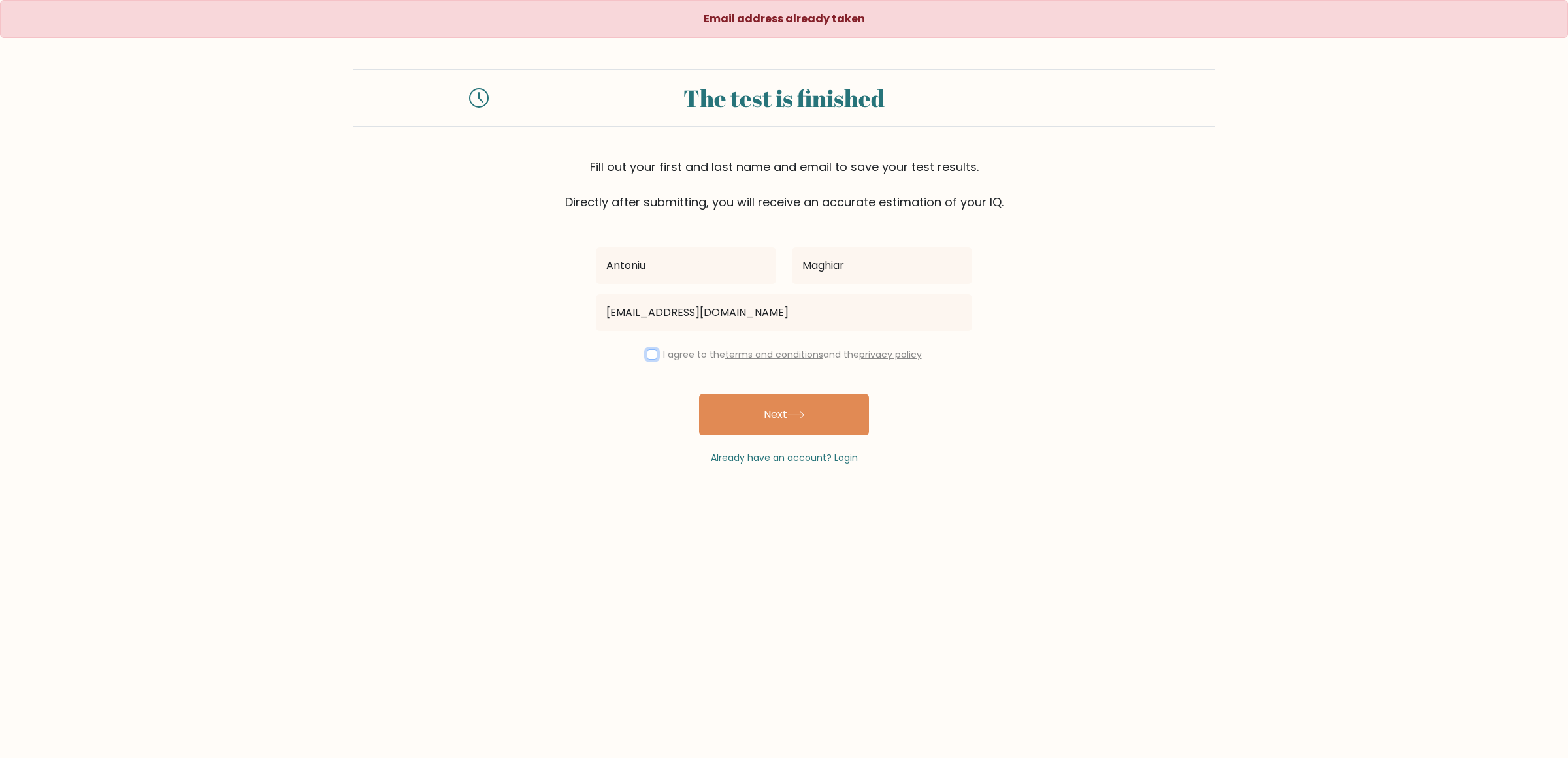
checkbox input "true"
click at [782, 429] on button "Next" at bounding box center [784, 415] width 170 height 42
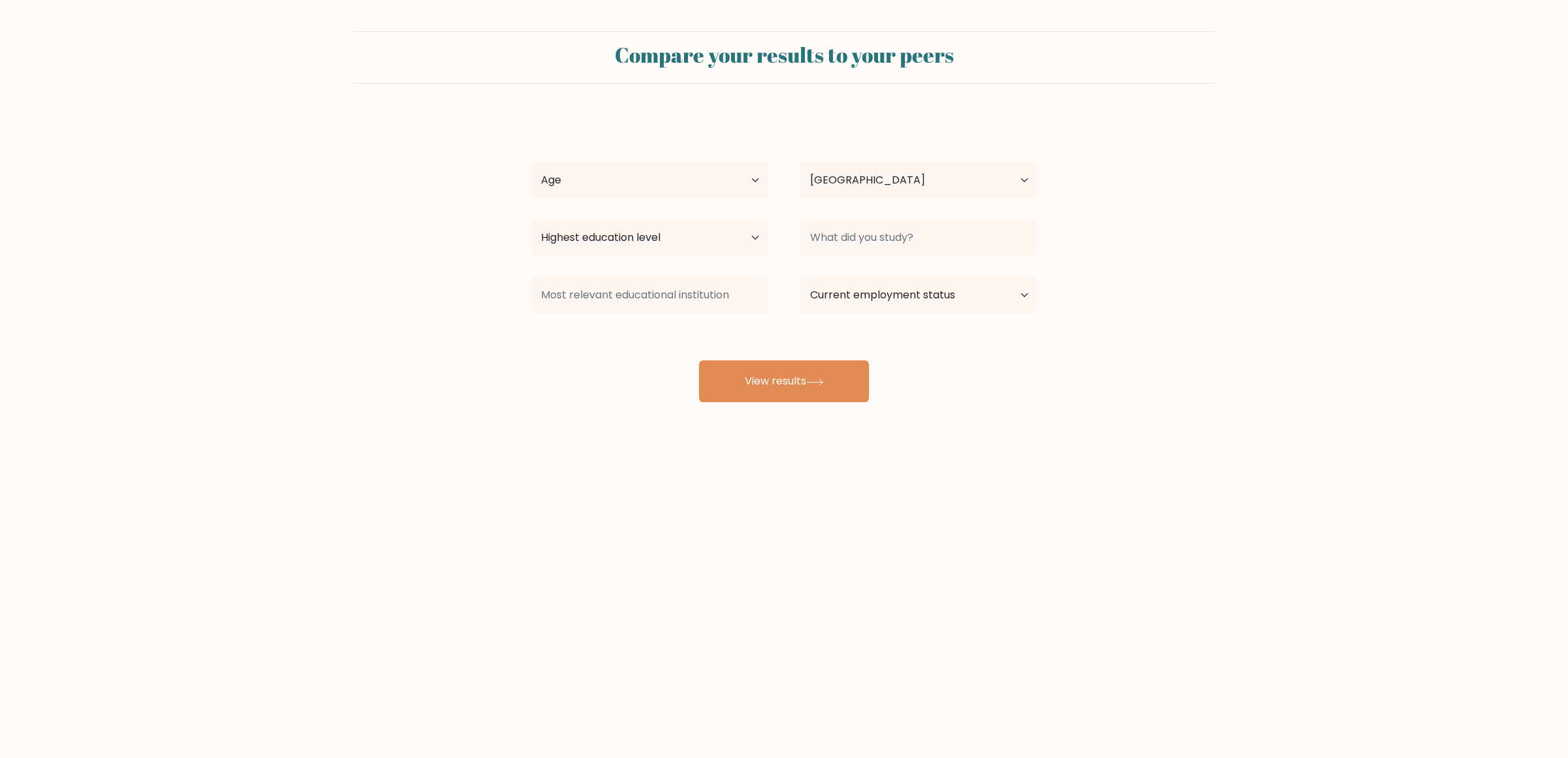
select select "RO"
click at [609, 177] on select "Age Under [DEMOGRAPHIC_DATA] [DEMOGRAPHIC_DATA] [DEMOGRAPHIC_DATA] [DEMOGRAPHIC…" at bounding box center [649, 180] width 238 height 37
select select "18_24"
click at [530, 162] on select "Age Under [DEMOGRAPHIC_DATA] [DEMOGRAPHIC_DATA] [DEMOGRAPHIC_DATA] [DEMOGRAPHIC…" at bounding box center [649, 180] width 238 height 37
click at [880, 187] on select "Country [GEOGRAPHIC_DATA] [GEOGRAPHIC_DATA] [GEOGRAPHIC_DATA] [US_STATE] [GEOGR…" at bounding box center [918, 180] width 238 height 37
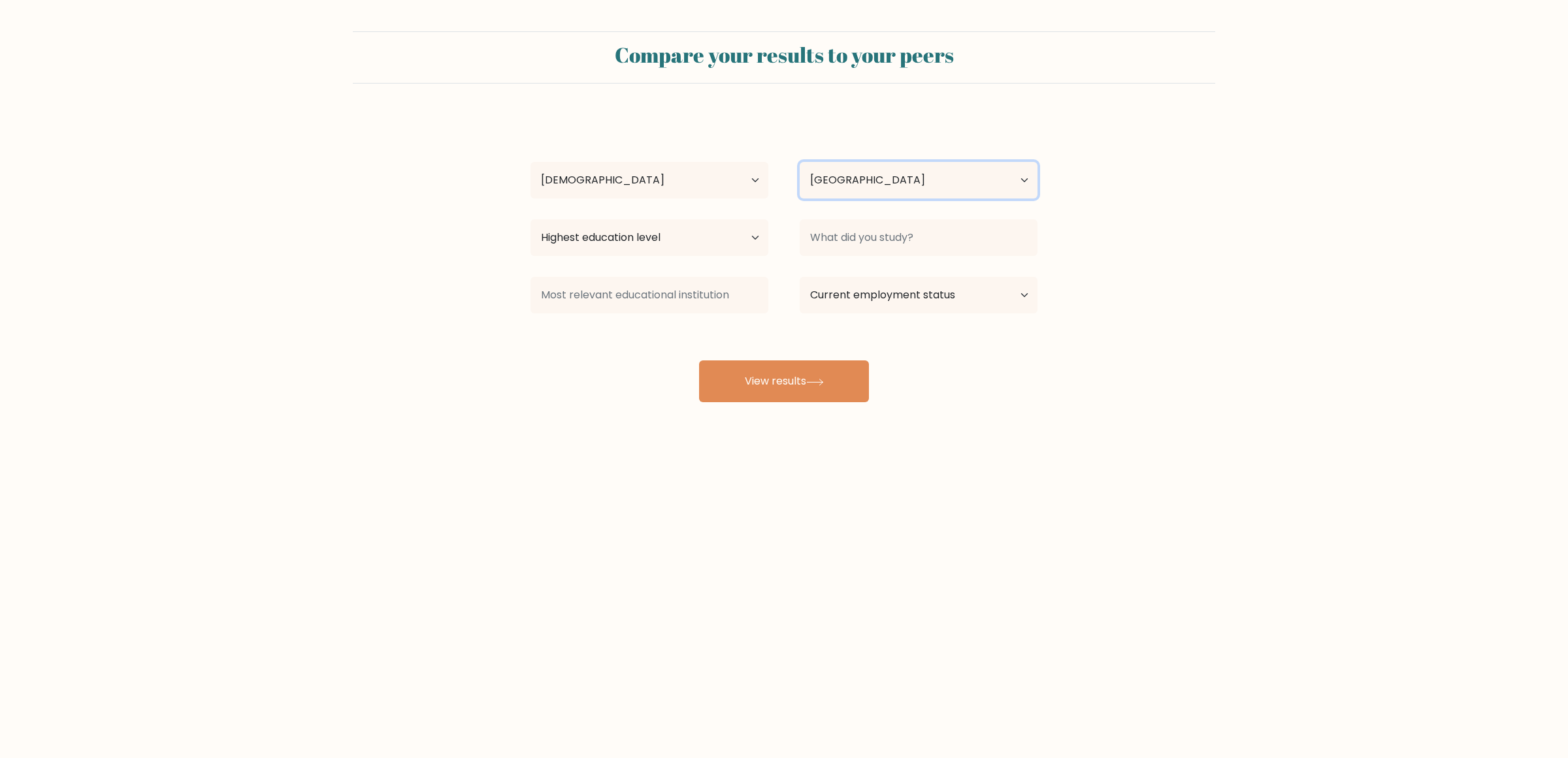
click at [880, 187] on select "Country [GEOGRAPHIC_DATA] [GEOGRAPHIC_DATA] [GEOGRAPHIC_DATA] [US_STATE] [GEOGR…" at bounding box center [918, 180] width 238 height 37
click at [651, 232] on select "Highest education level No schooling Primary Lower Secondary Upper Secondary Oc…" at bounding box center [649, 238] width 238 height 37
select select "bachelors_degree"
click at [530, 220] on select "Highest education level No schooling Primary Lower Secondary Upper Secondary Oc…" at bounding box center [649, 238] width 238 height 37
click at [886, 224] on input at bounding box center [918, 238] width 238 height 37
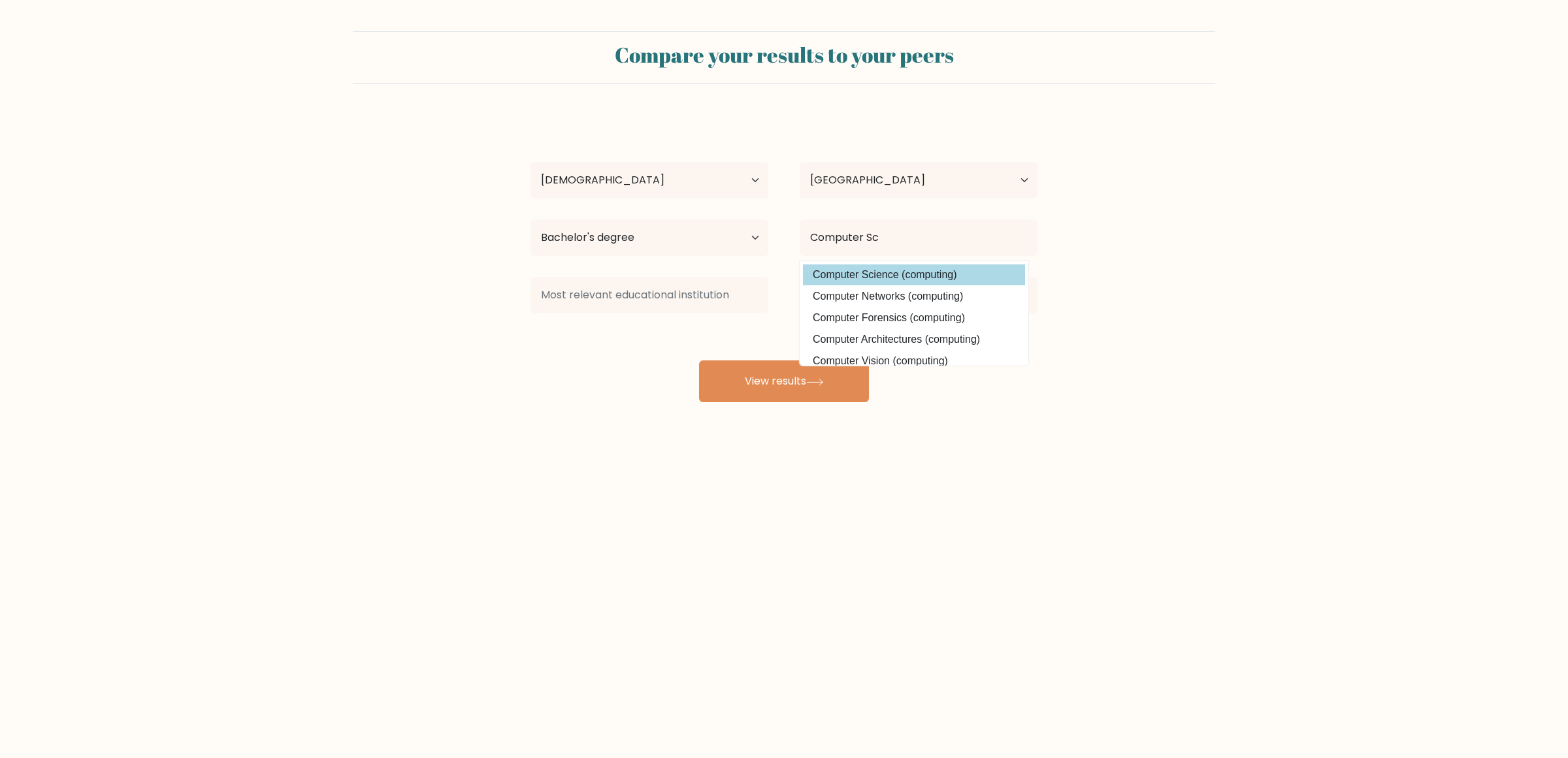
click at [884, 271] on option "Computer Science (computing)" at bounding box center [914, 275] width 222 height 21
type input "Computer Science"
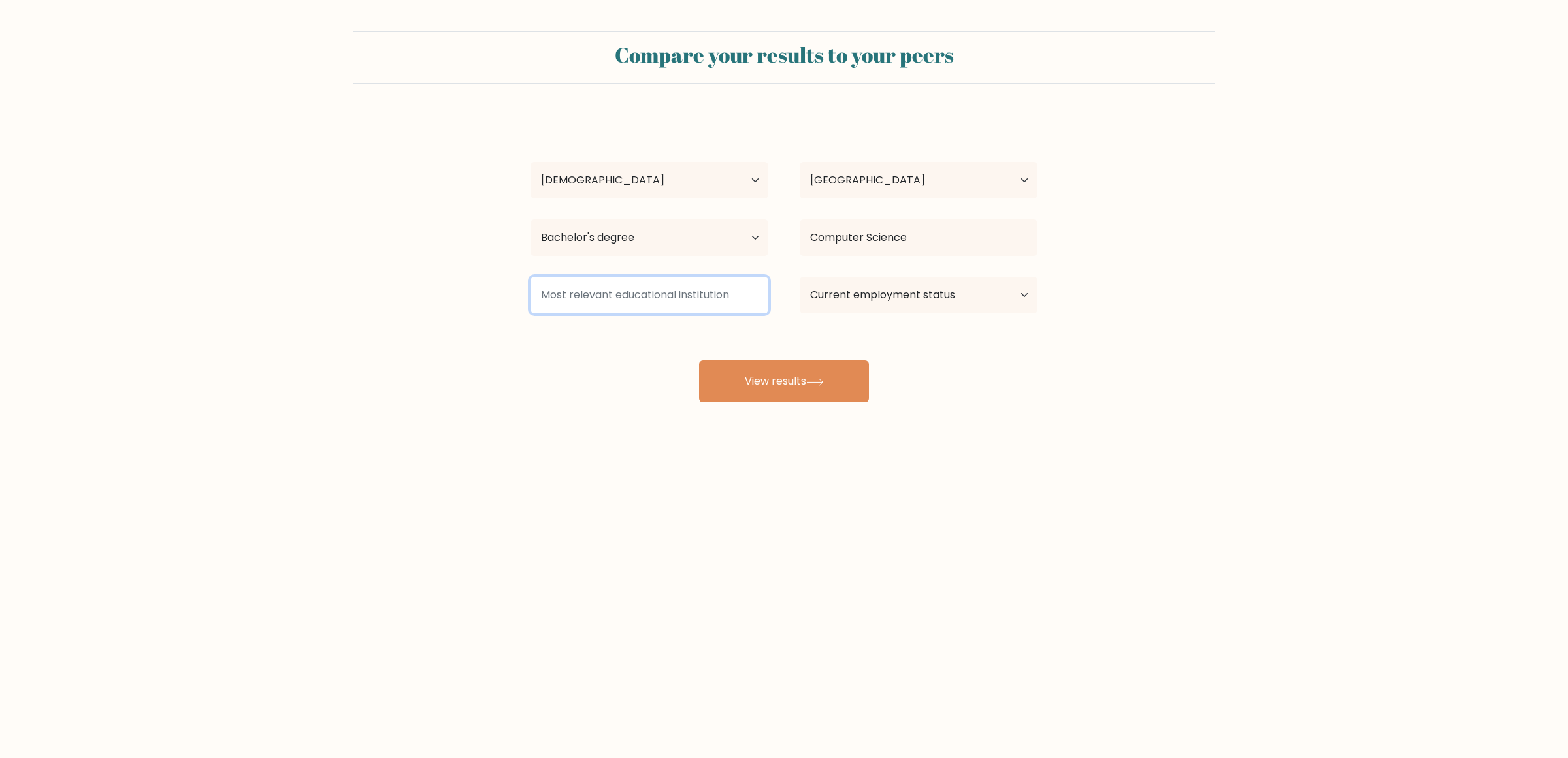
click at [677, 279] on input at bounding box center [649, 296] width 238 height 37
click at [895, 301] on select "Current employment status Employed Student Retired Other / prefer not to answer" at bounding box center [918, 296] width 238 height 37
click at [799, 277] on select "Current employment status Employed Student Retired Other / prefer not to answer" at bounding box center [918, 296] width 238 height 37
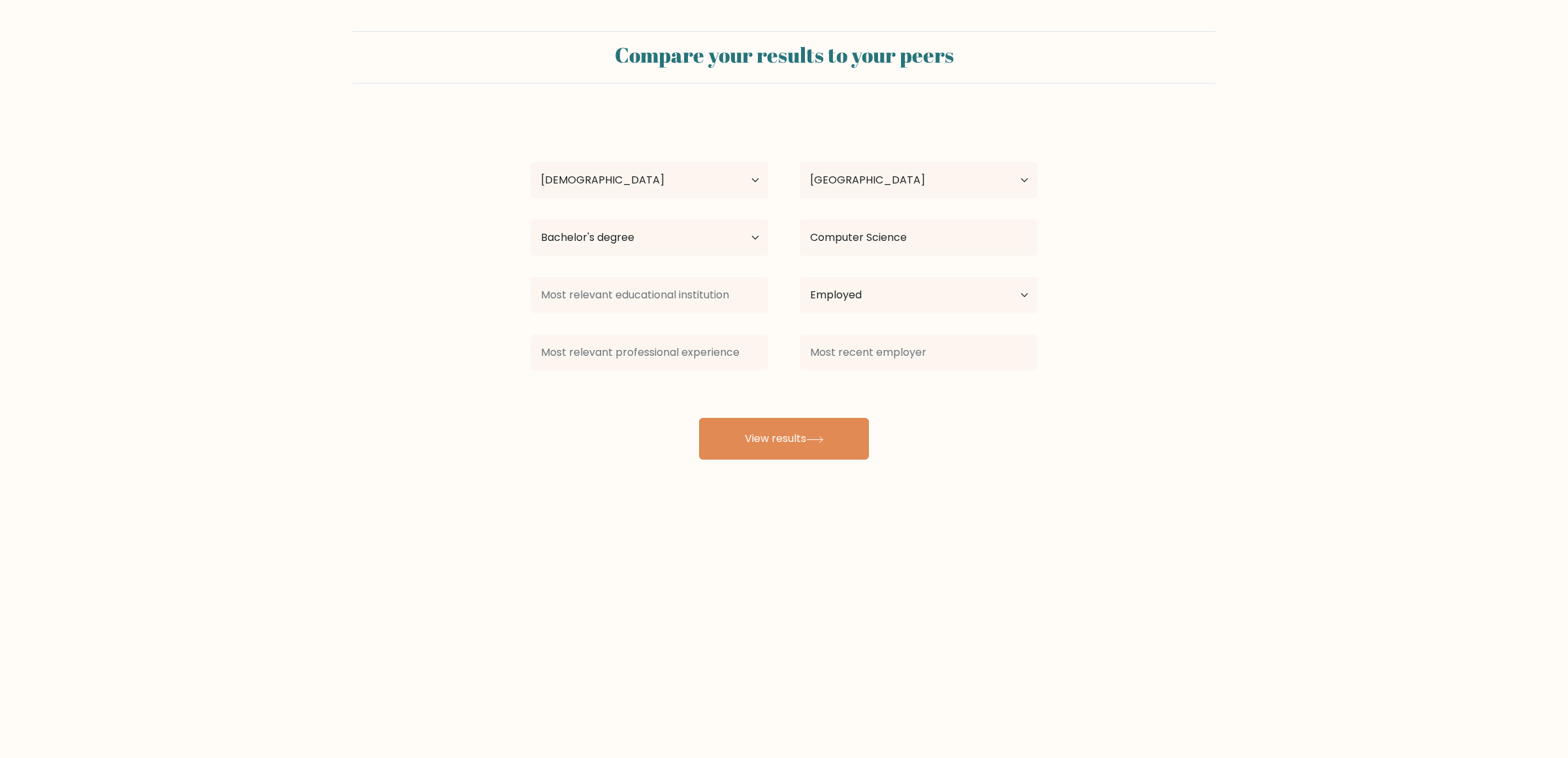
click at [698, 379] on div "Antoniu Maghiar Age Under 18 years old 18-24 years old 25-34 years old 35-44 ye…" at bounding box center [784, 287] width 523 height 345
click at [870, 307] on select "Current employment status Employed Student Retired Other / prefer not to answer" at bounding box center [918, 296] width 238 height 37
select select "other"
click at [799, 277] on select "Current employment status Employed Student Retired Other / prefer not to answer" at bounding box center [918, 296] width 238 height 37
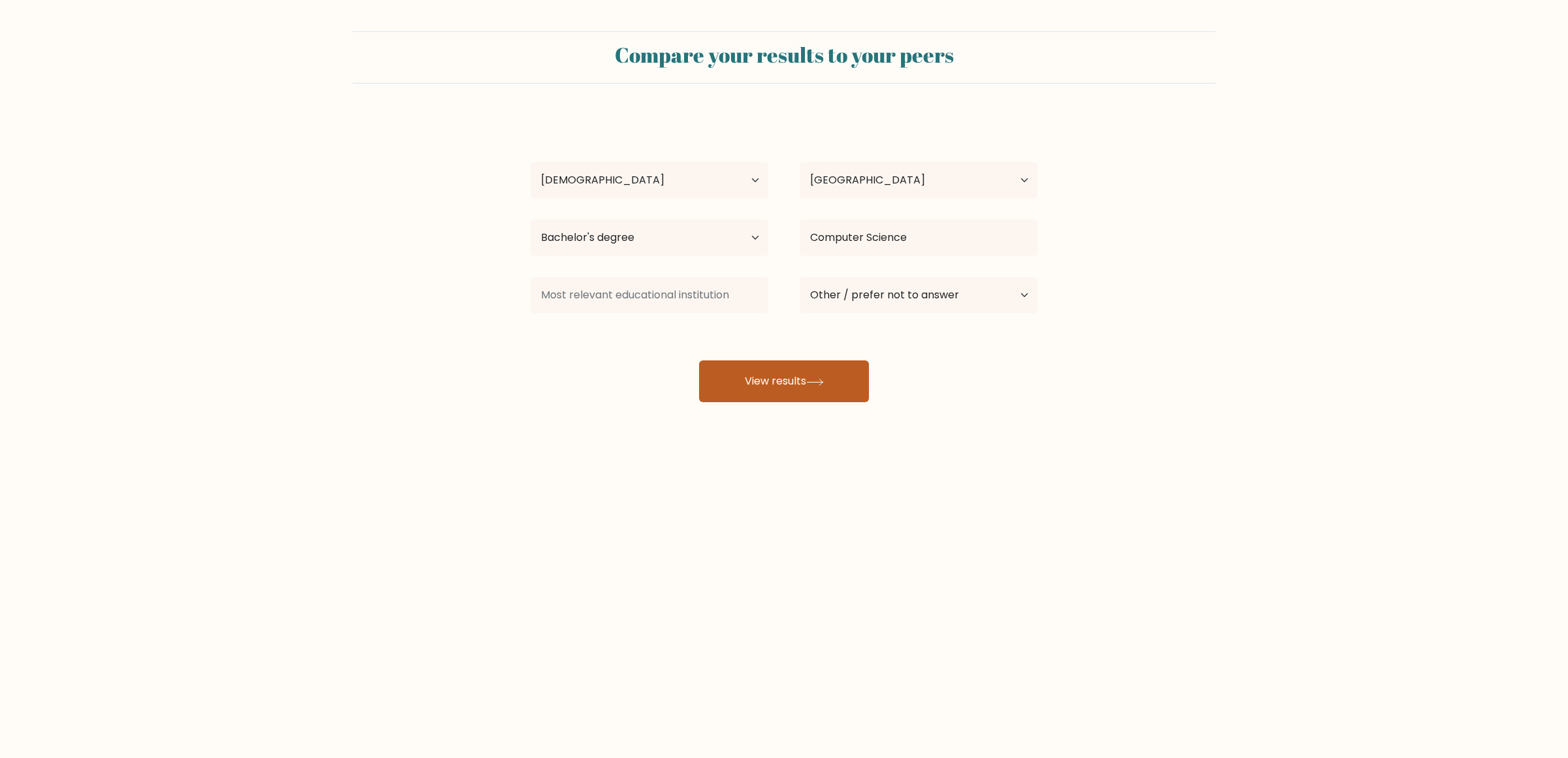
click at [824, 387] on button "View results" at bounding box center [784, 381] width 170 height 42
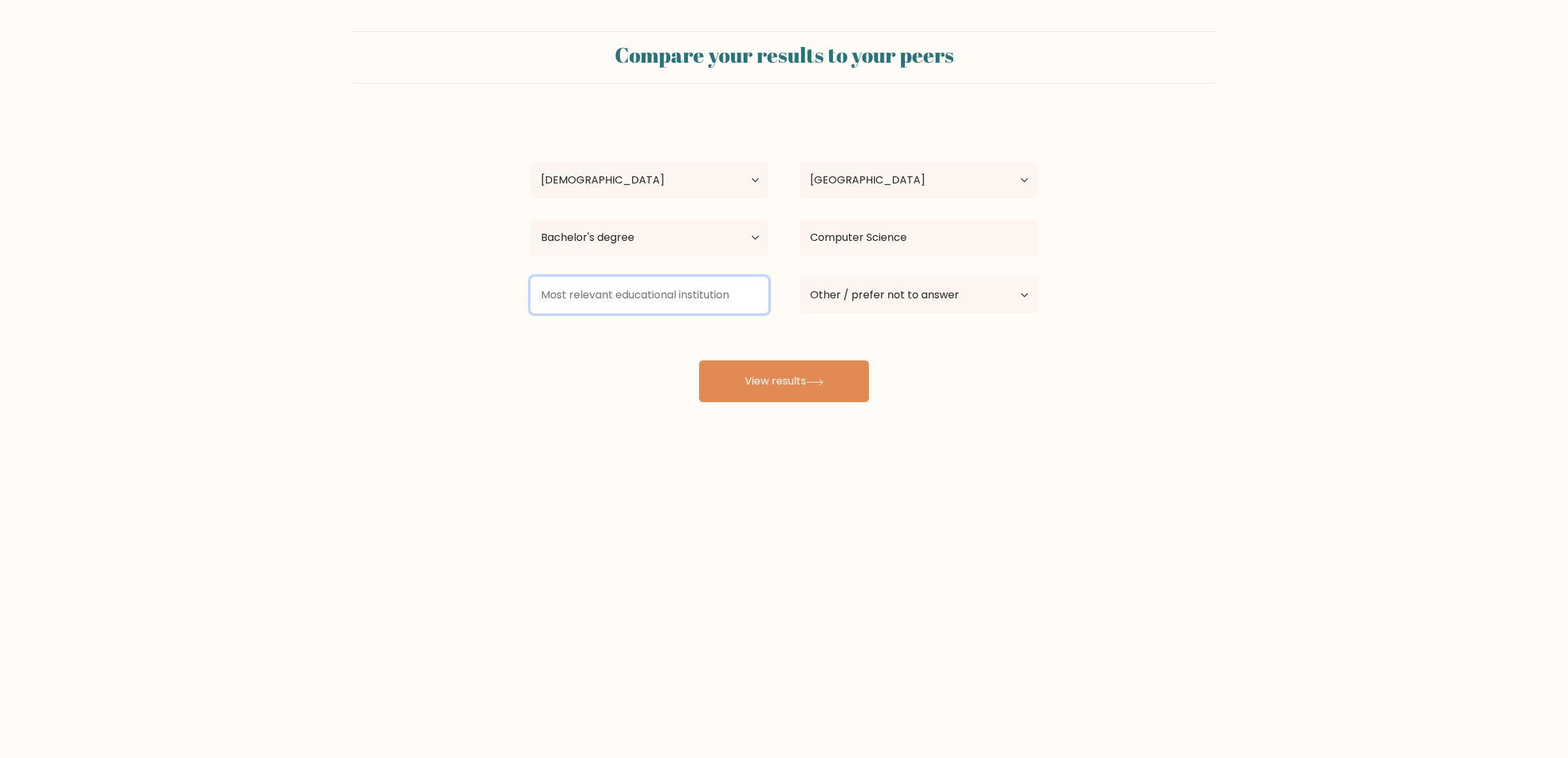
click at [630, 288] on input at bounding box center [649, 296] width 238 height 37
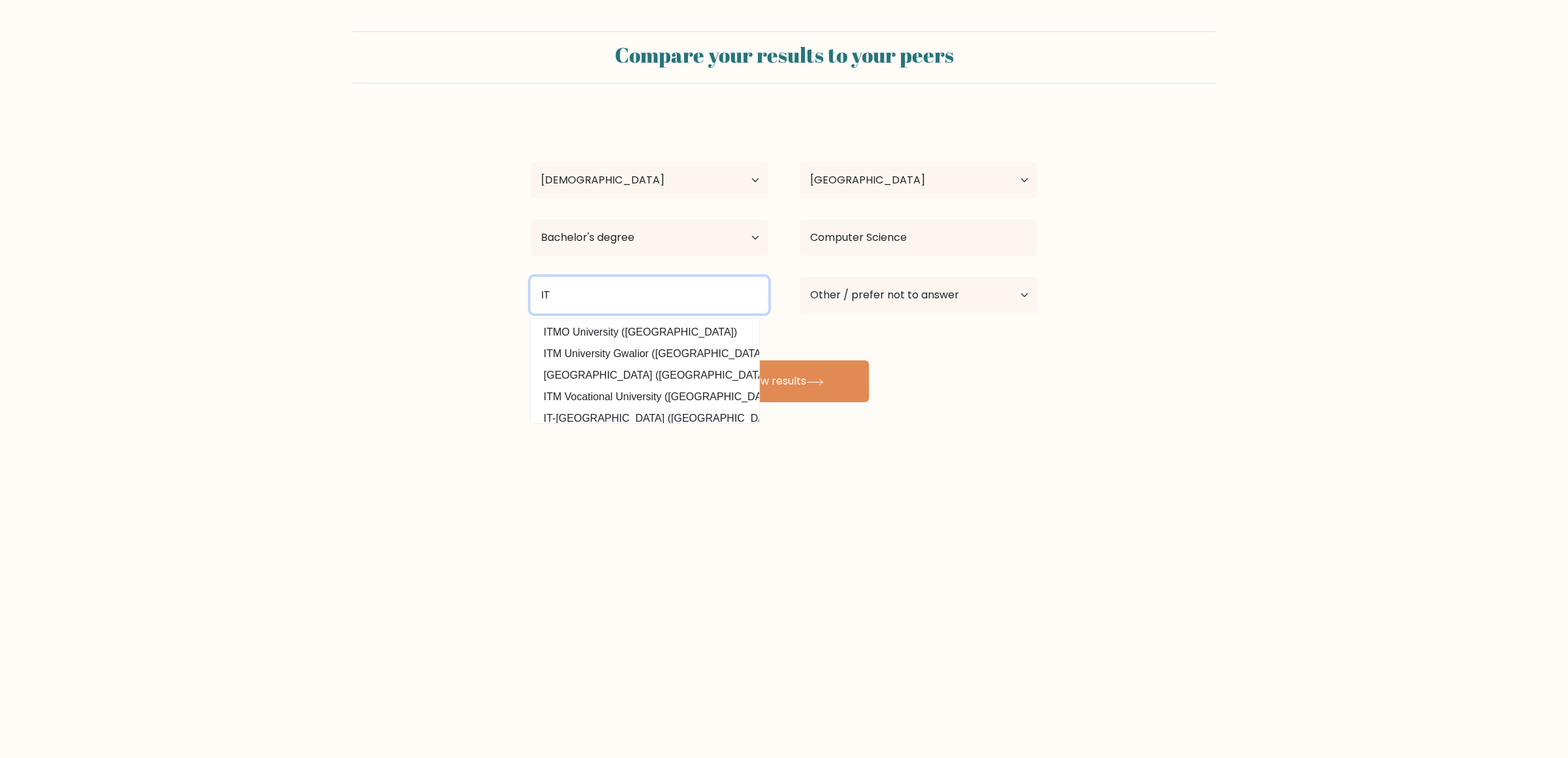
type input "I"
type input "C"
type input "u"
type input "U"
click at [651, 293] on input "UNIVERSITATEA TEHNICA DIN CLUJ napoi" at bounding box center [649, 296] width 238 height 37
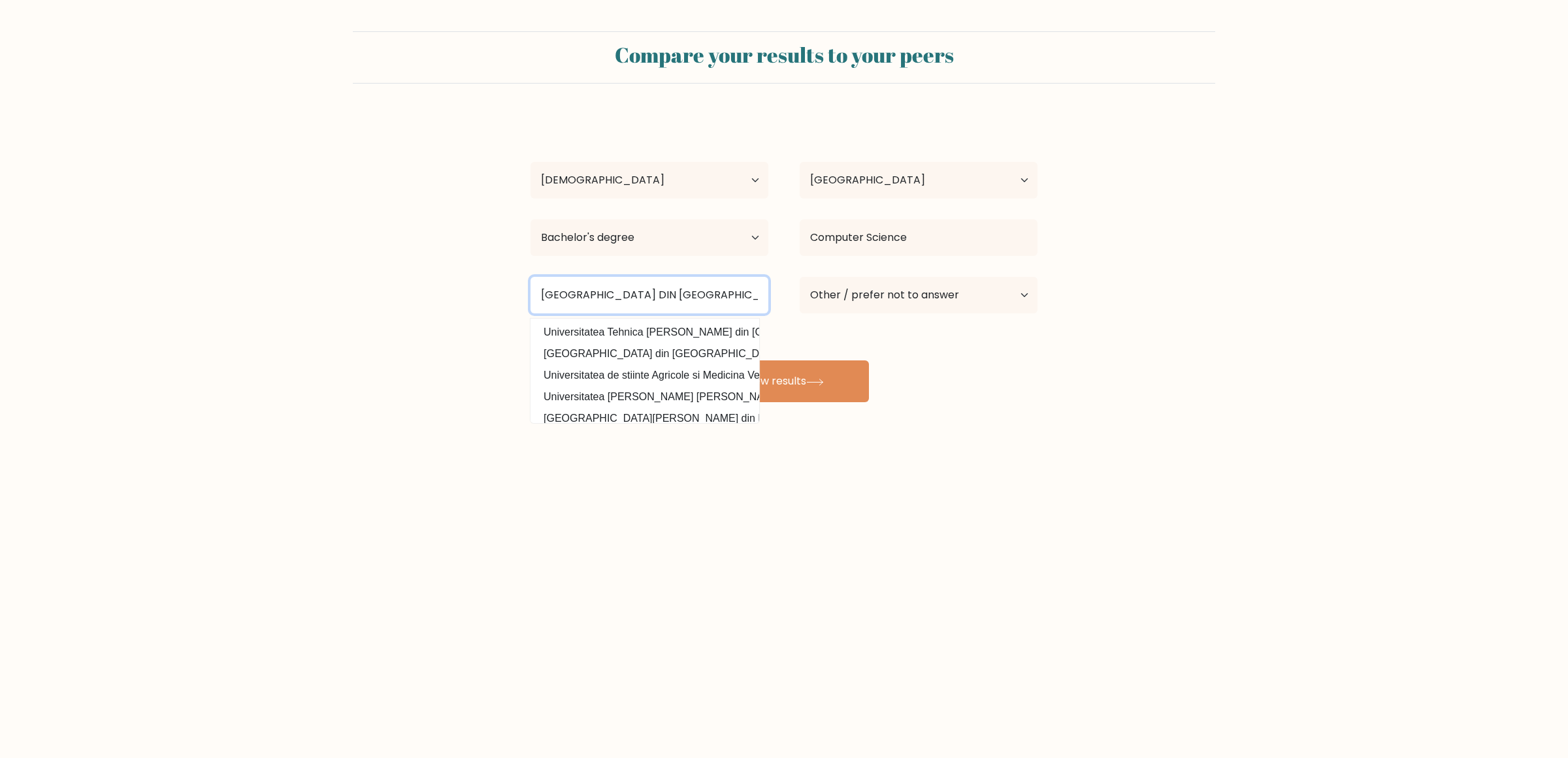
click at [651, 293] on input "UNIVERSITATEA TEHNICA DIN CLUJ napoi" at bounding box center [649, 296] width 238 height 37
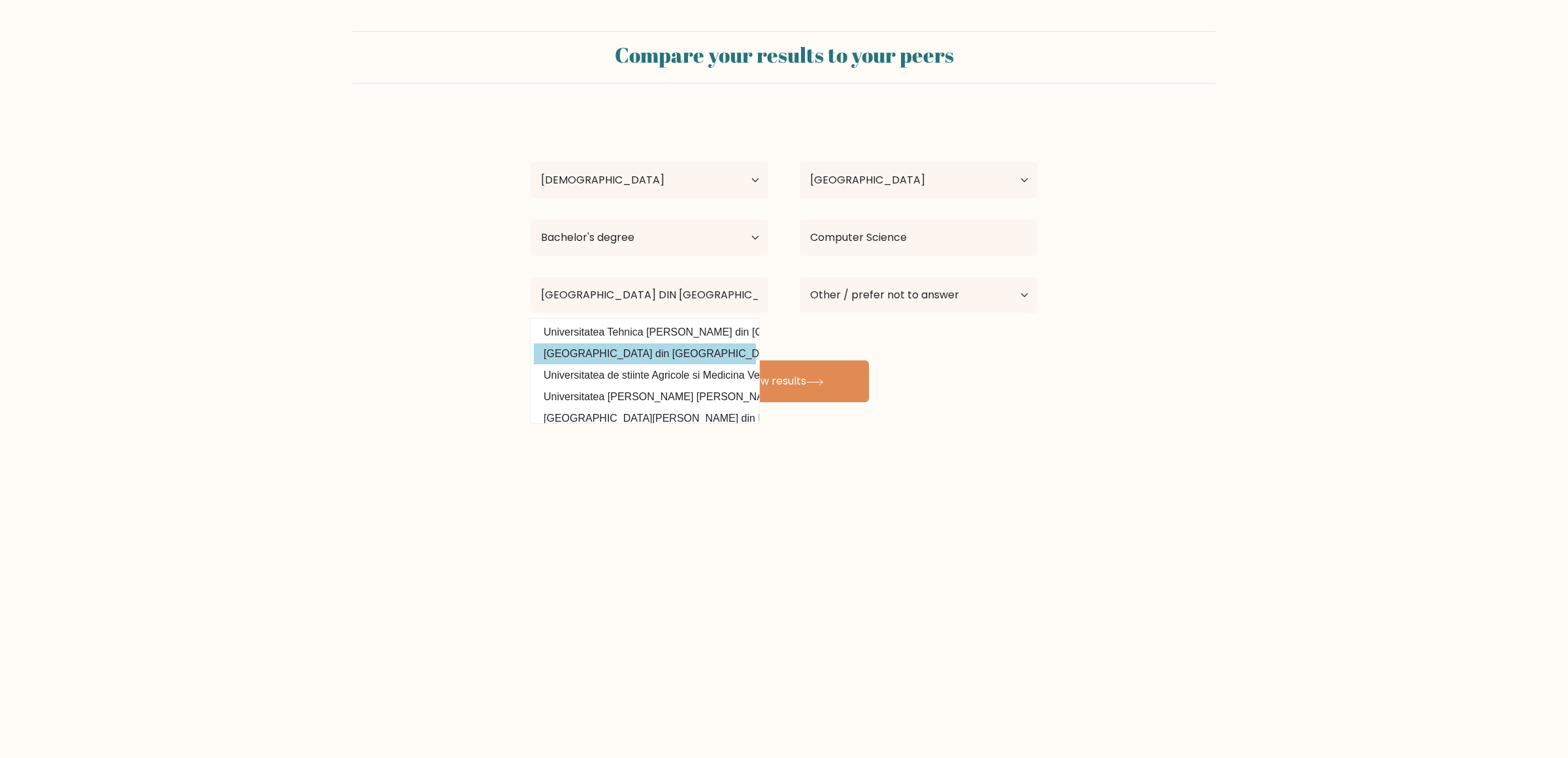
click at [647, 349] on option "Universitatea Technica din Cluj-Napoca (Romania)" at bounding box center [645, 354] width 222 height 21
type input "[GEOGRAPHIC_DATA] din [GEOGRAPHIC_DATA]"
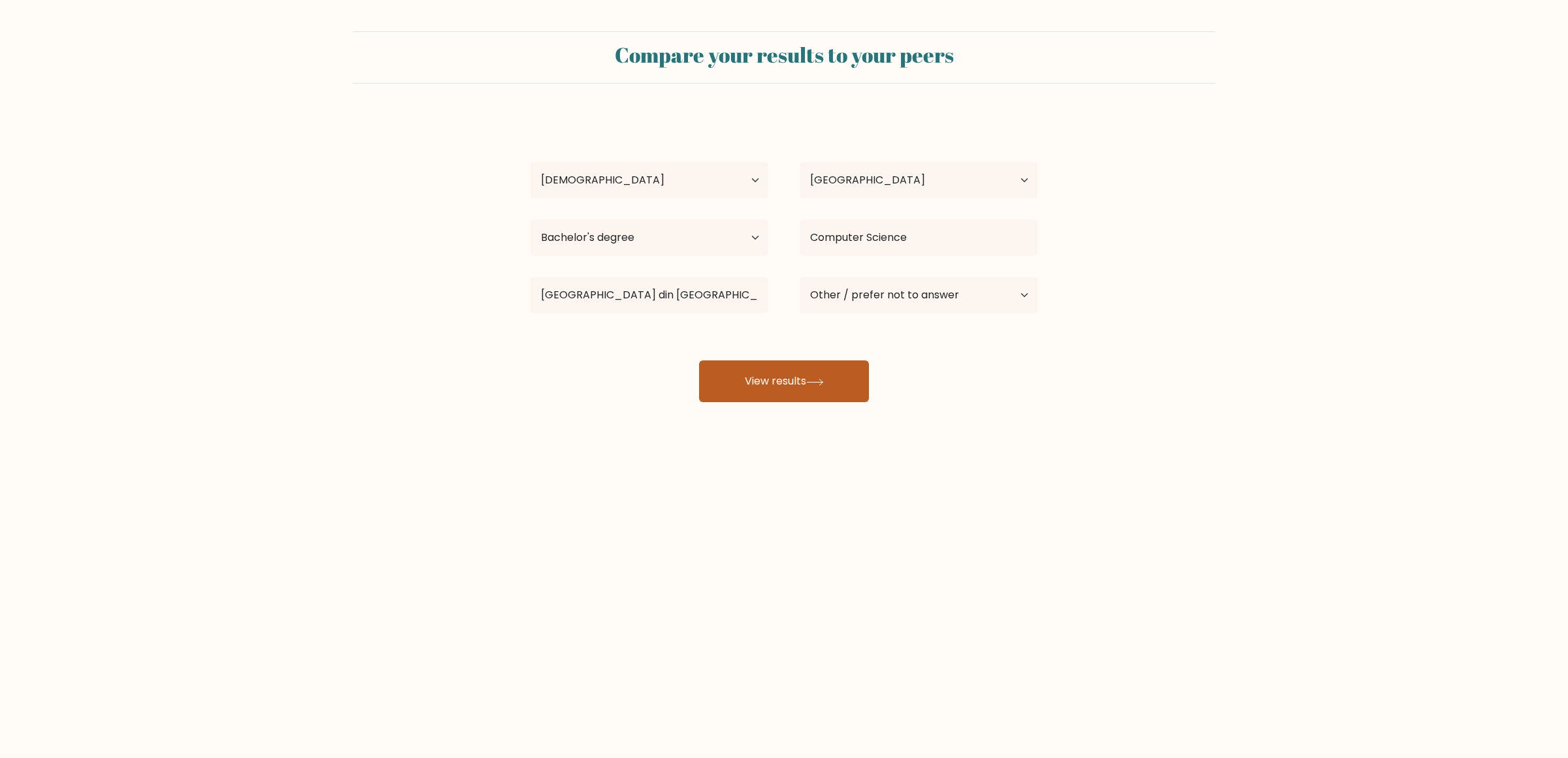
click at [810, 376] on button "View results" at bounding box center [784, 381] width 170 height 42
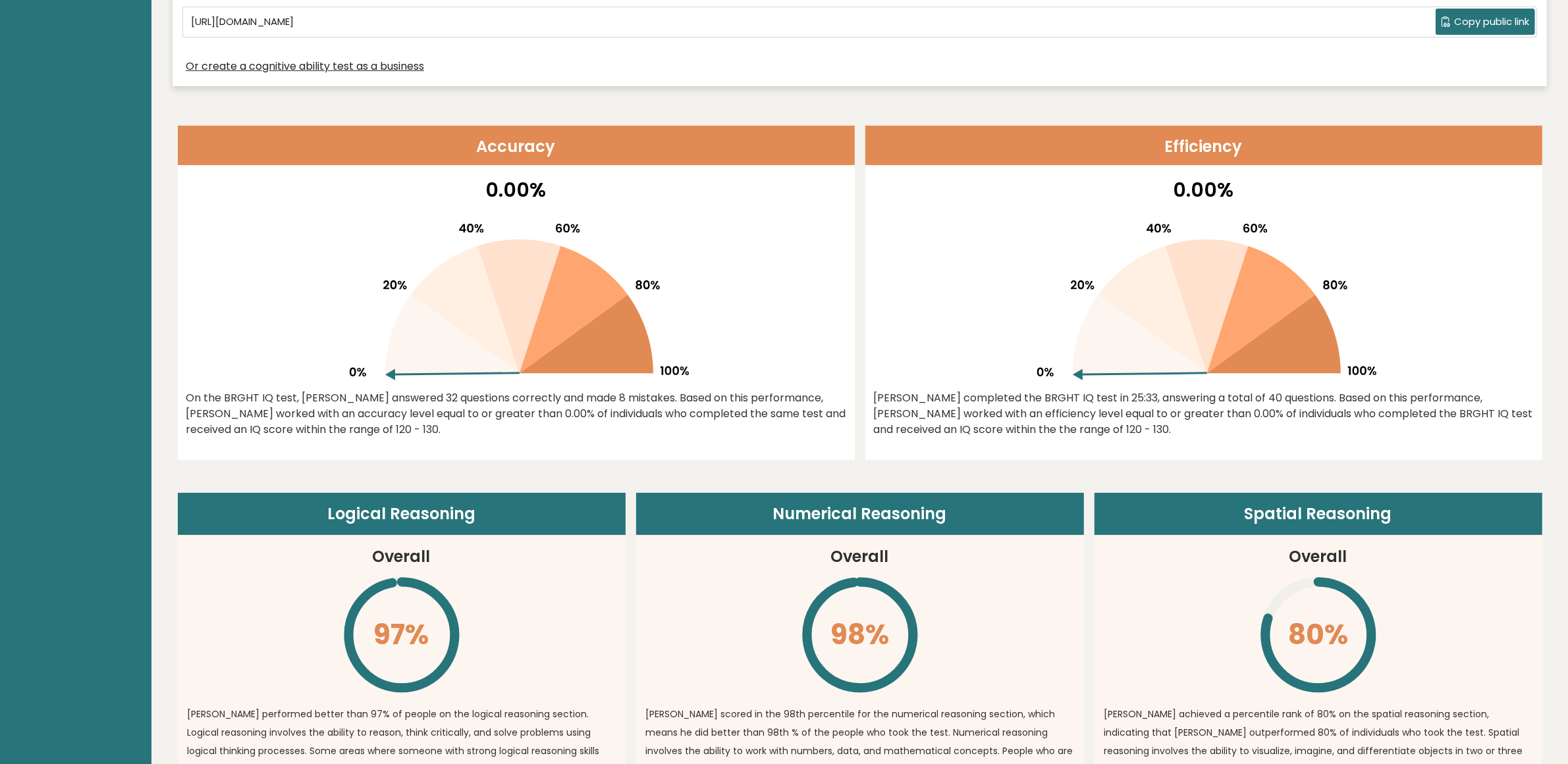
scroll to position [576, 0]
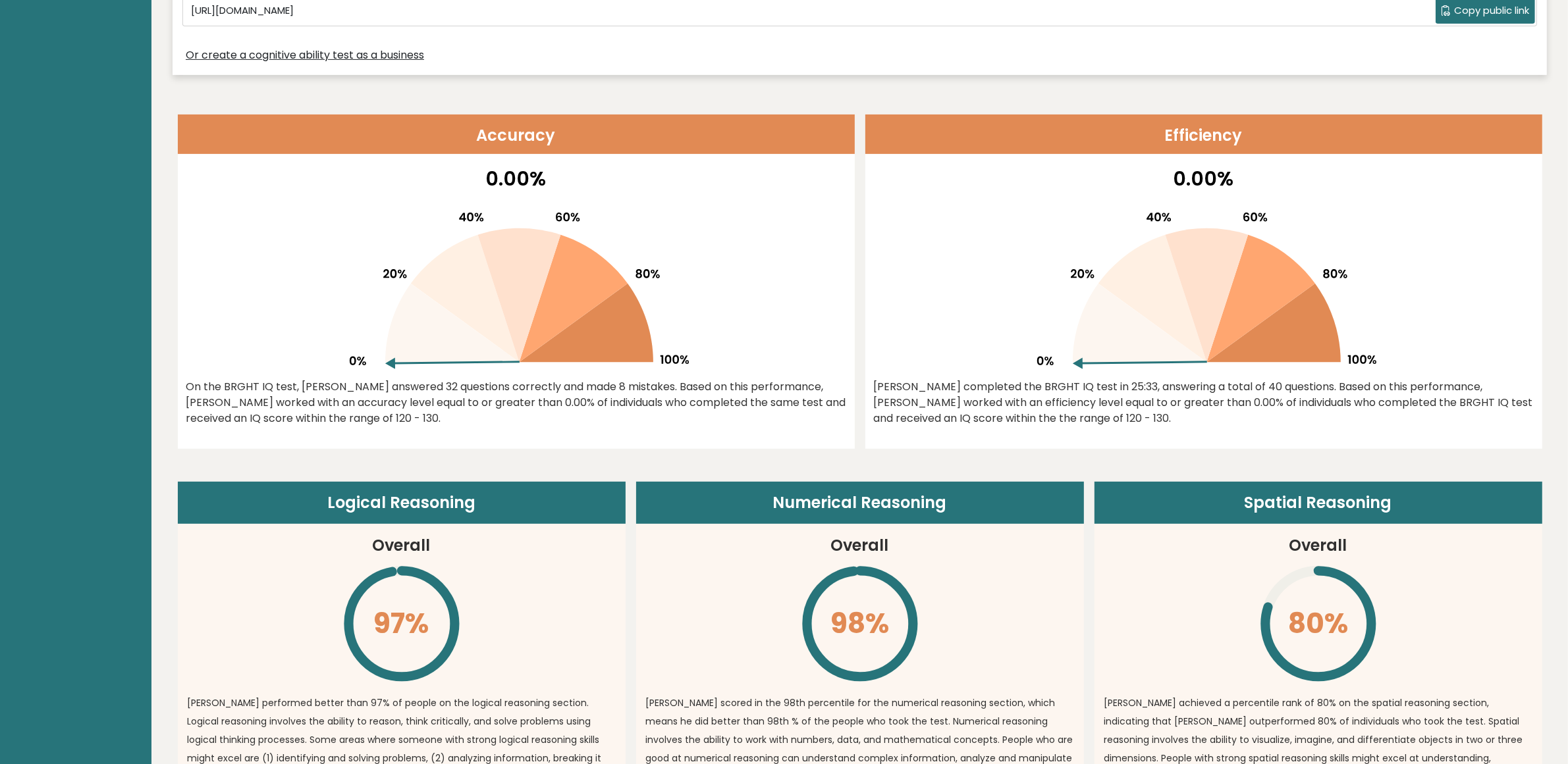
click at [744, 416] on div "On the BRGHT IQ test, [PERSON_NAME] answered 32 questions correctly and made 8 …" at bounding box center [516, 403] width 660 height 47
click at [481, 393] on div "On the BRGHT IQ test, [PERSON_NAME] answered 32 questions correctly and made 8 …" at bounding box center [516, 403] width 660 height 47
click at [591, 416] on div "On the BRGHT IQ test, [PERSON_NAME] answered 32 questions correctly and made 8 …" at bounding box center [516, 403] width 660 height 47
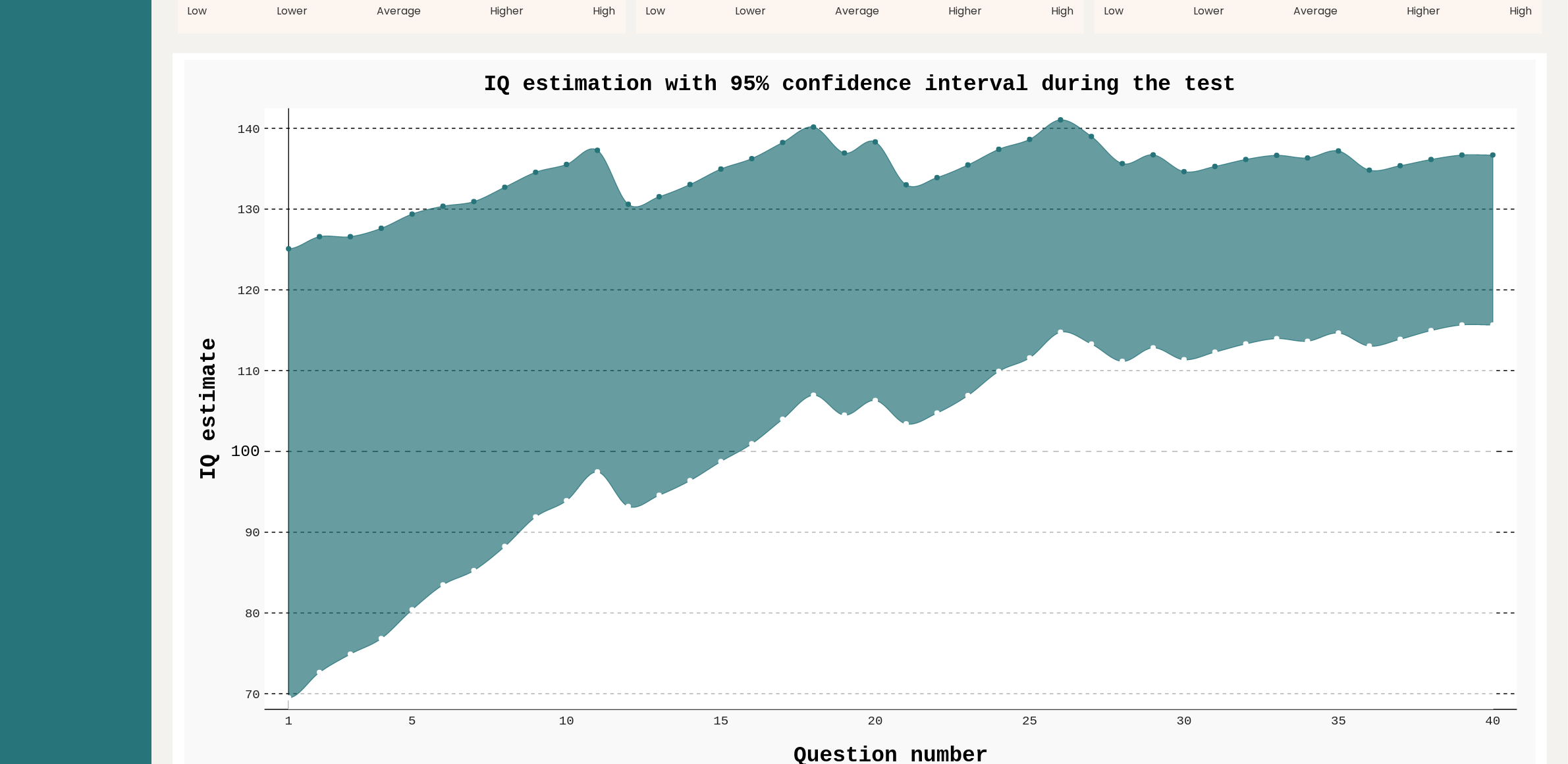
scroll to position [1564, 0]
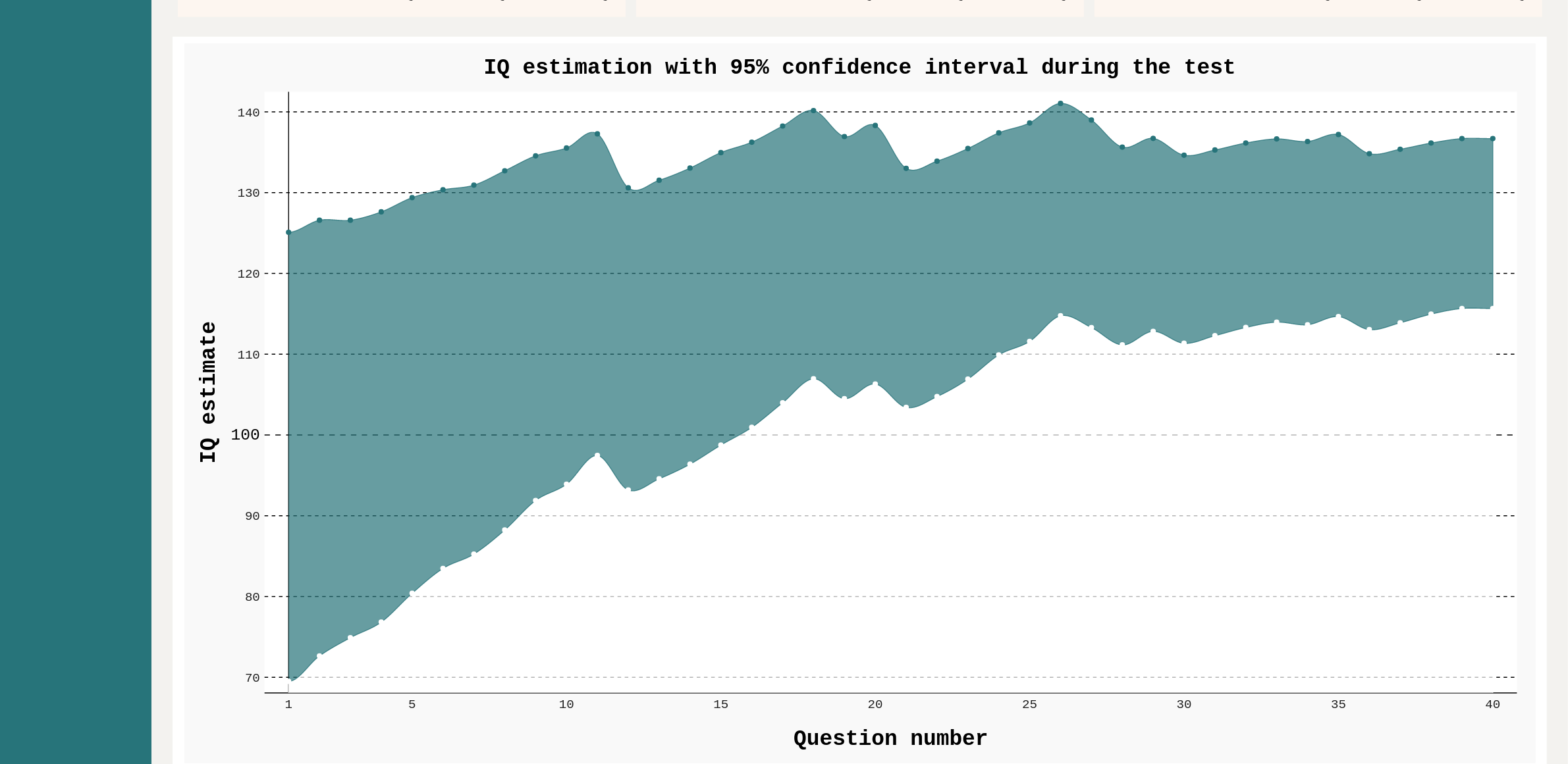
click at [1463, 310] on circle at bounding box center [1463, 309] width 4 height 4
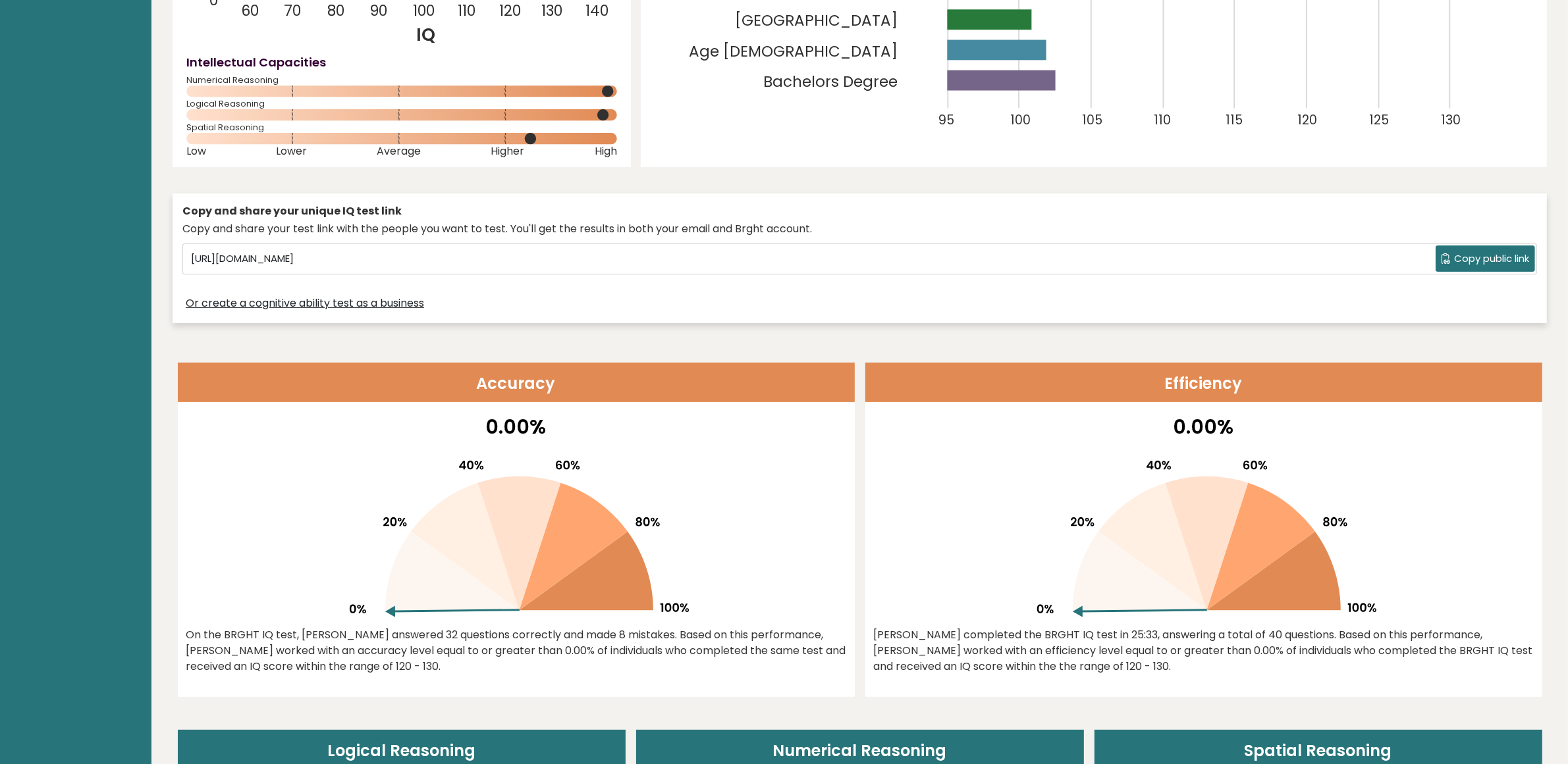
scroll to position [329, 0]
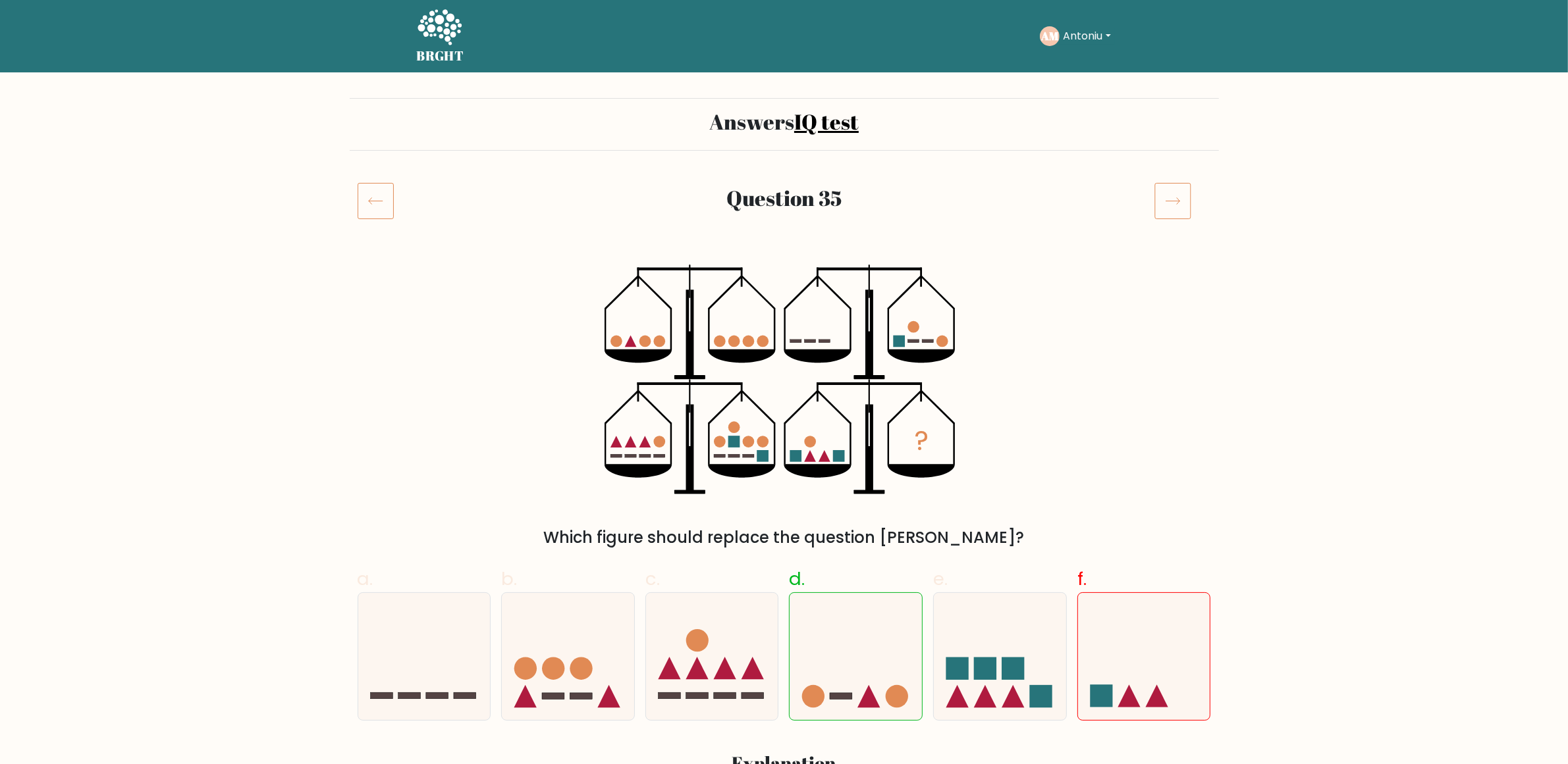
click at [1179, 203] on icon at bounding box center [1173, 201] width 37 height 37
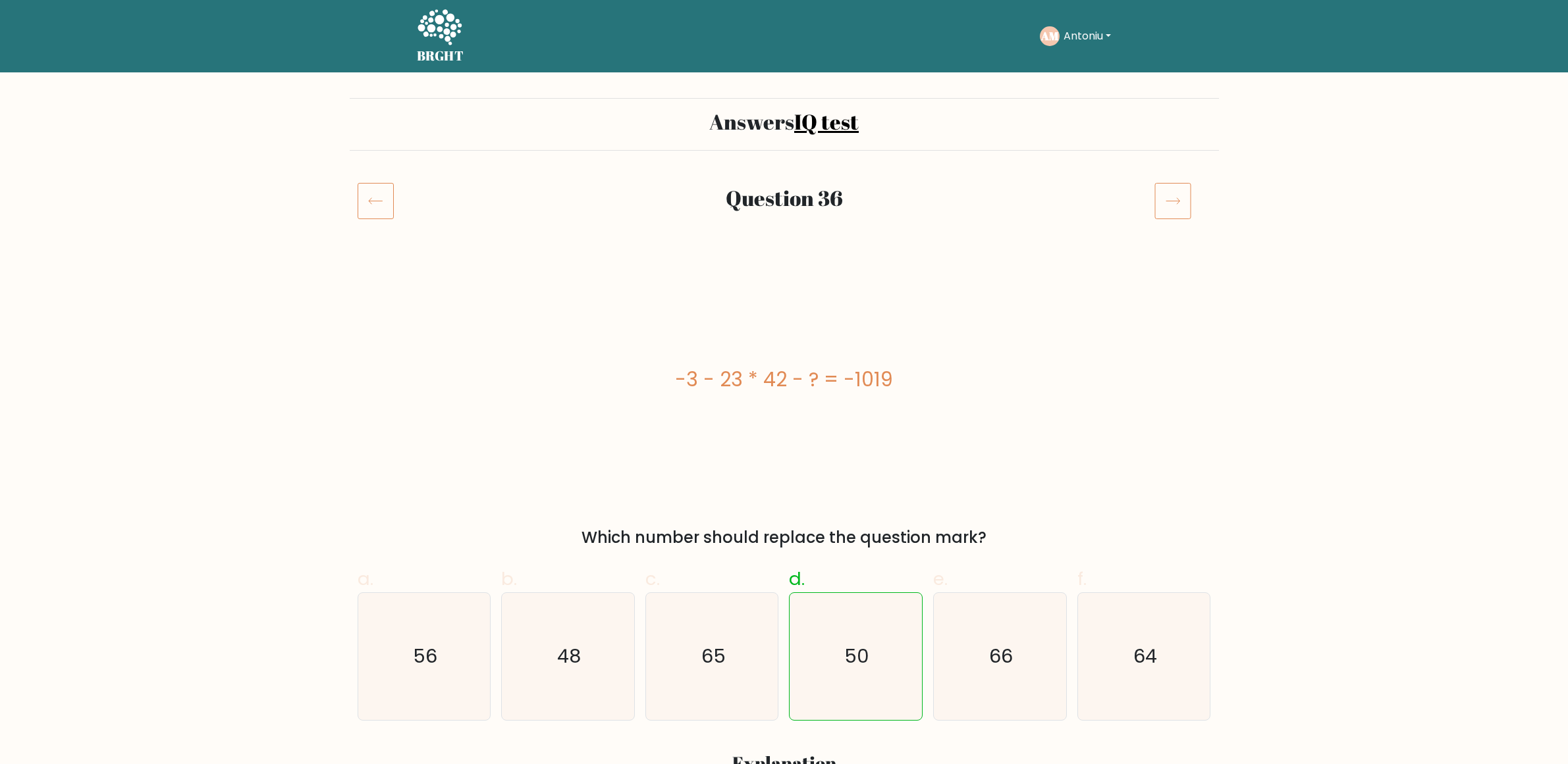
scroll to position [82, 0]
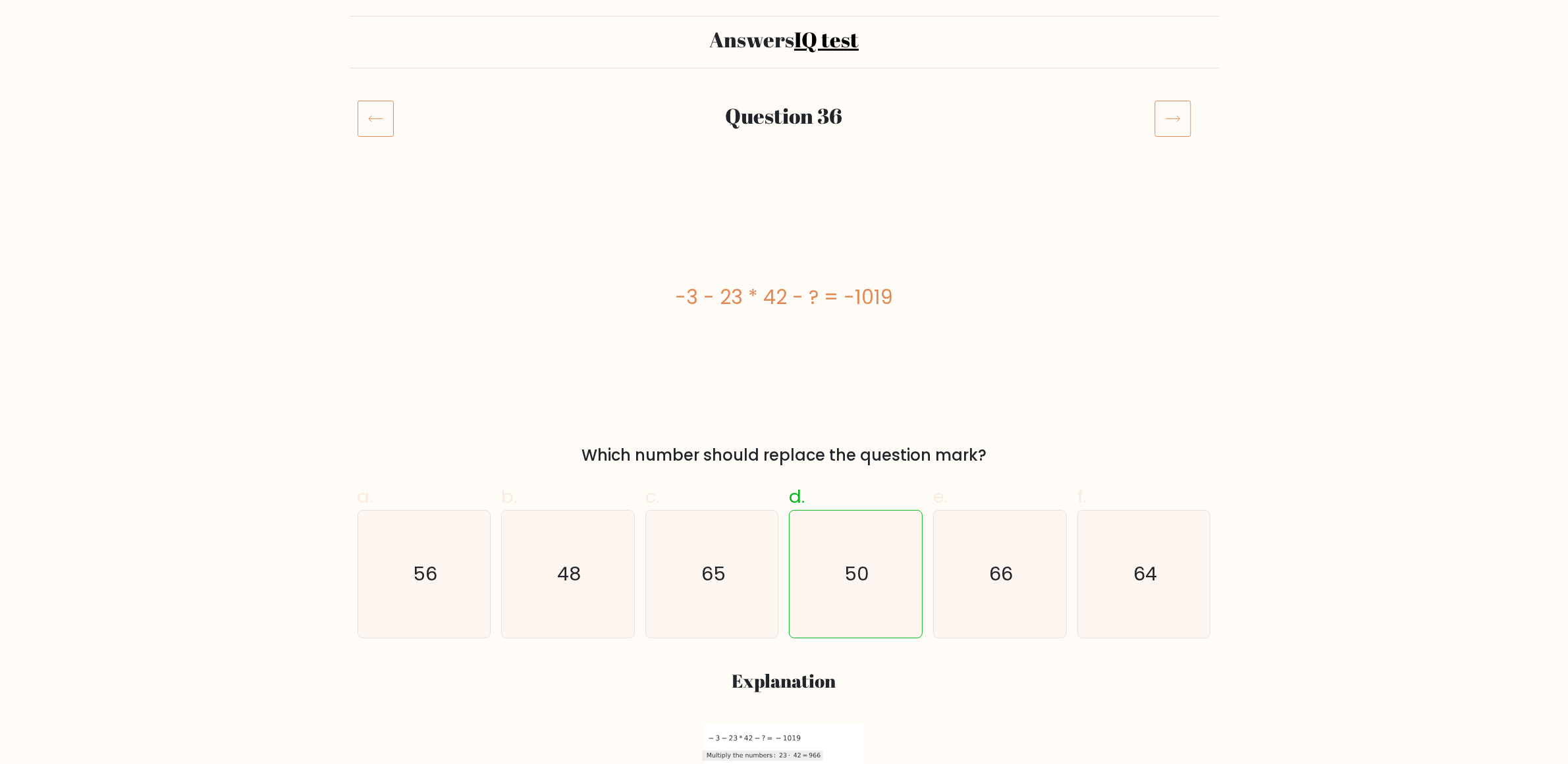
click at [1180, 133] on icon at bounding box center [1173, 119] width 37 height 37
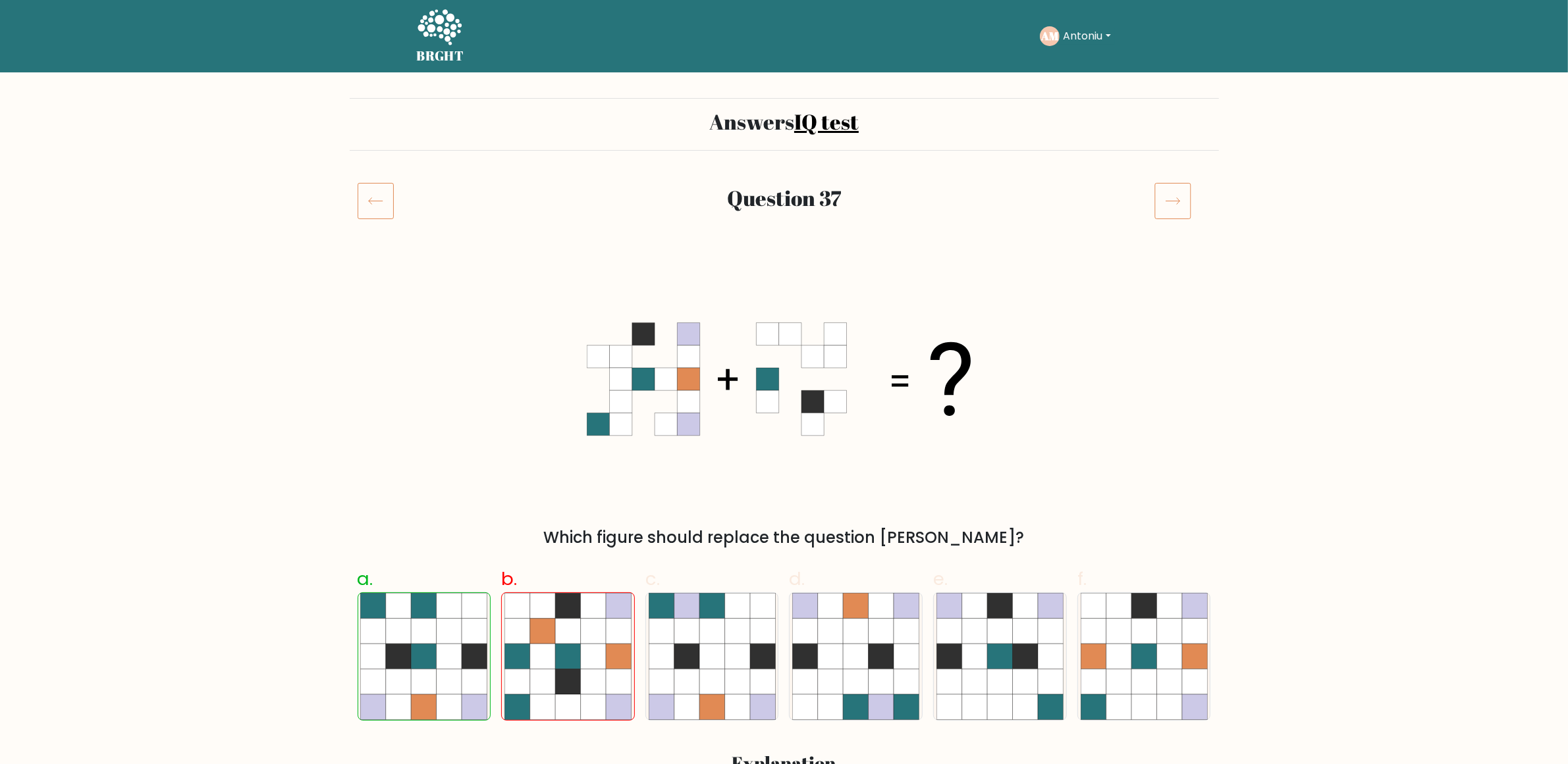
click at [369, 185] on icon at bounding box center [375, 201] width 36 height 37
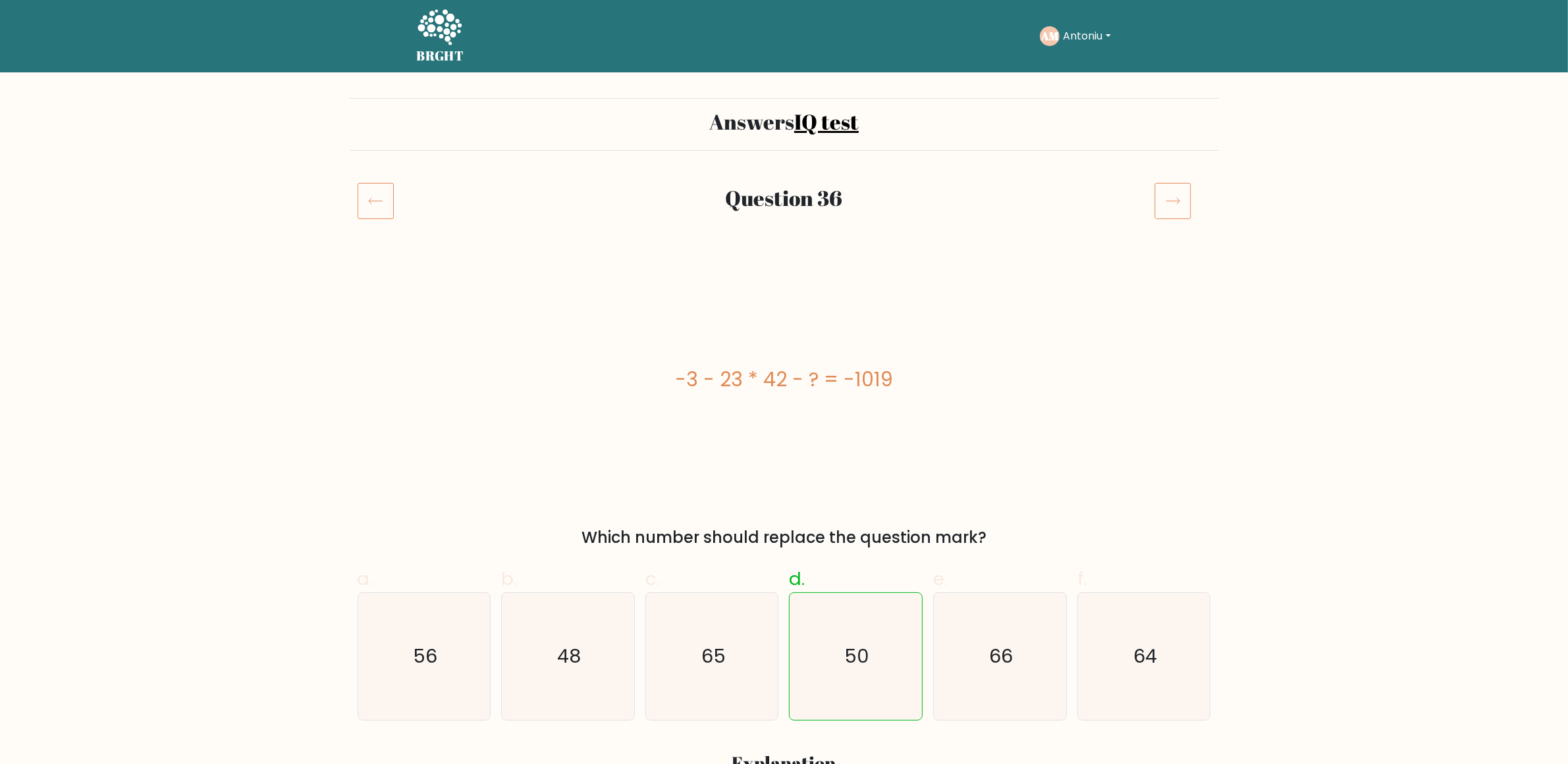
click at [1177, 199] on icon at bounding box center [1173, 201] width 37 height 37
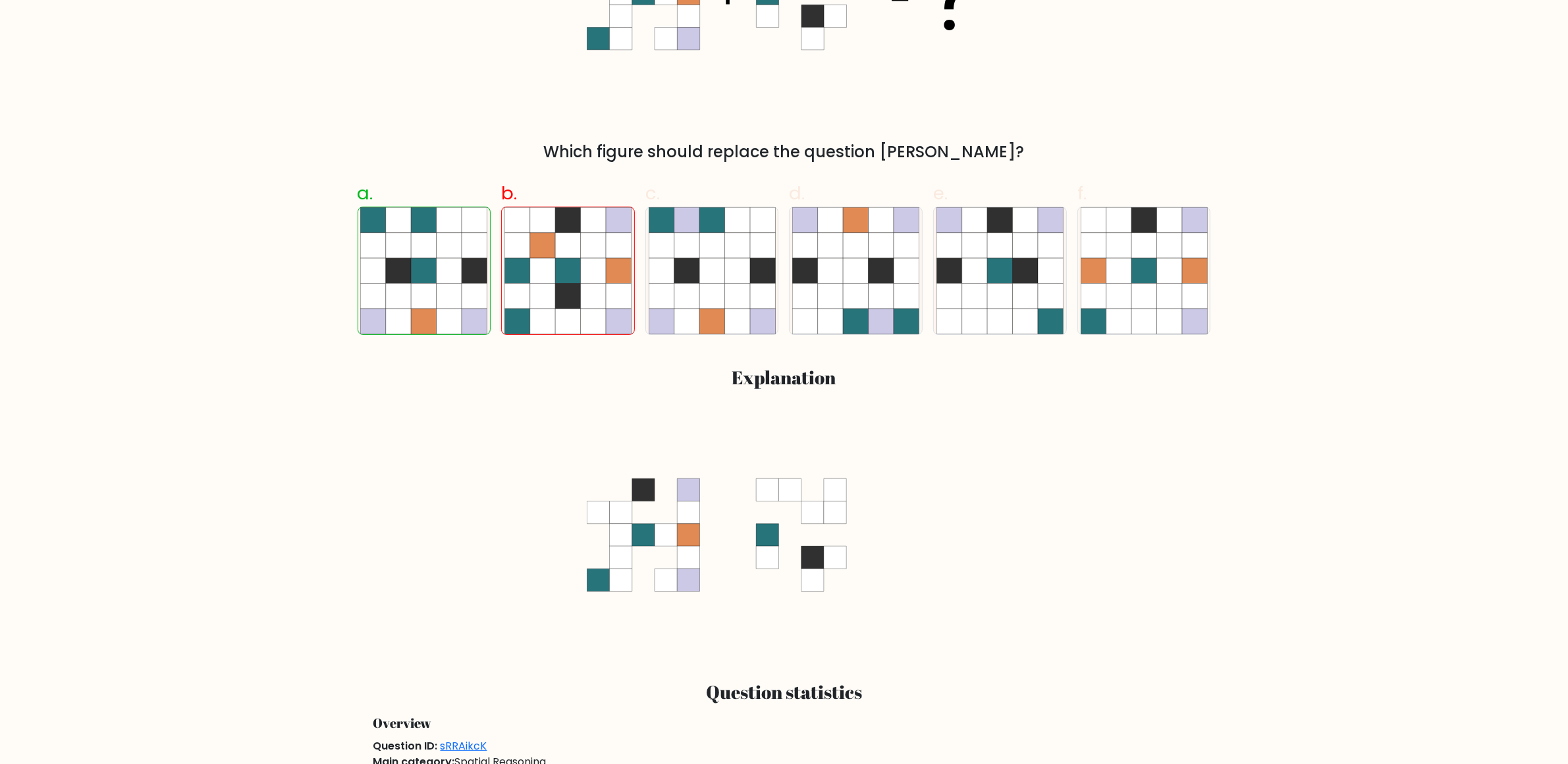
scroll to position [82, 0]
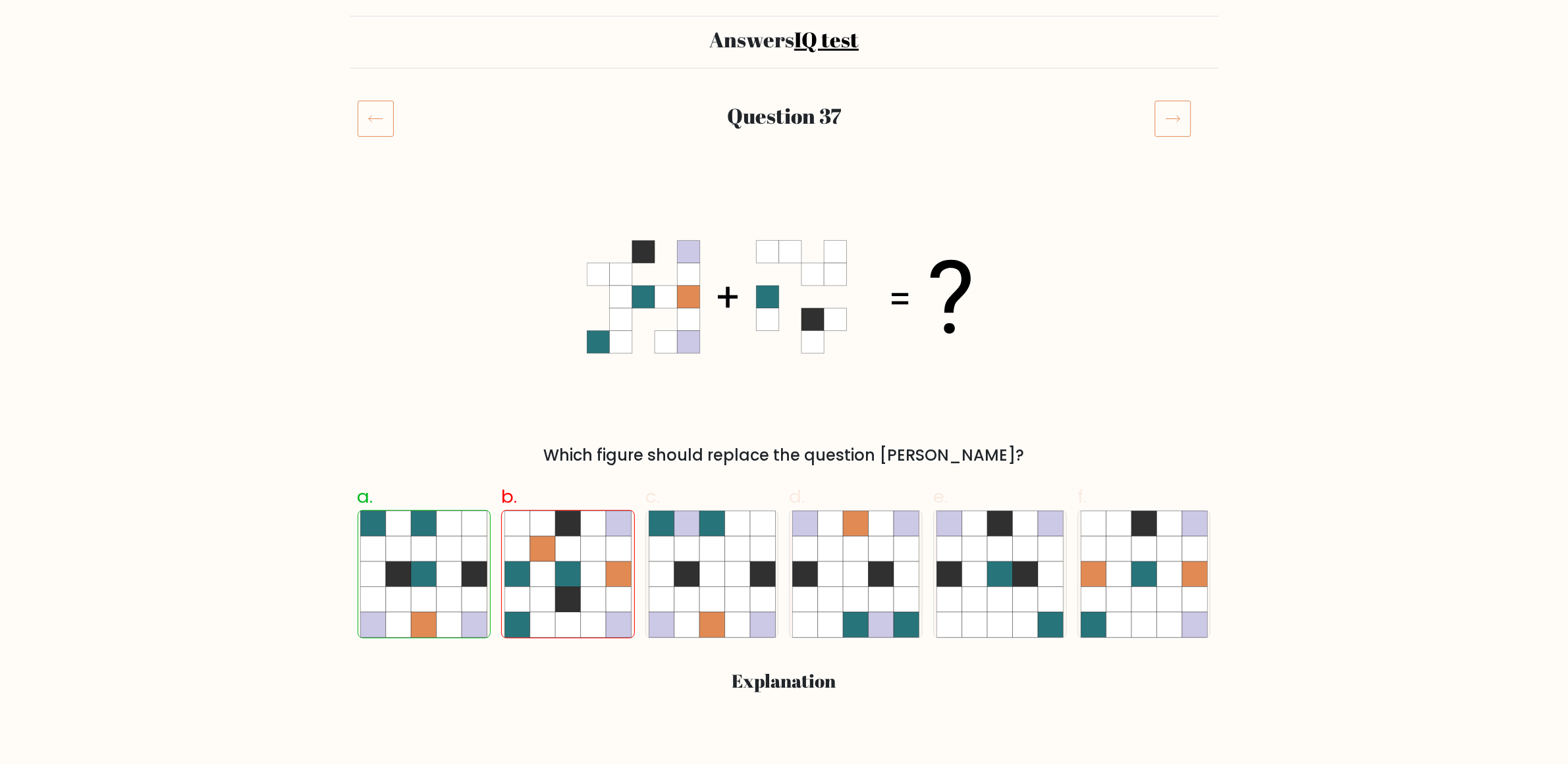
click at [1162, 117] on icon at bounding box center [1173, 119] width 37 height 37
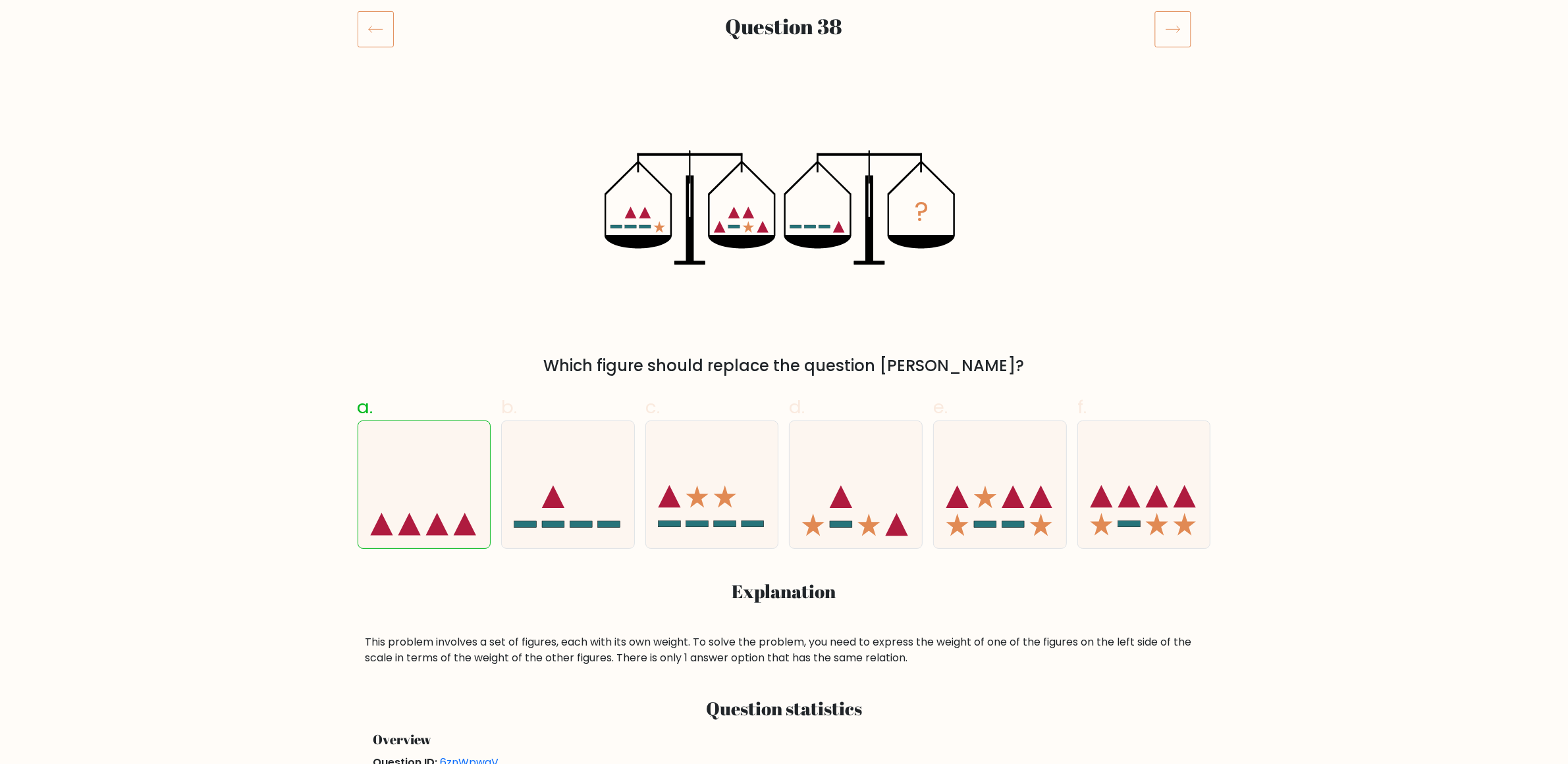
scroll to position [165, 0]
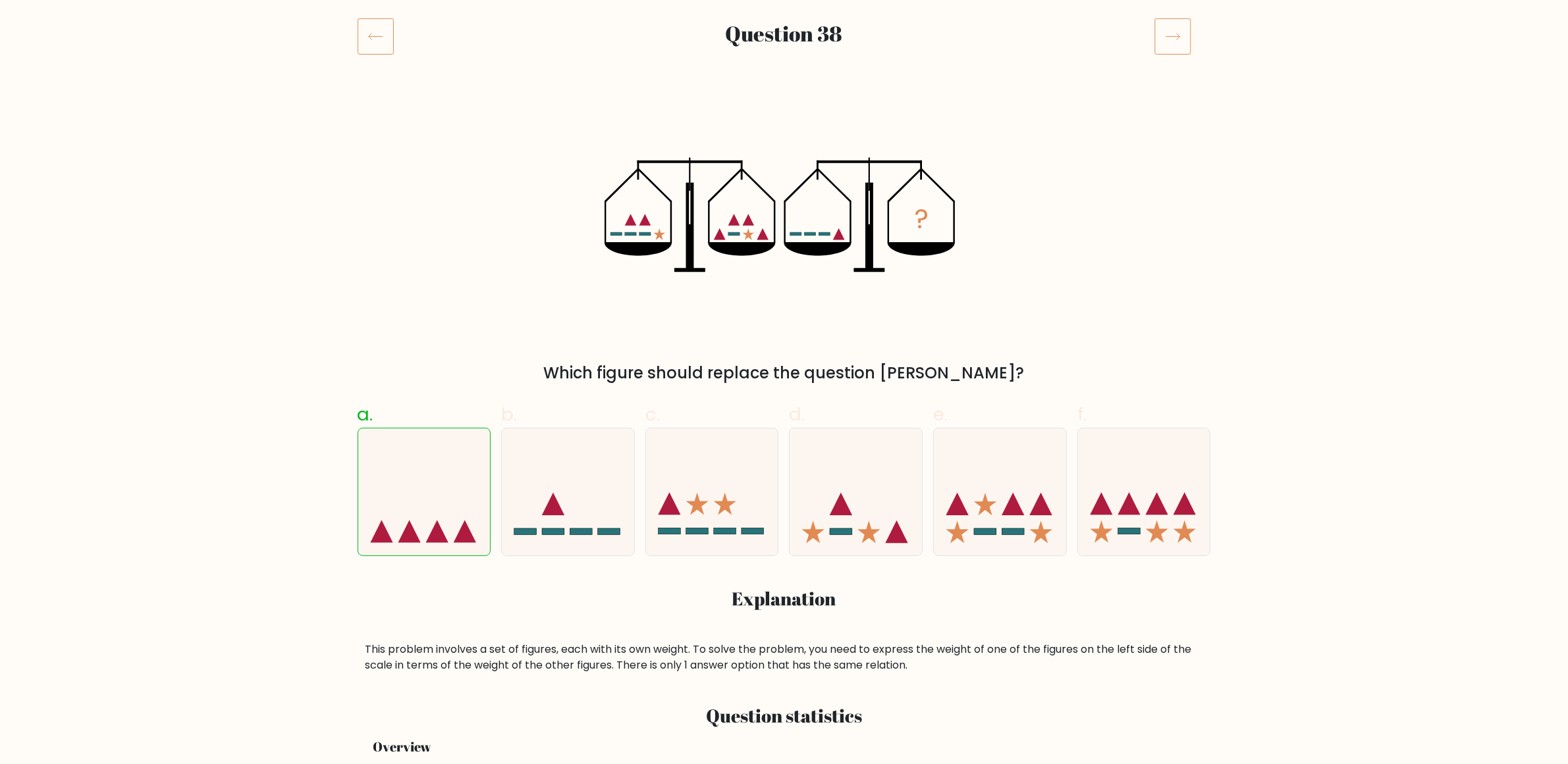
click at [1157, 40] on icon at bounding box center [1173, 36] width 37 height 37
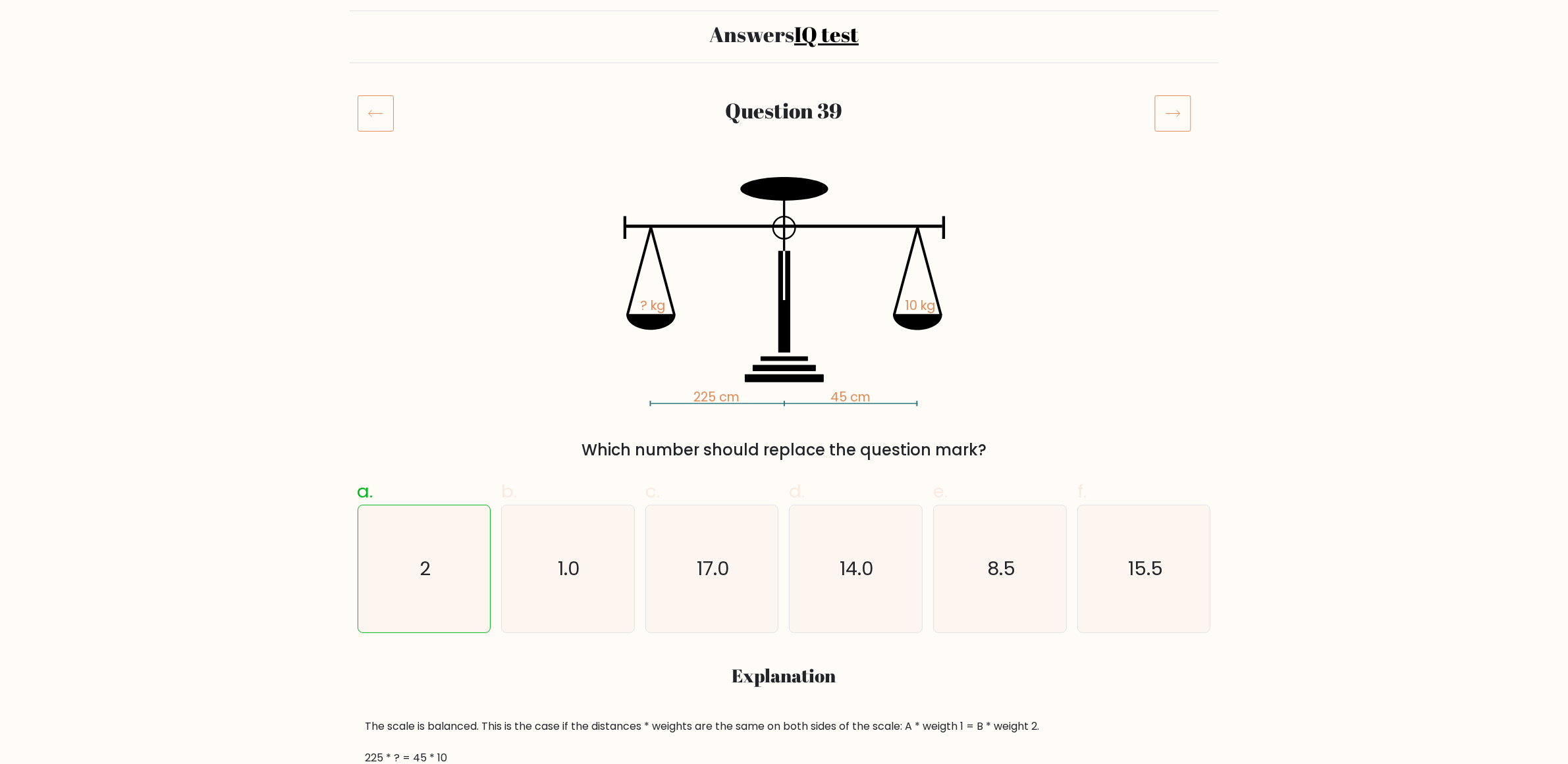
scroll to position [82, 0]
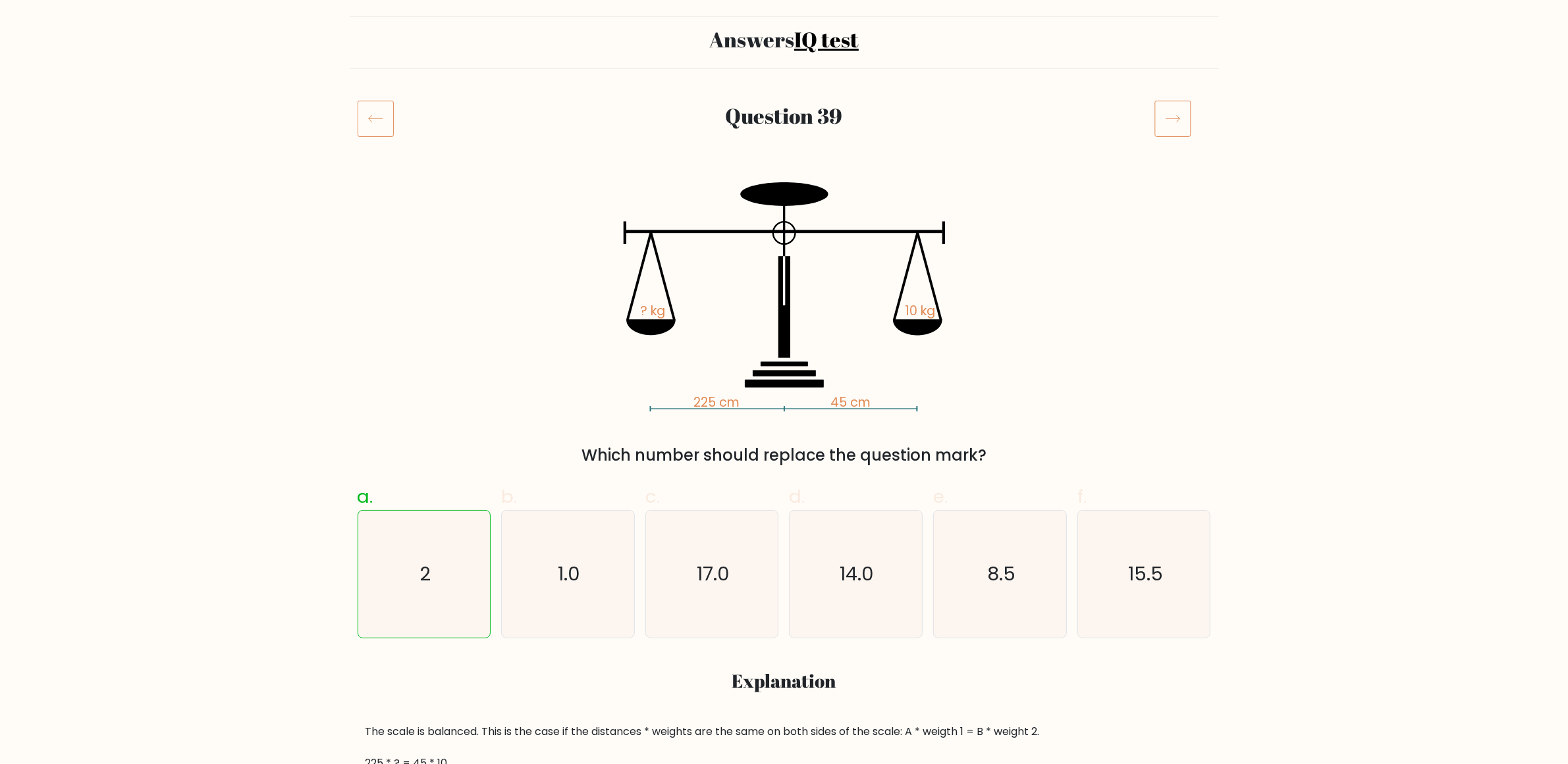
click at [1180, 110] on icon at bounding box center [1173, 119] width 37 height 37
